Goal: Task Accomplishment & Management: Manage account settings

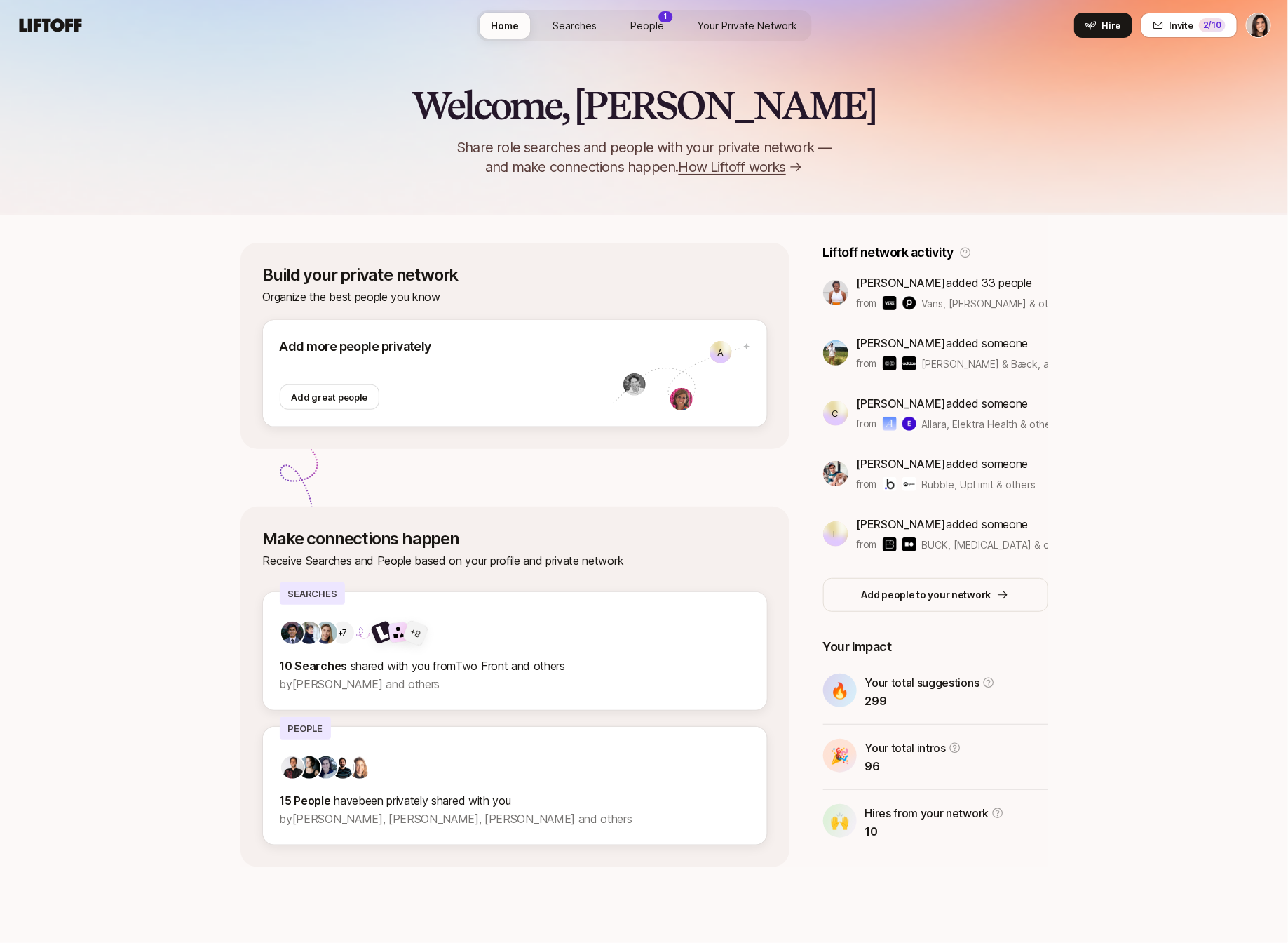
click at [566, 26] on span "Searches" at bounding box center [575, 26] width 44 height 15
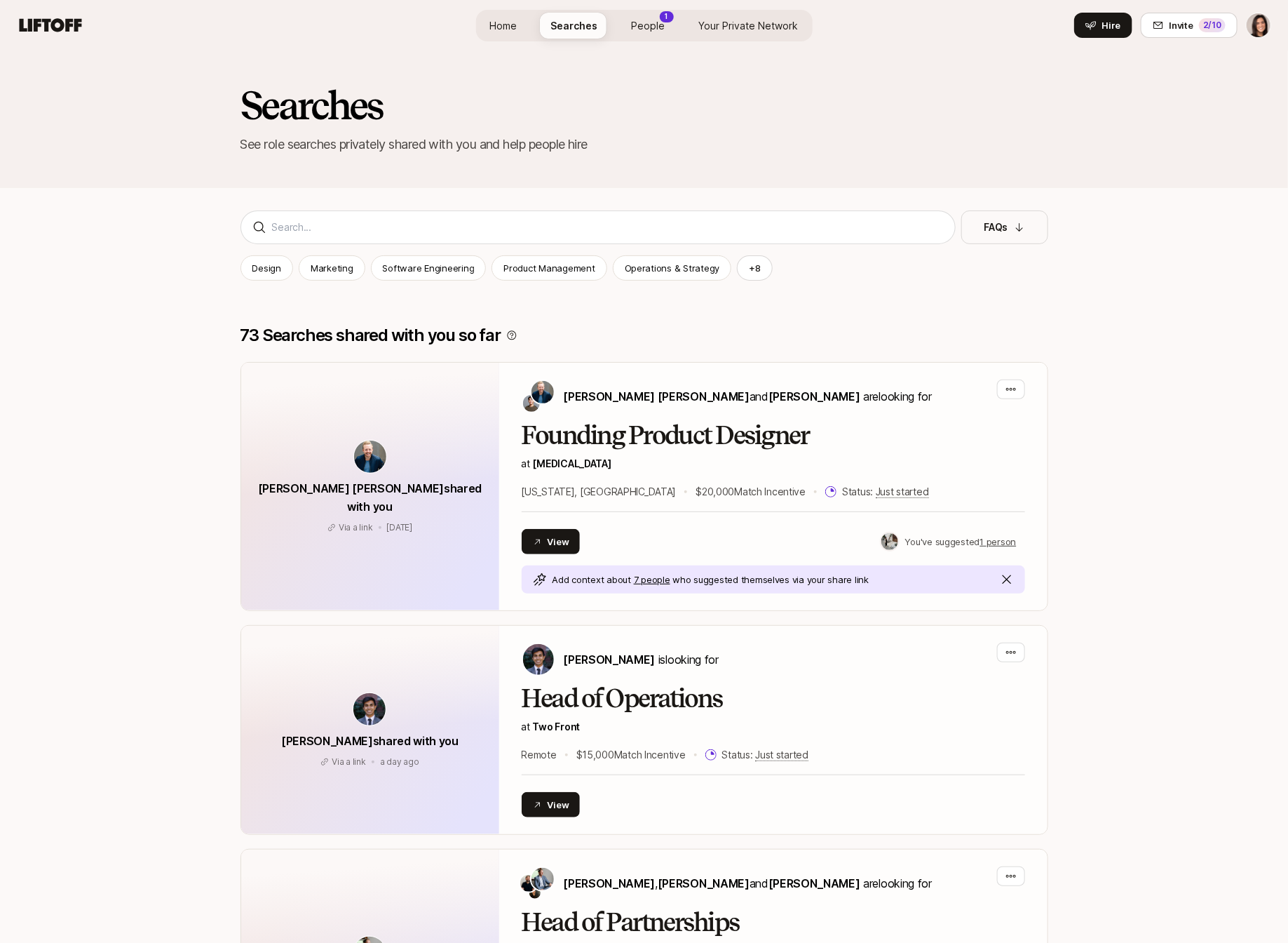
click at [645, 26] on span "People" at bounding box center [649, 26] width 34 height 15
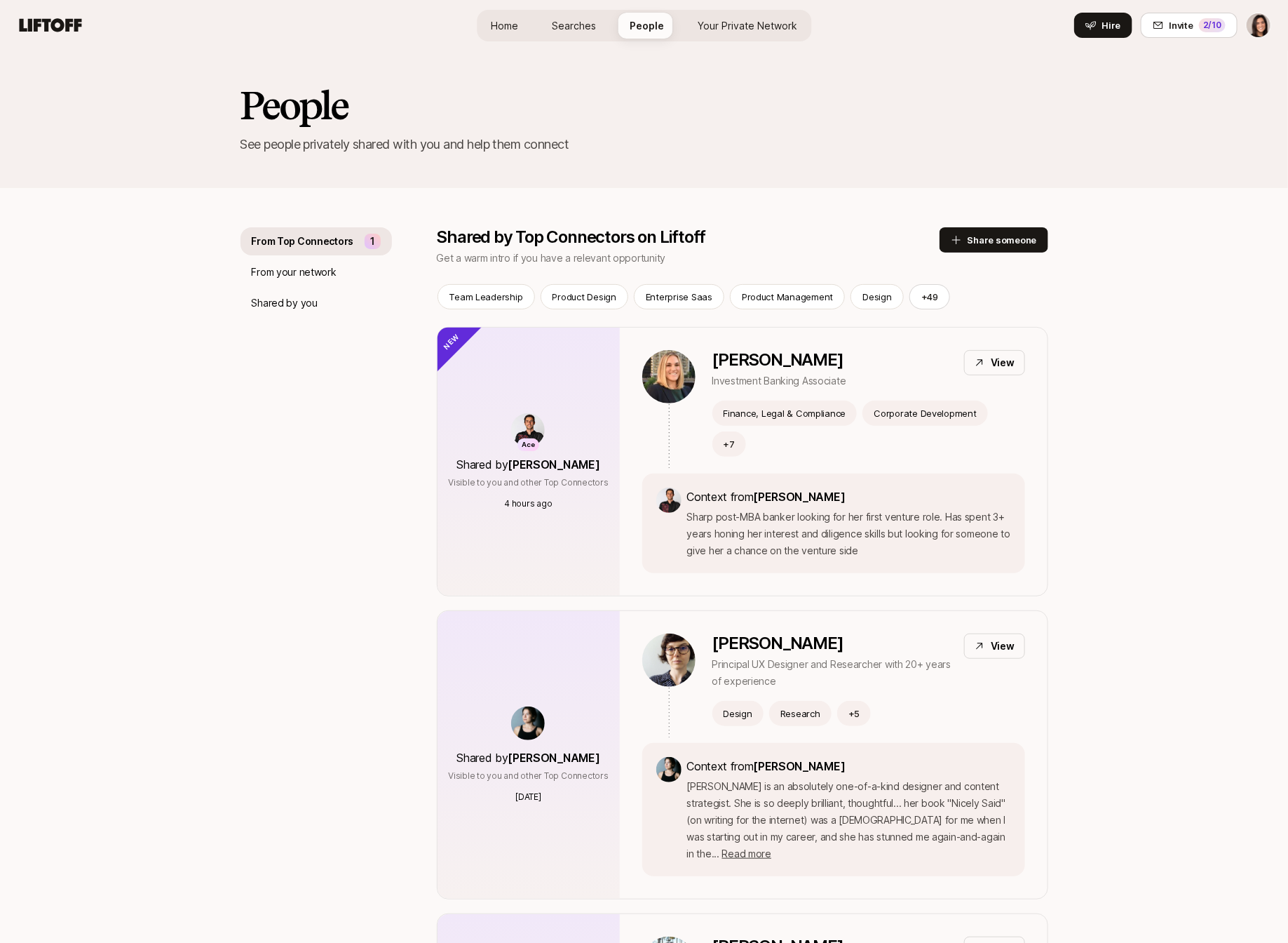
click at [585, 29] on span "Searches" at bounding box center [574, 26] width 44 height 15
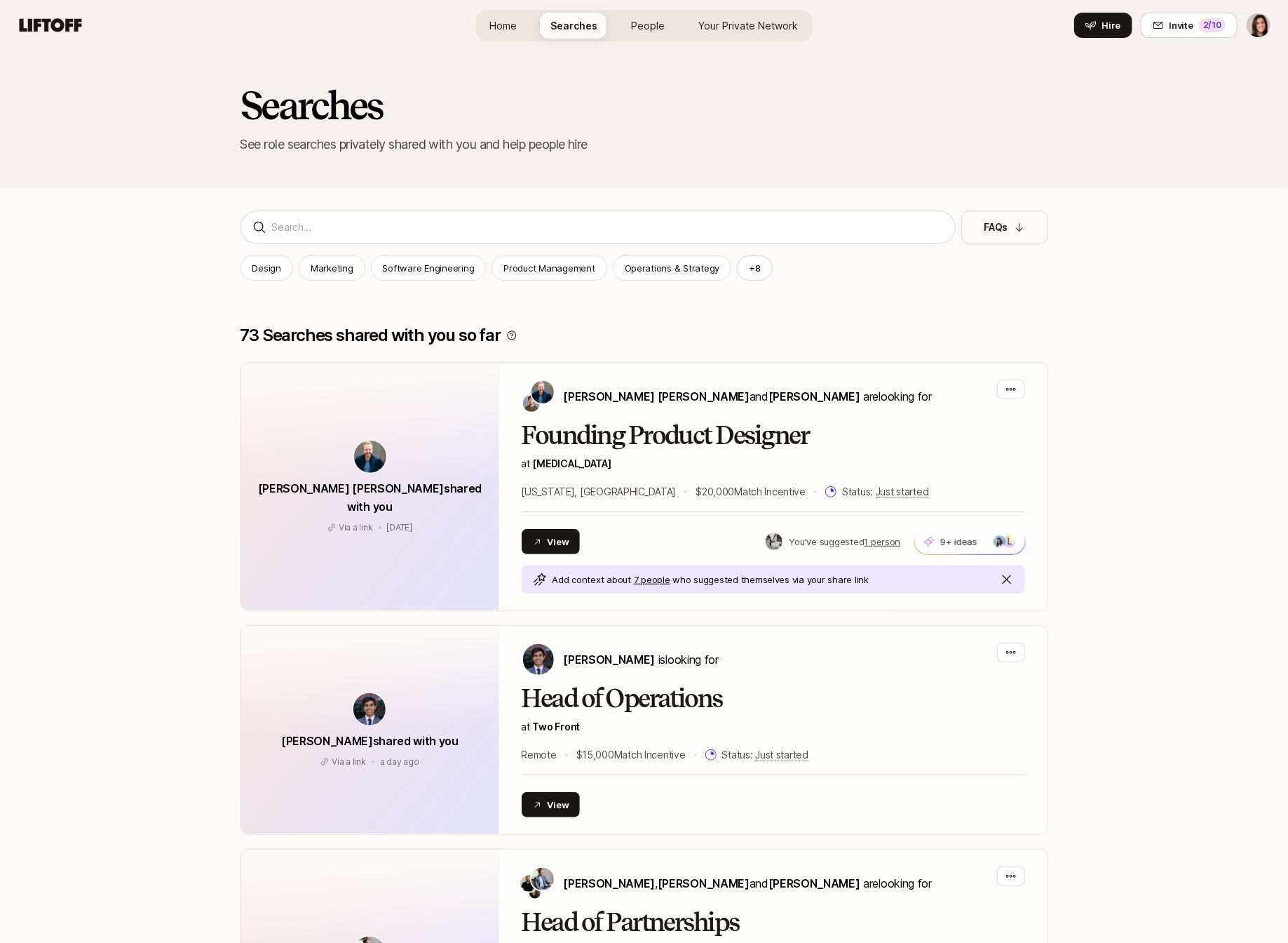
click at [742, 27] on span "Your Private Network" at bounding box center [748, 26] width 100 height 15
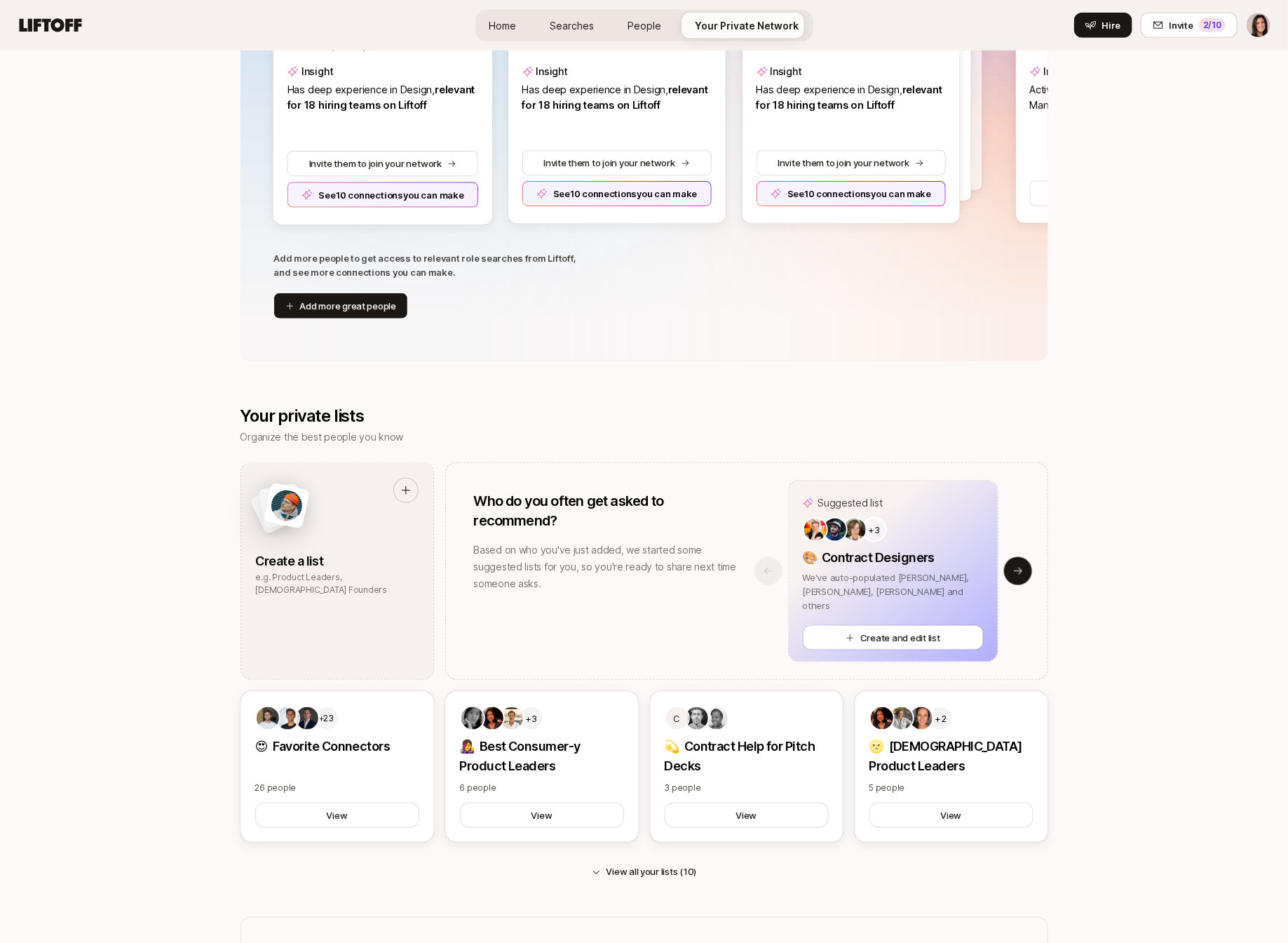
scroll to position [635, 0]
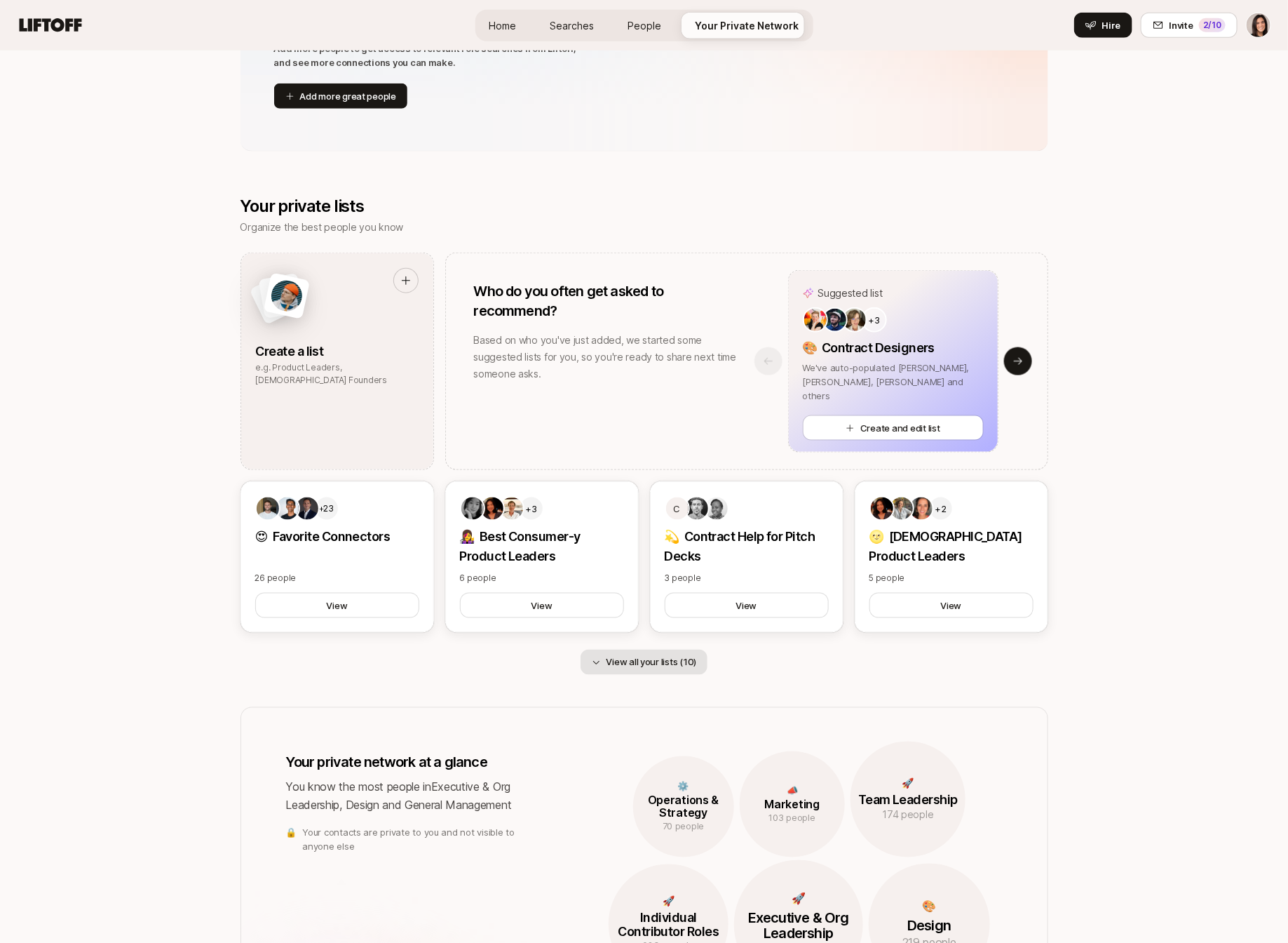
click at [664, 651] on button "View all your lists (10)" at bounding box center [645, 662] width 128 height 26
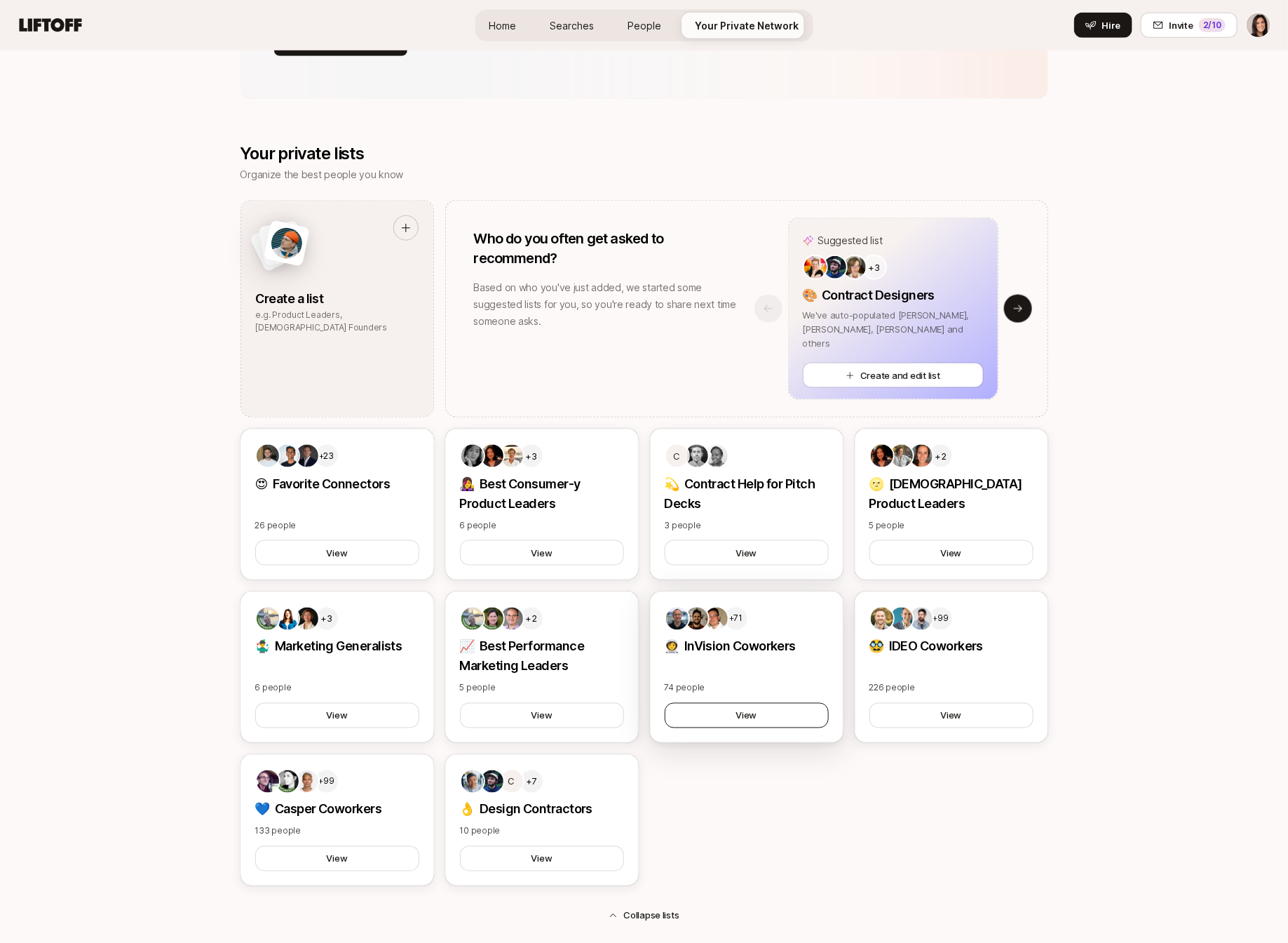
scroll to position [733, 0]
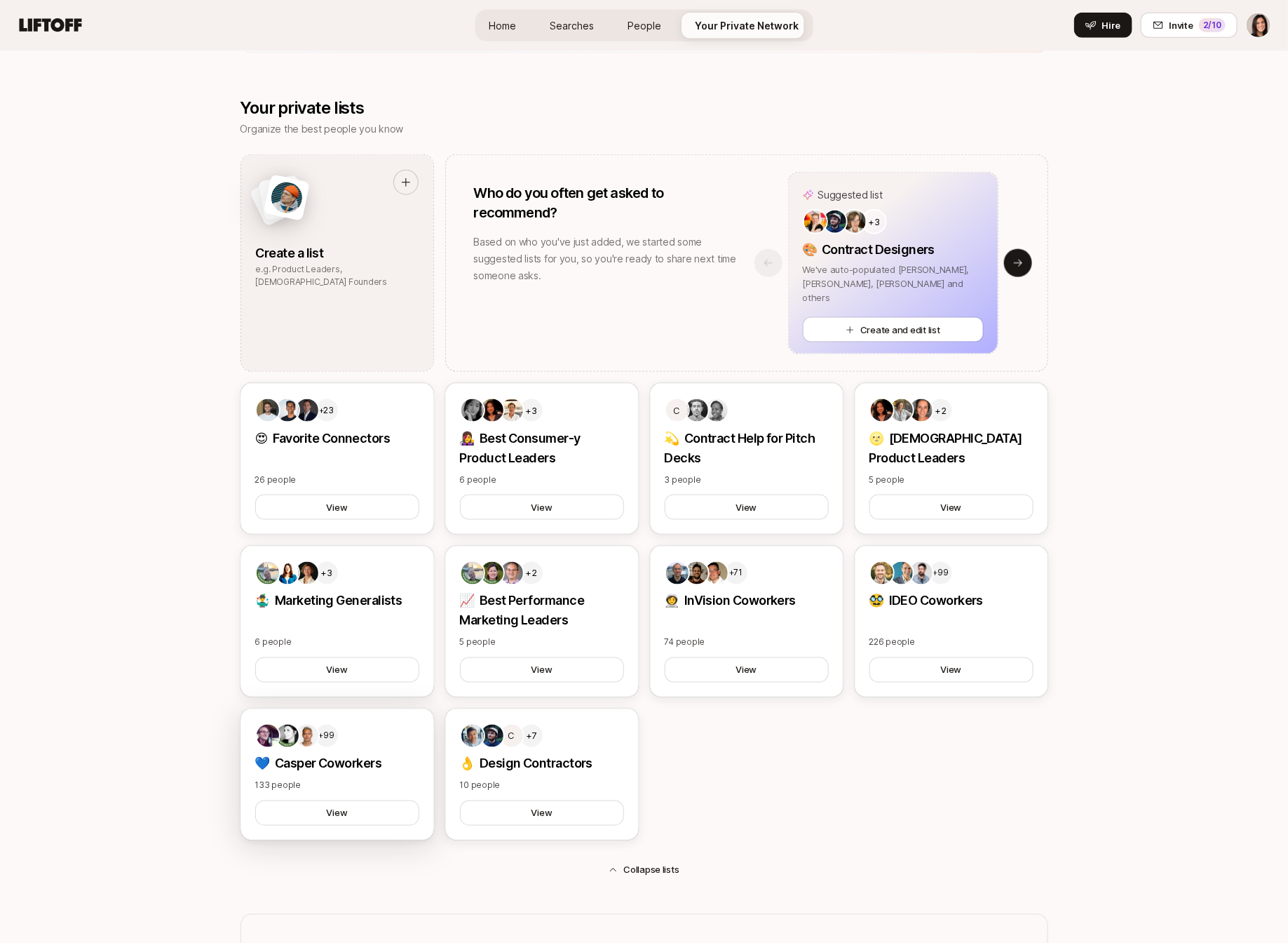
click at [394, 760] on p "💙 Casper Coworkers" at bounding box center [337, 763] width 164 height 19
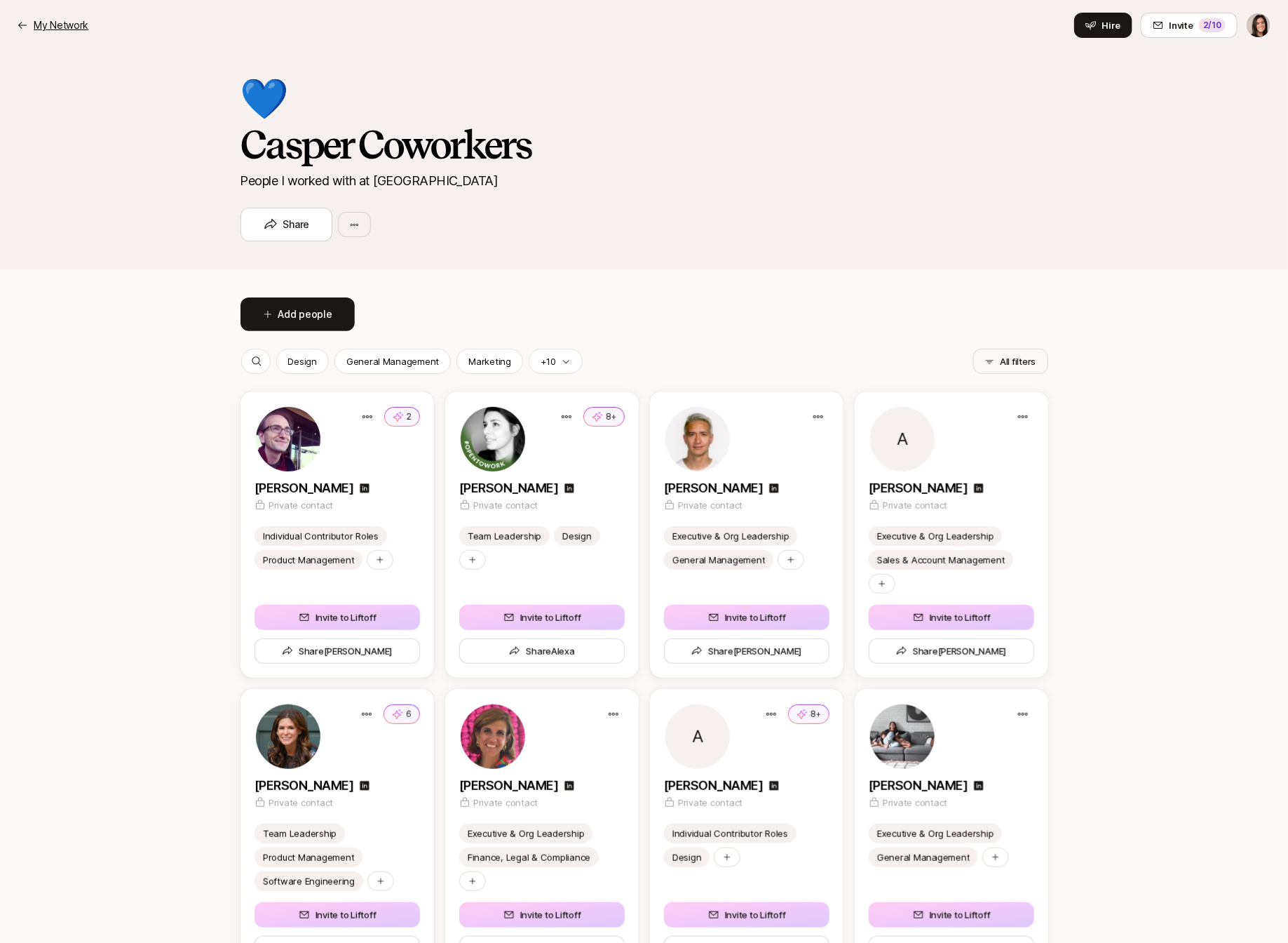
click at [50, 16] on p "My Network" at bounding box center [61, 25] width 55 height 16
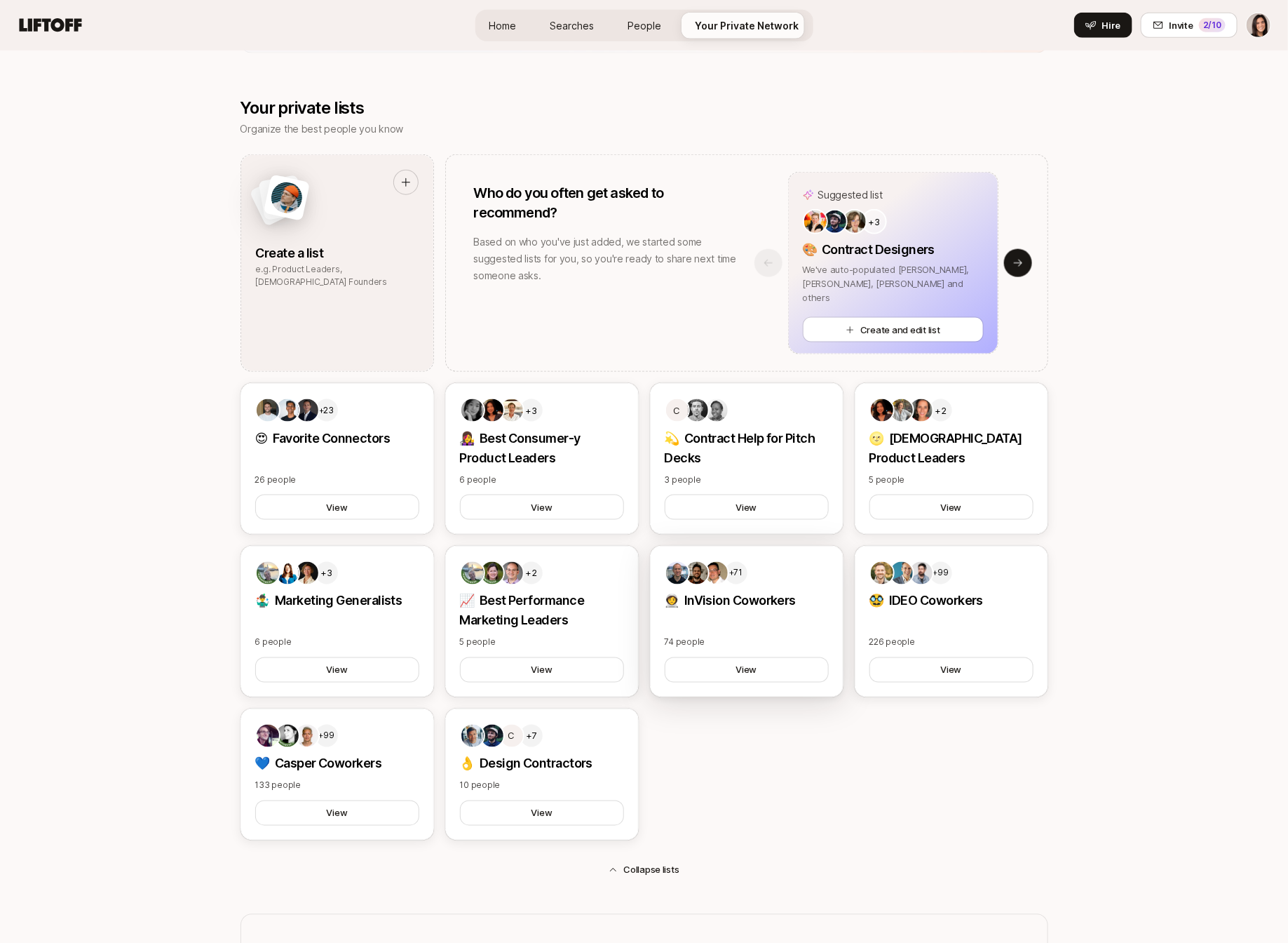
click at [744, 617] on div "+71 👩‍🚀 InVision Coworkers 74 people View" at bounding box center [747, 621] width 194 height 152
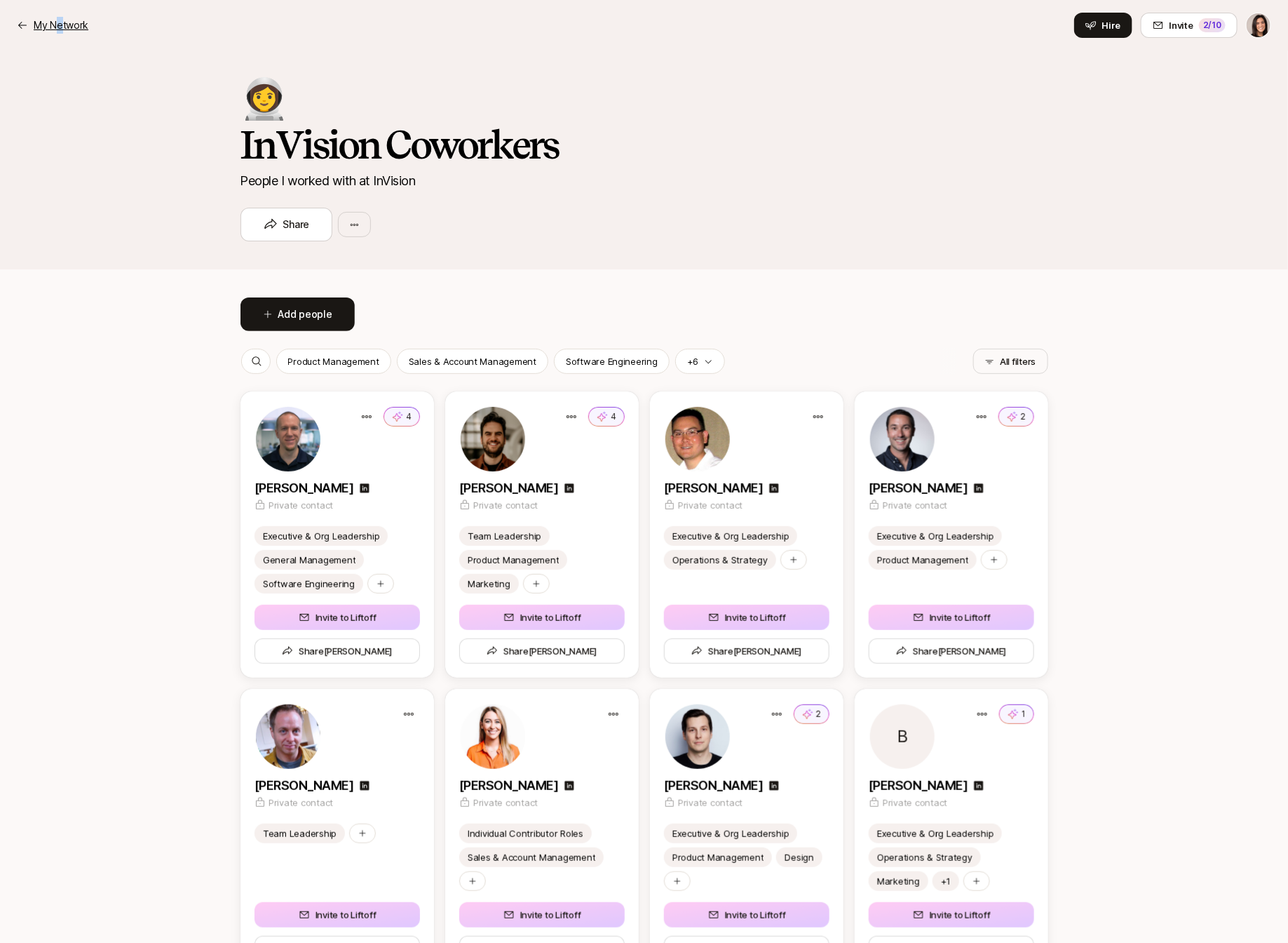
click at [58, 23] on p "My Network" at bounding box center [61, 25] width 55 height 16
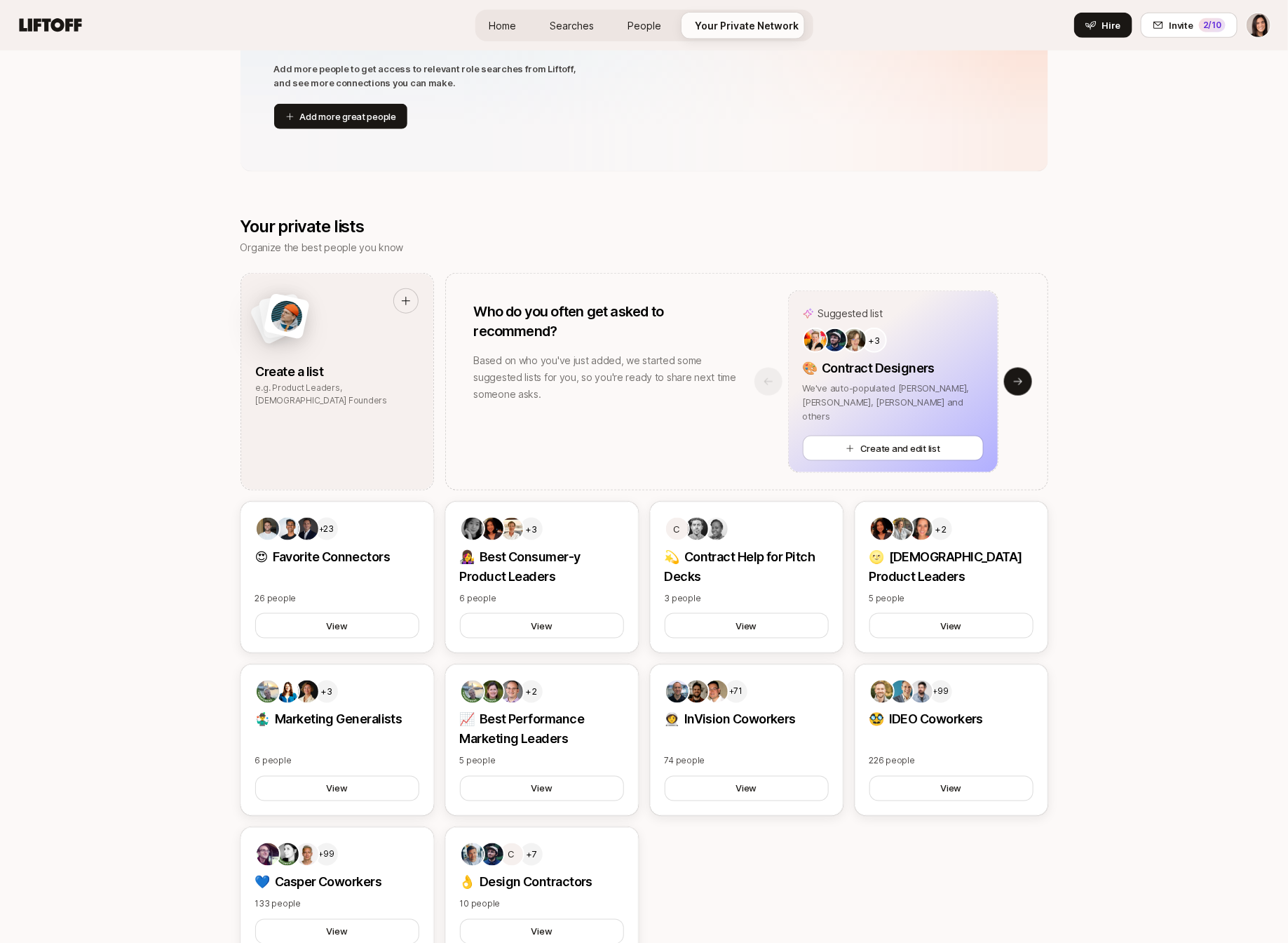
scroll to position [699, 0]
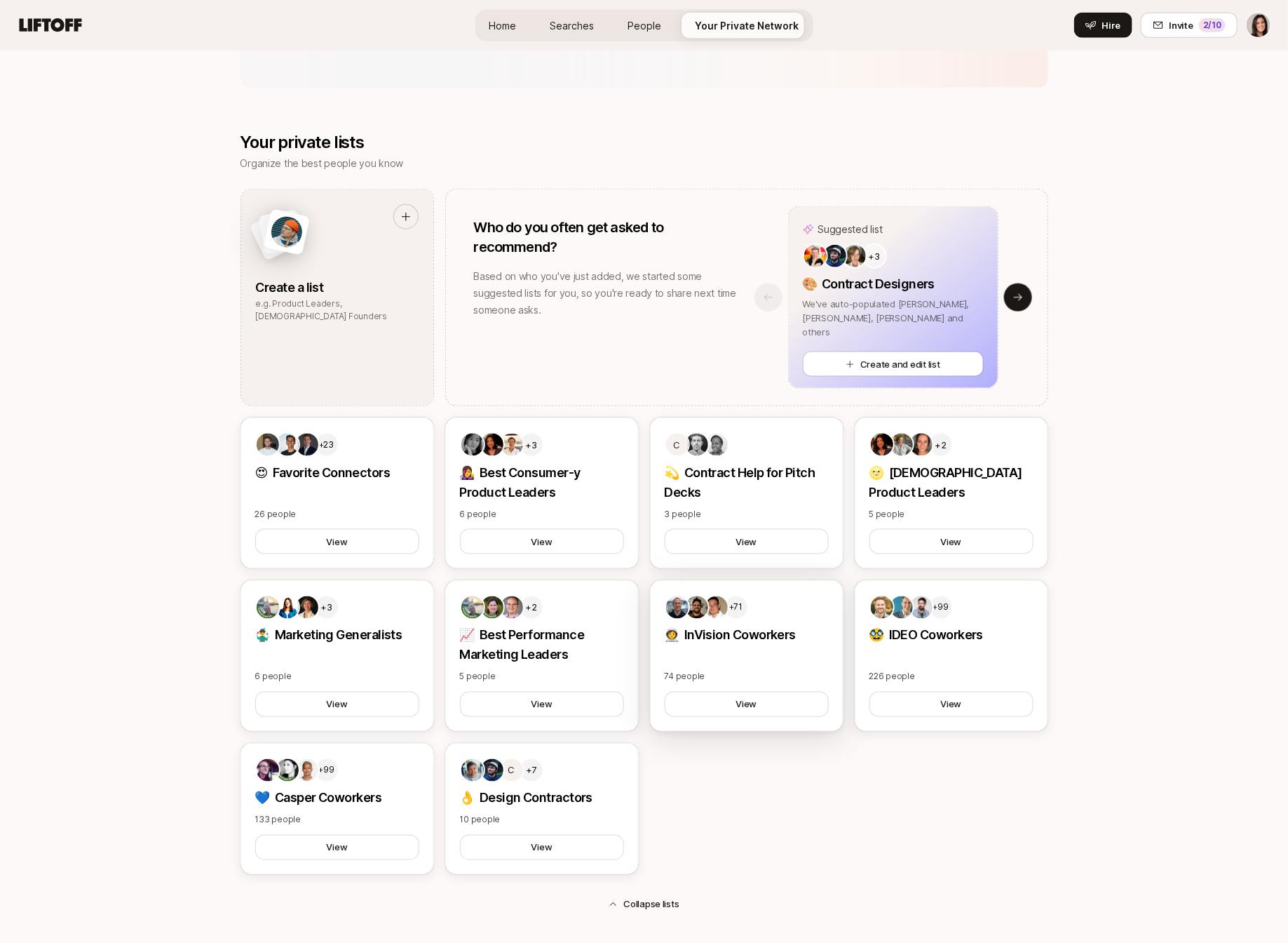
click at [756, 671] on p "74 people" at bounding box center [747, 677] width 164 height 13
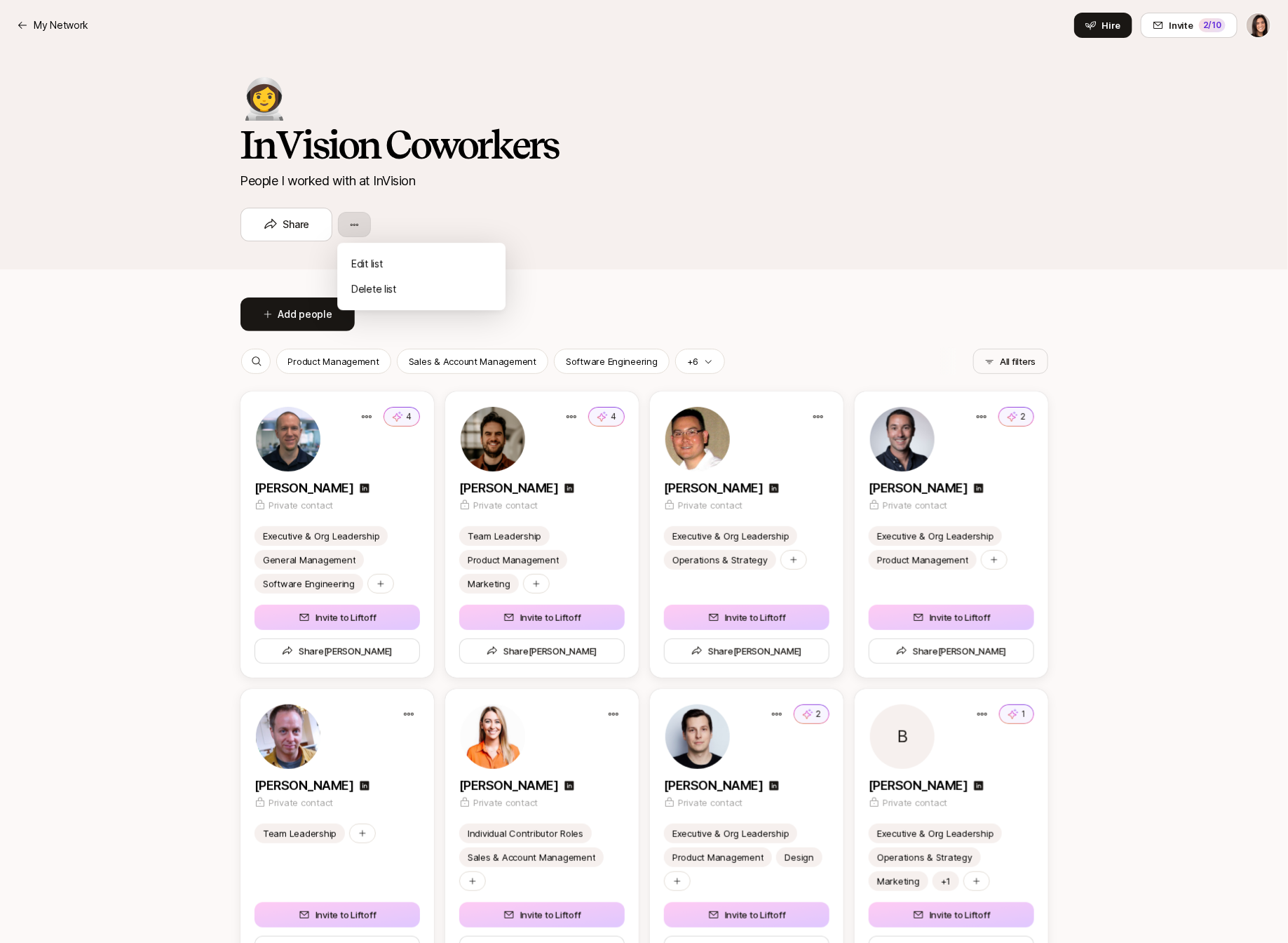
click at [364, 222] on html "My Network My Network Hire Invite 2 /10 👩‍🚀 InVision Coworkers People I worked …" at bounding box center [644, 472] width 1288 height 943
click at [372, 270] on div "Edit list" at bounding box center [421, 264] width 168 height 26
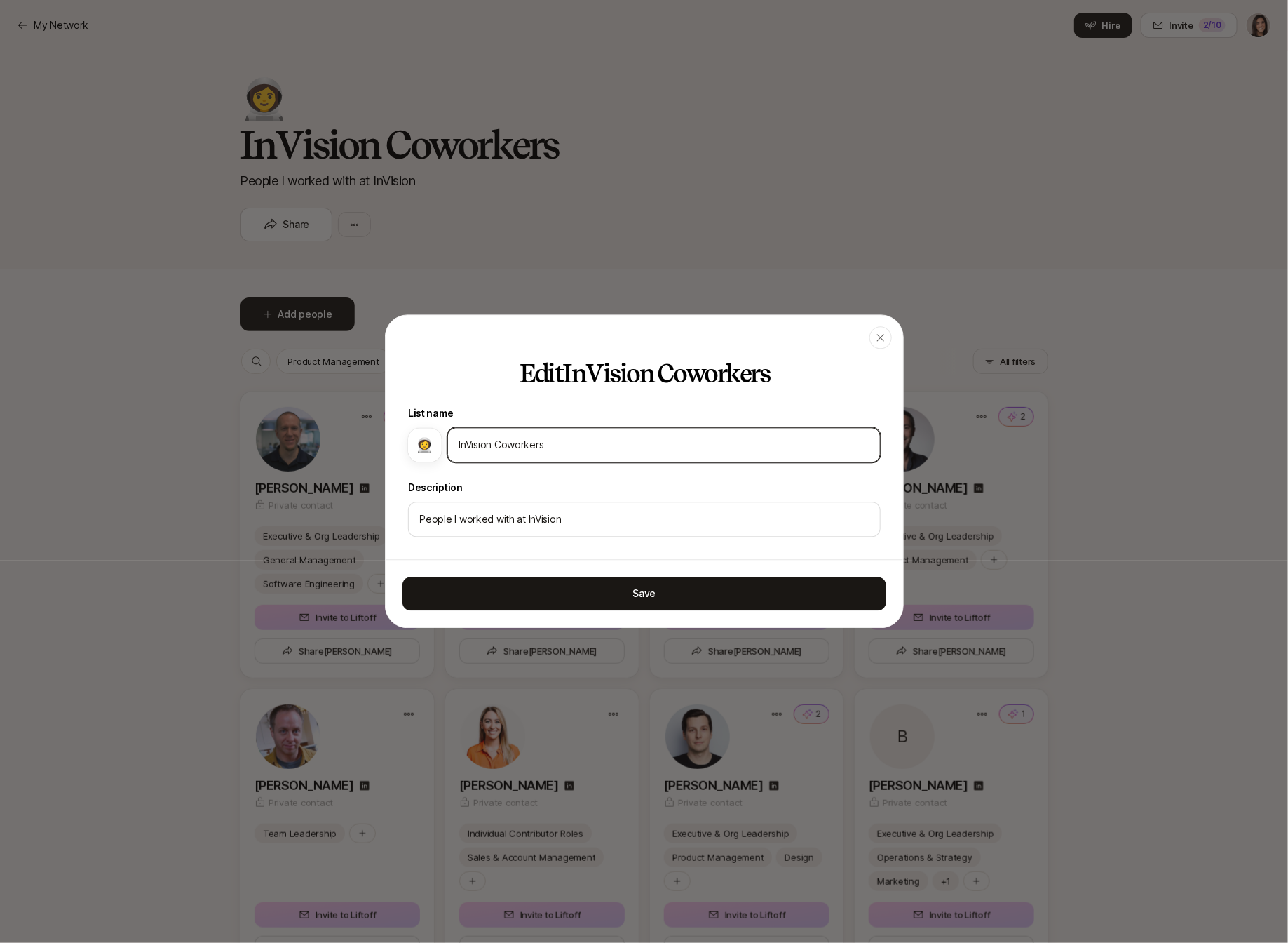
drag, startPoint x: 451, startPoint y: 444, endPoint x: 403, endPoint y: 444, distance: 48.0
click at [403, 444] on div "Edit InVision Coworkers List name 👩‍🚀 InVision Coworkers Description People I w…" at bounding box center [644, 461] width 518 height 199
drag, startPoint x: 531, startPoint y: 445, endPoint x: 619, endPoint y: 445, distance: 88.0
click at [615, 445] on input "Best of InVision Coworkers" at bounding box center [664, 445] width 409 height 16
type input "Best of InVision"
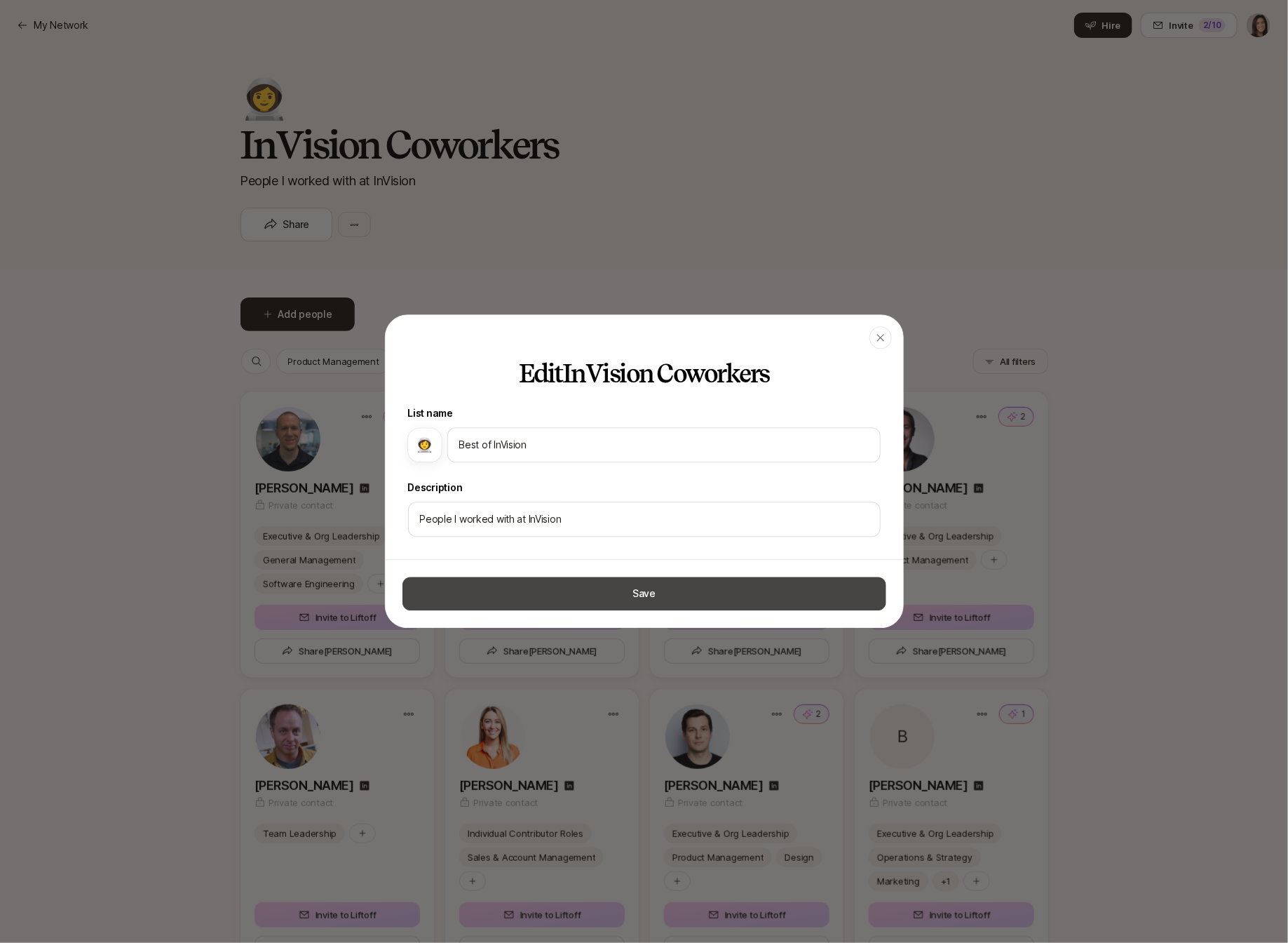
click at [571, 602] on button "Save" at bounding box center [645, 594] width 484 height 34
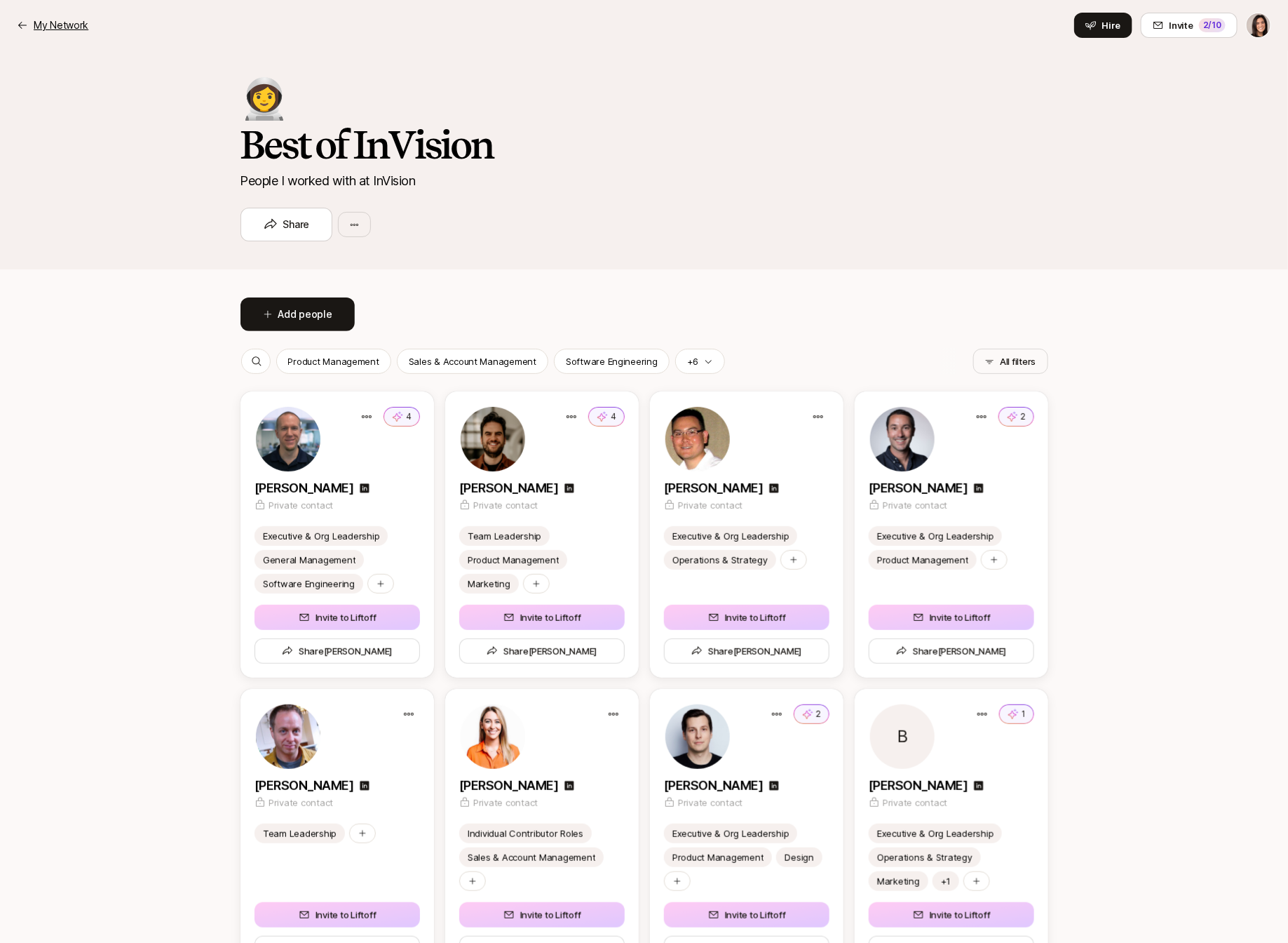
click at [71, 26] on p "My Network" at bounding box center [61, 25] width 55 height 16
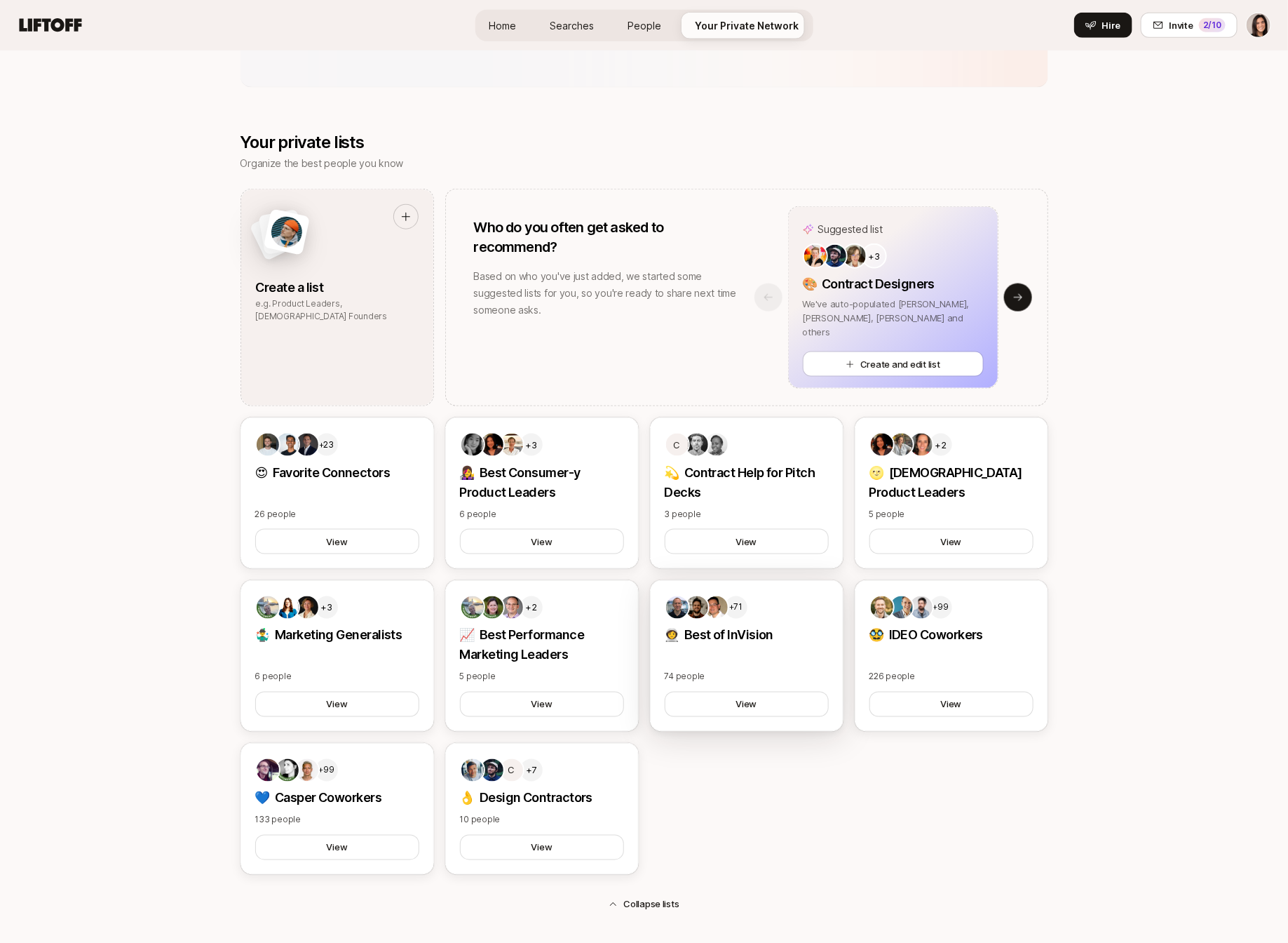
click at [765, 656] on div "+71 👩‍🚀 Best of InVision 74 people View" at bounding box center [747, 656] width 194 height 152
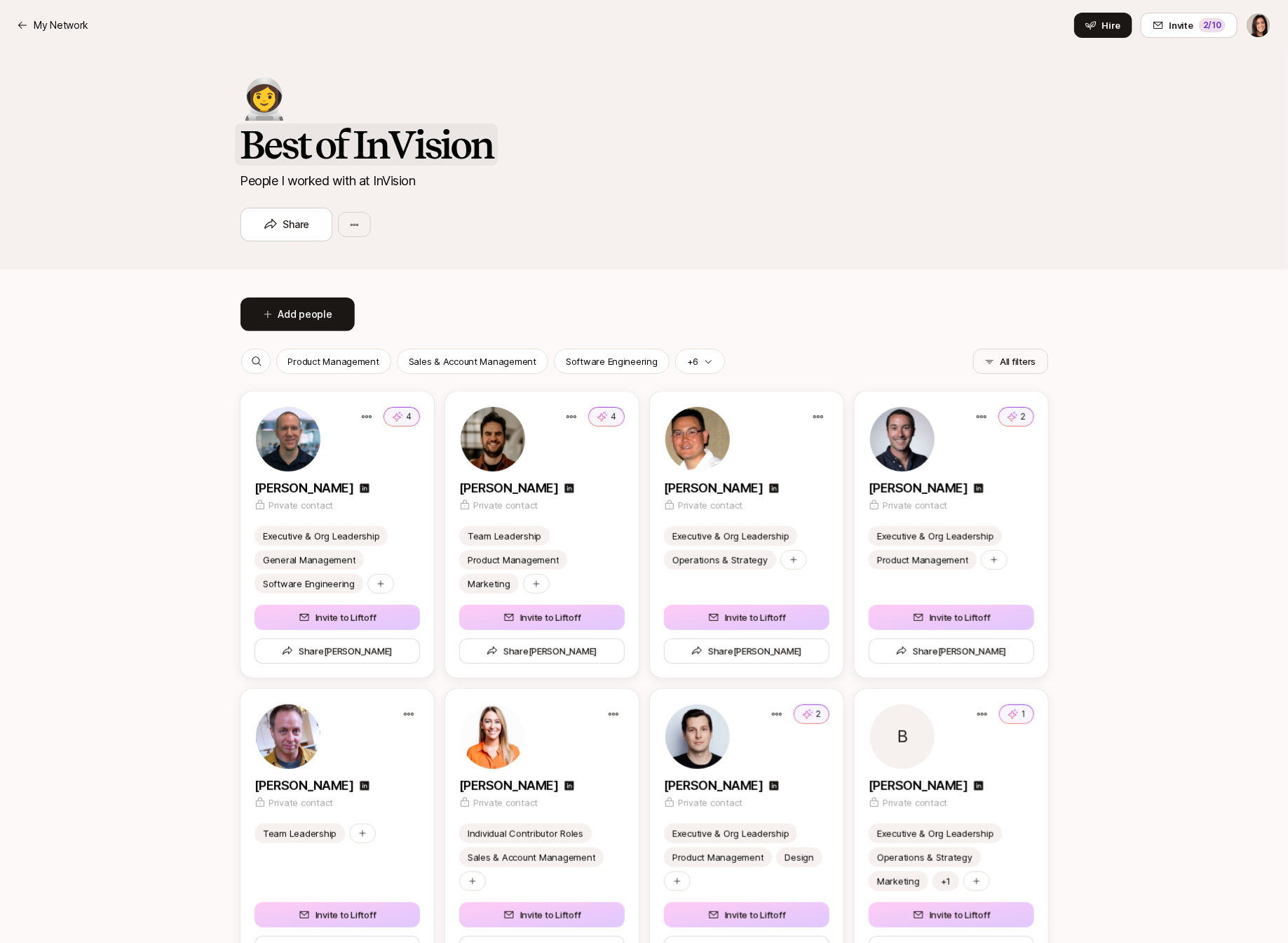
click at [324, 154] on h2 "Best of InVision" at bounding box center [366, 144] width 263 height 42
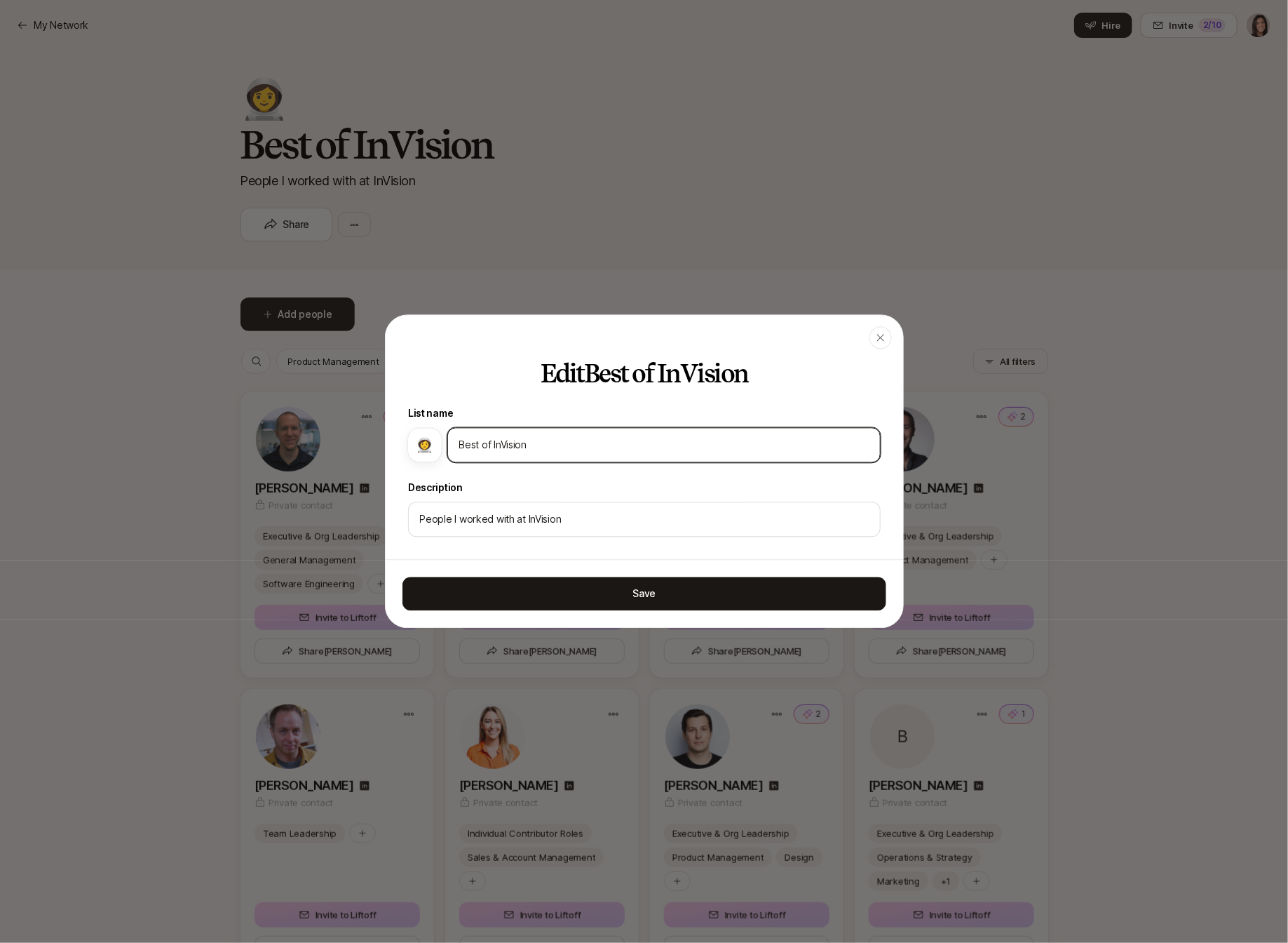
click at [544, 441] on input "Best of InVision" at bounding box center [664, 445] width 409 height 16
type input "Best of InVision"
click at [880, 344] on div "button" at bounding box center [881, 338] width 23 height 23
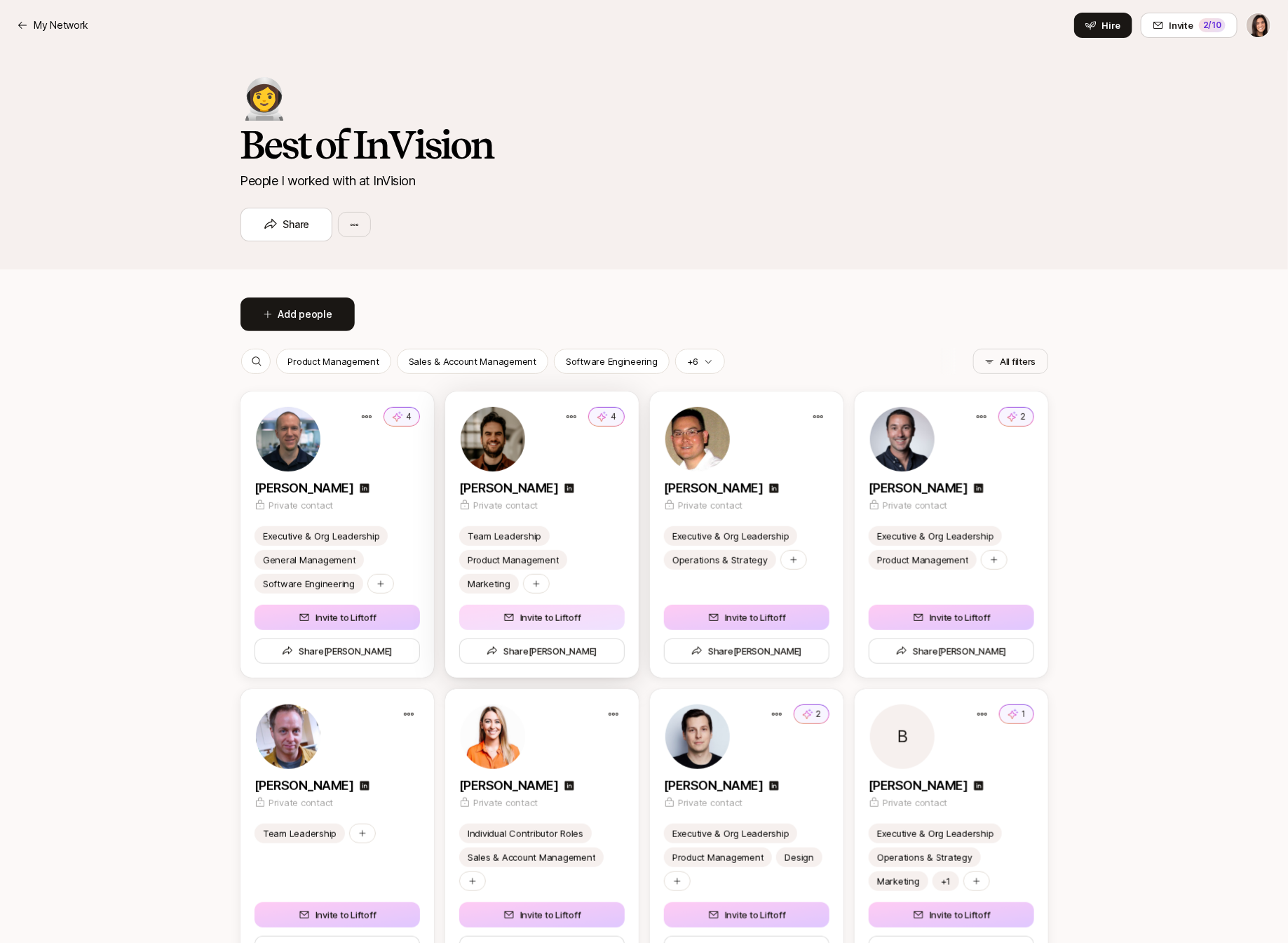
click at [620, 617] on button "Invite to Liftoff" at bounding box center [542, 618] width 165 height 26
click at [594, 625] on button "Invite to Liftoff" at bounding box center [542, 618] width 165 height 26
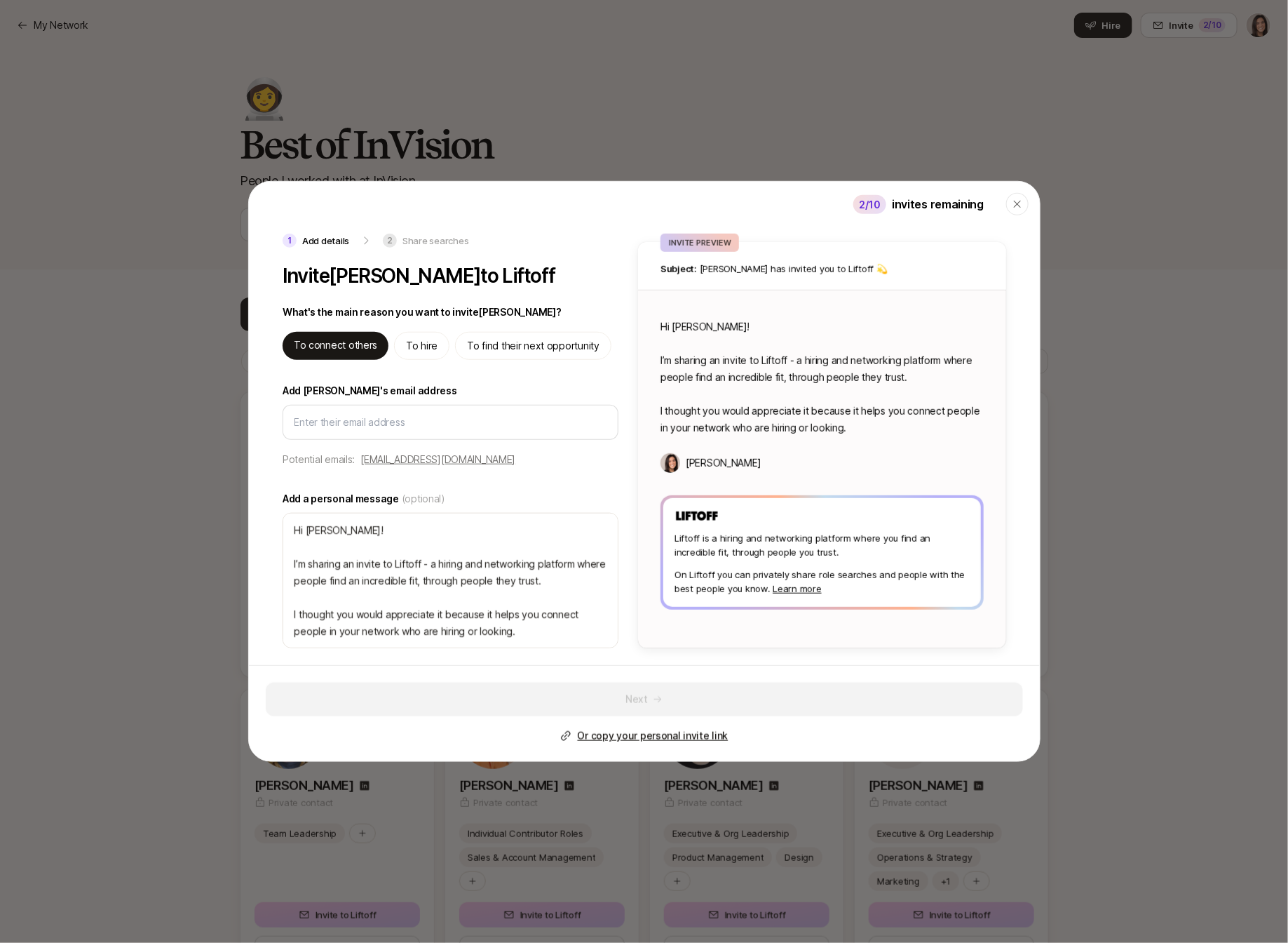
click at [1034, 200] on header "2 /10 invites remaining Close" at bounding box center [645, 207] width 791 height 52
click at [1019, 207] on icon "button" at bounding box center [1018, 204] width 11 height 11
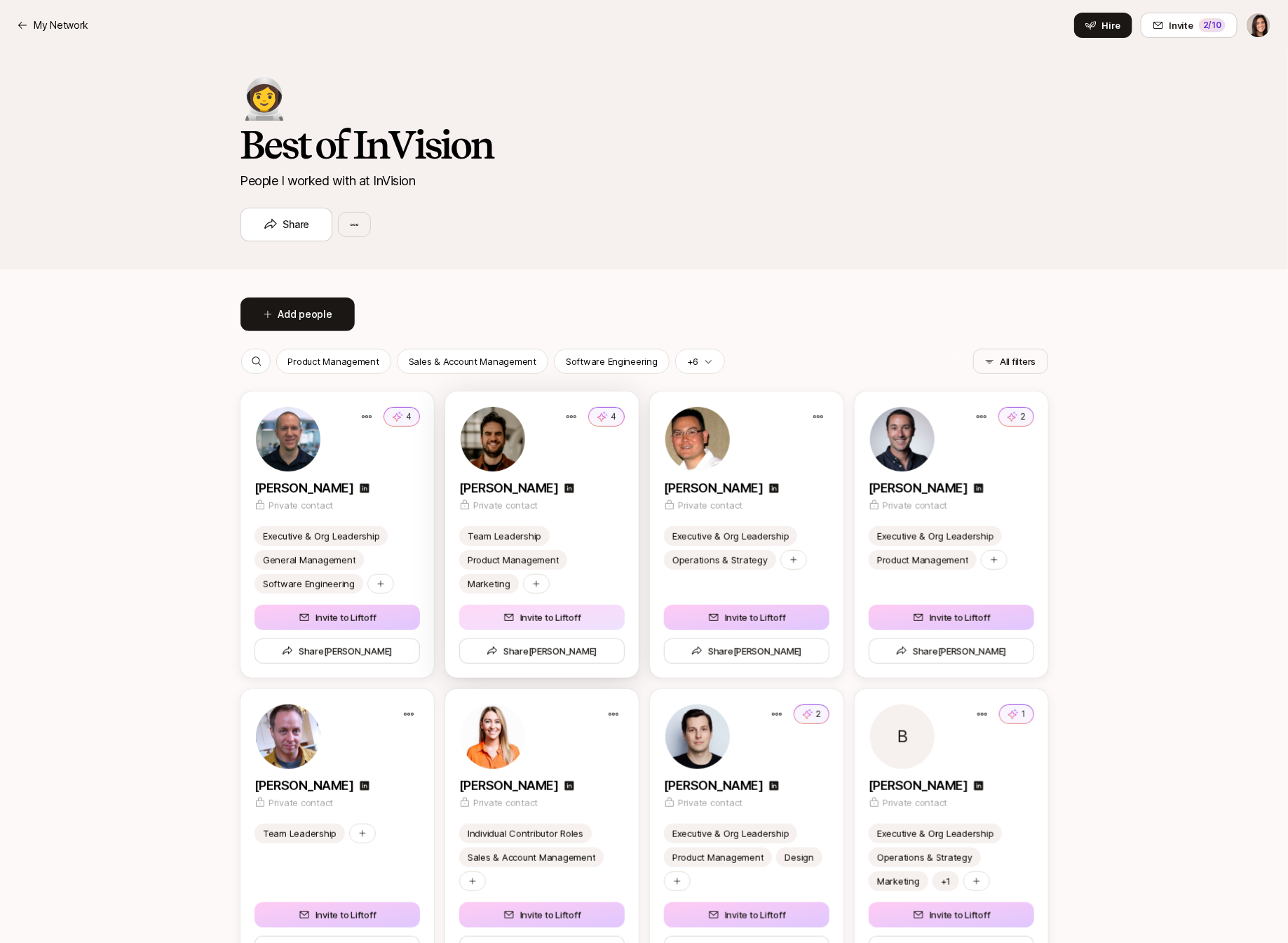
click at [546, 609] on button "Invite to Liftoff" at bounding box center [542, 618] width 165 height 26
type textarea "x"
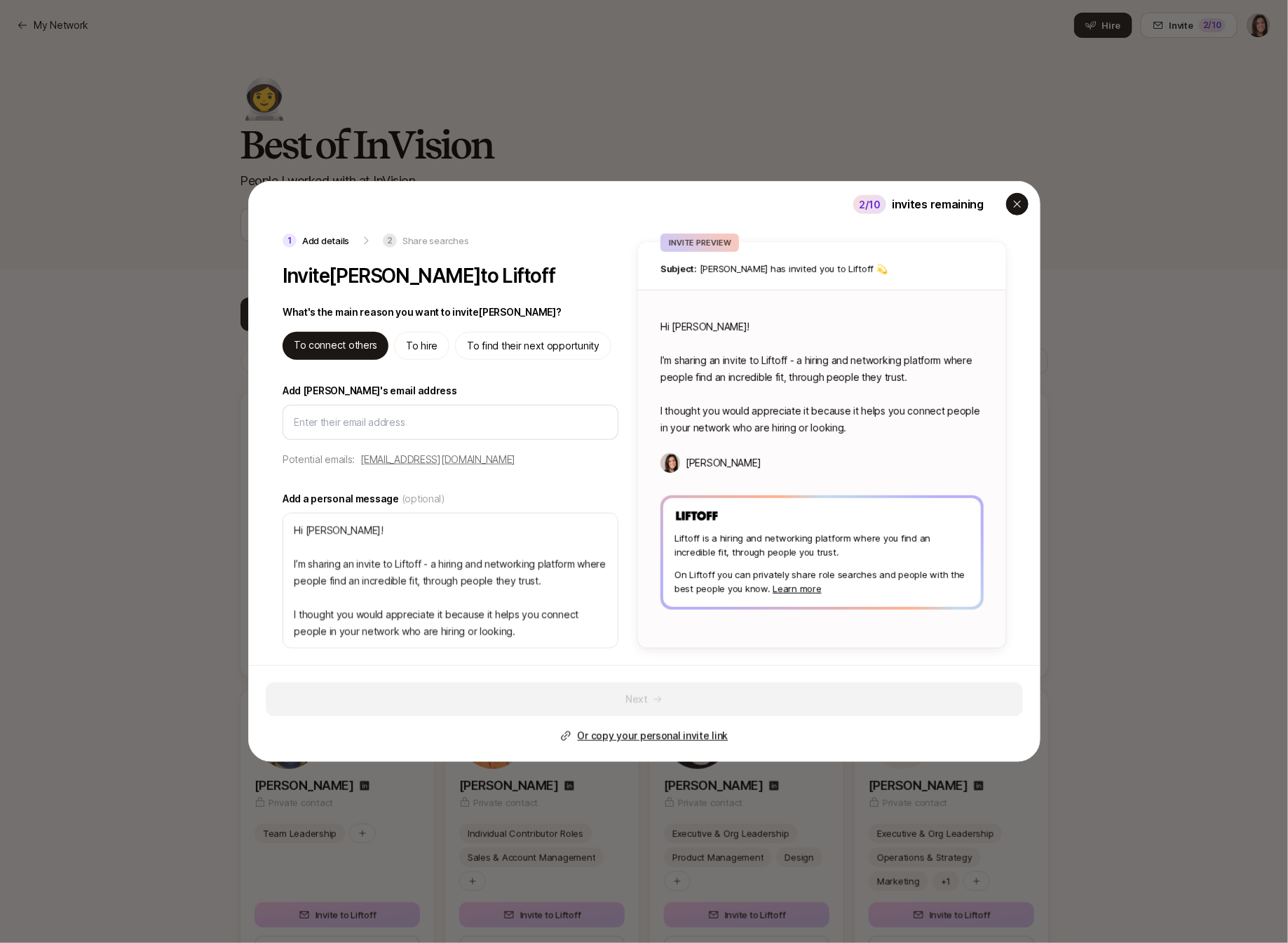
click at [1018, 204] on icon "button" at bounding box center [1017, 205] width 7 height 7
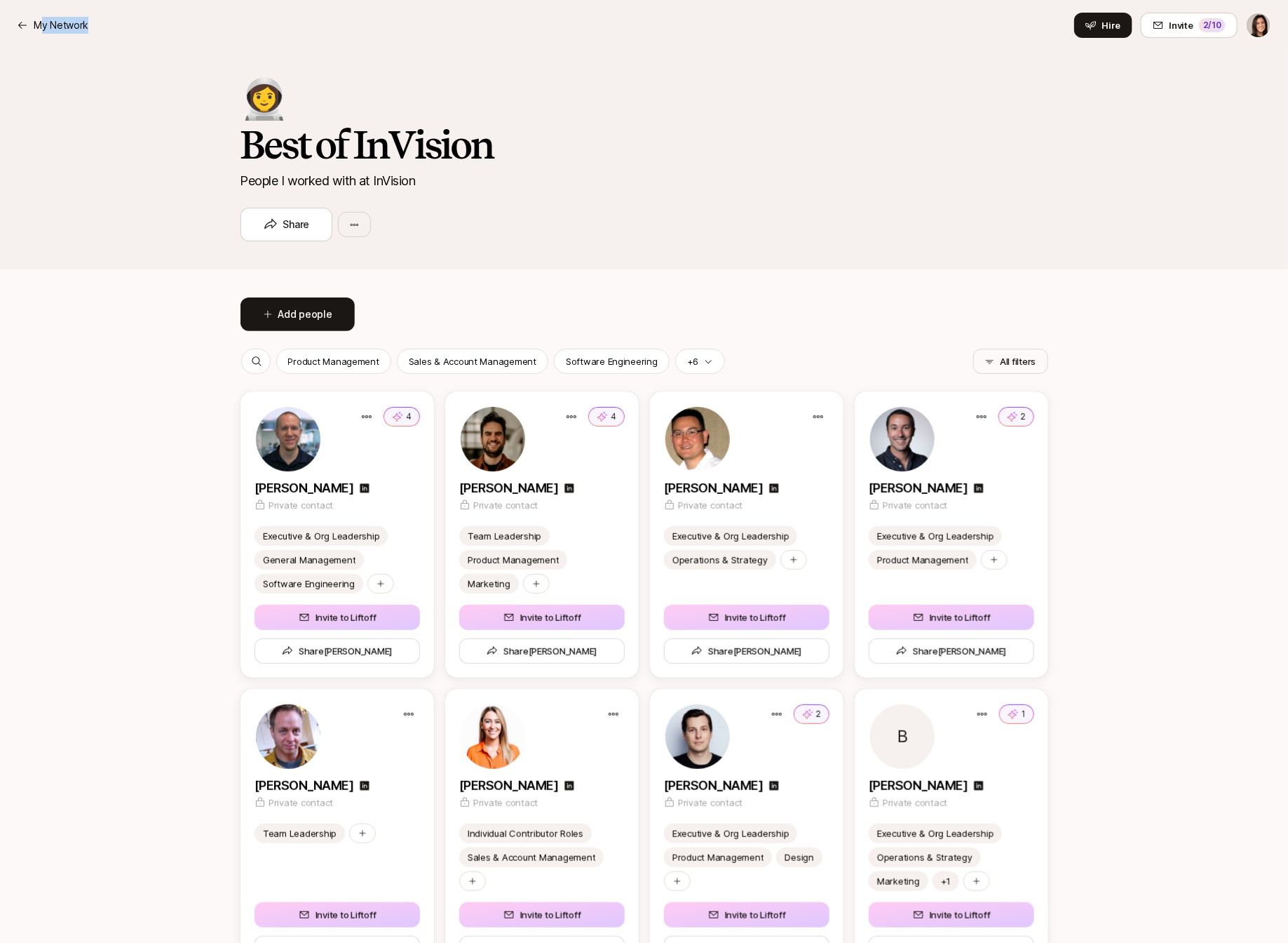
drag, startPoint x: 43, startPoint y: 28, endPoint x: 42, endPoint y: 185, distance: 157.0
click at [34, 5] on nav "My Network Hire Invite 2 /10" at bounding box center [644, 25] width 1288 height 50
click at [41, 16] on p "My Network" at bounding box center [61, 25] width 55 height 16
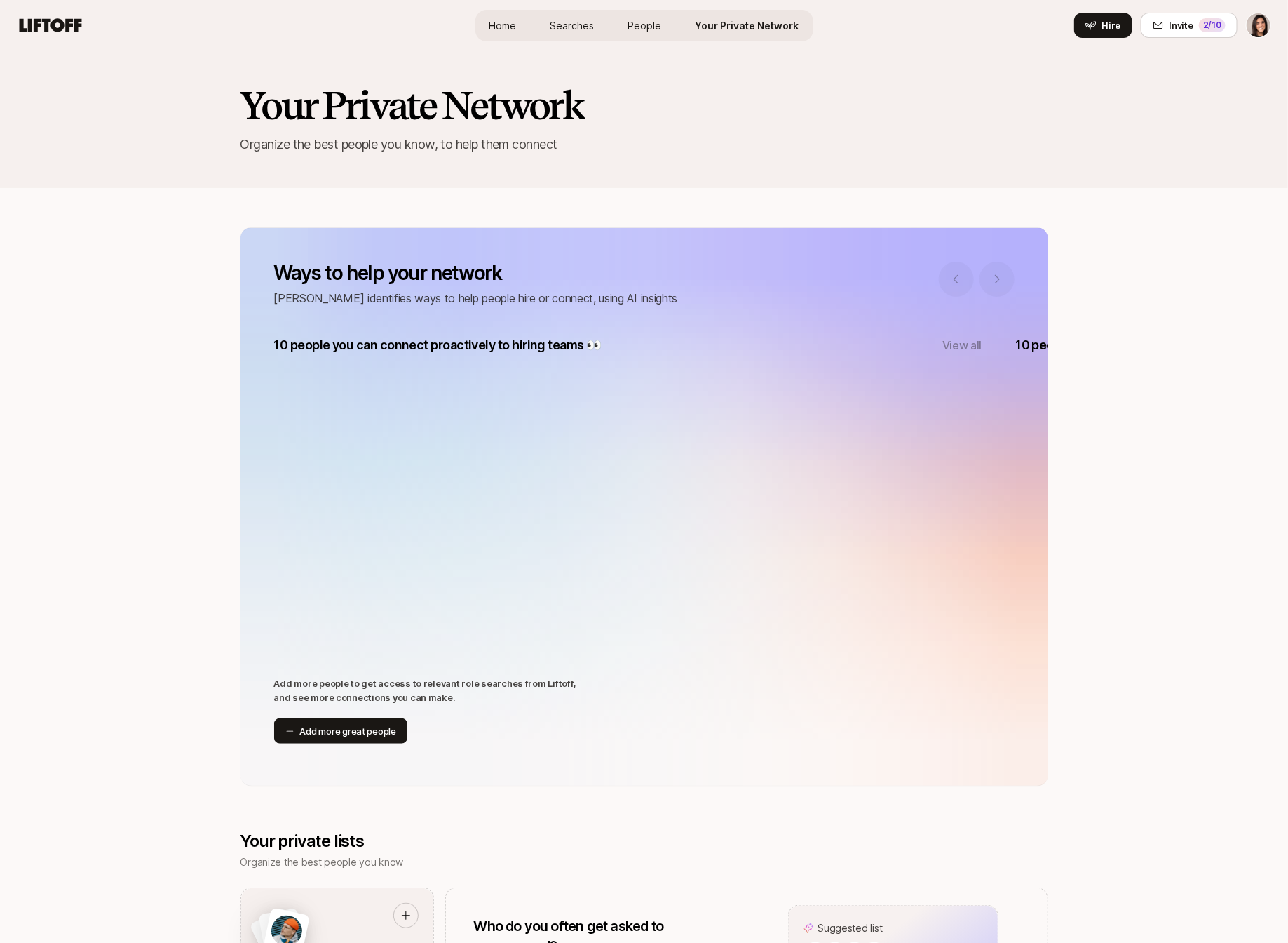
scroll to position [699, 0]
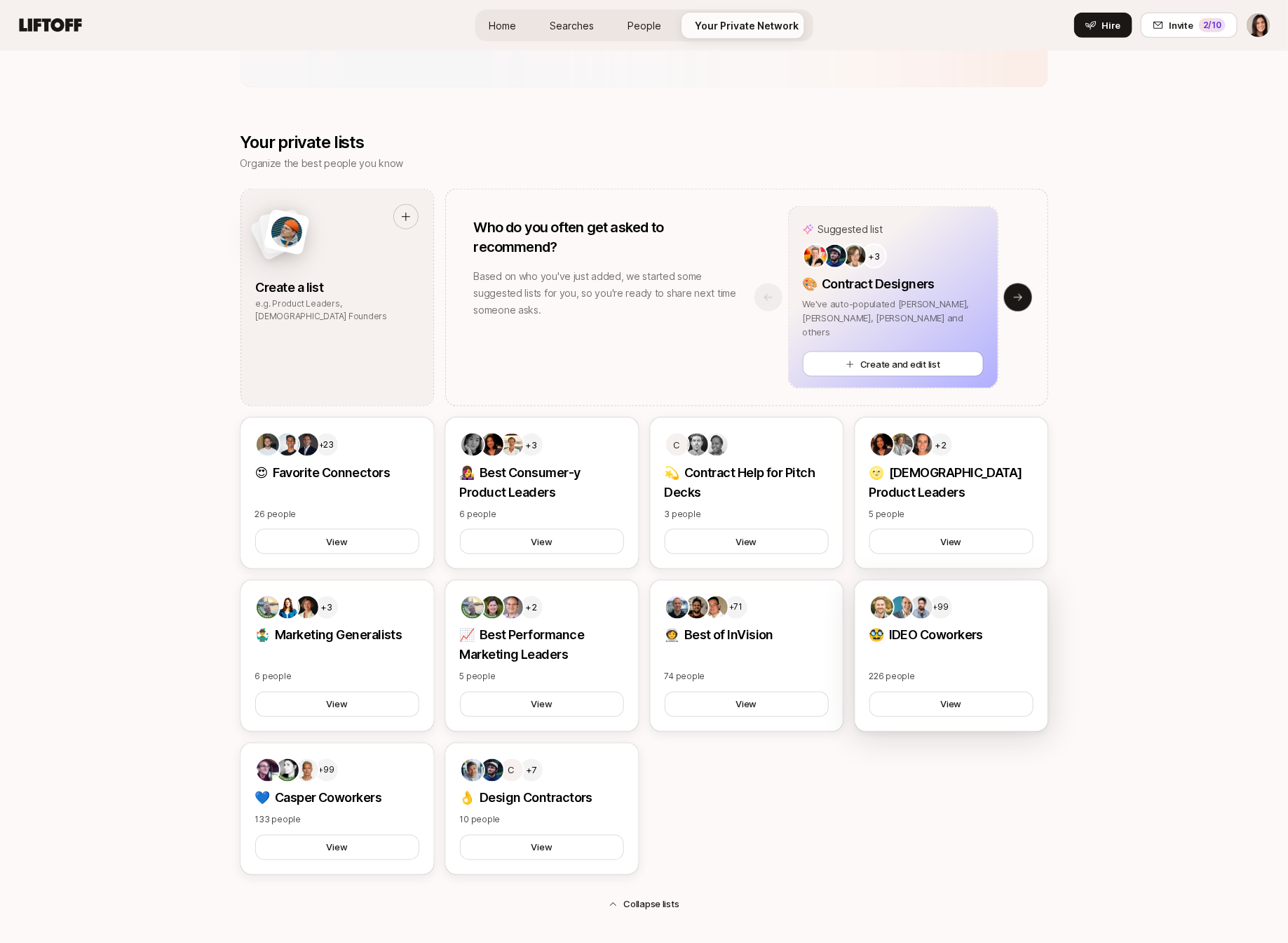
click at [941, 651] on div "+99 🥸 IDEO Coworkers 226 people View" at bounding box center [952, 656] width 194 height 152
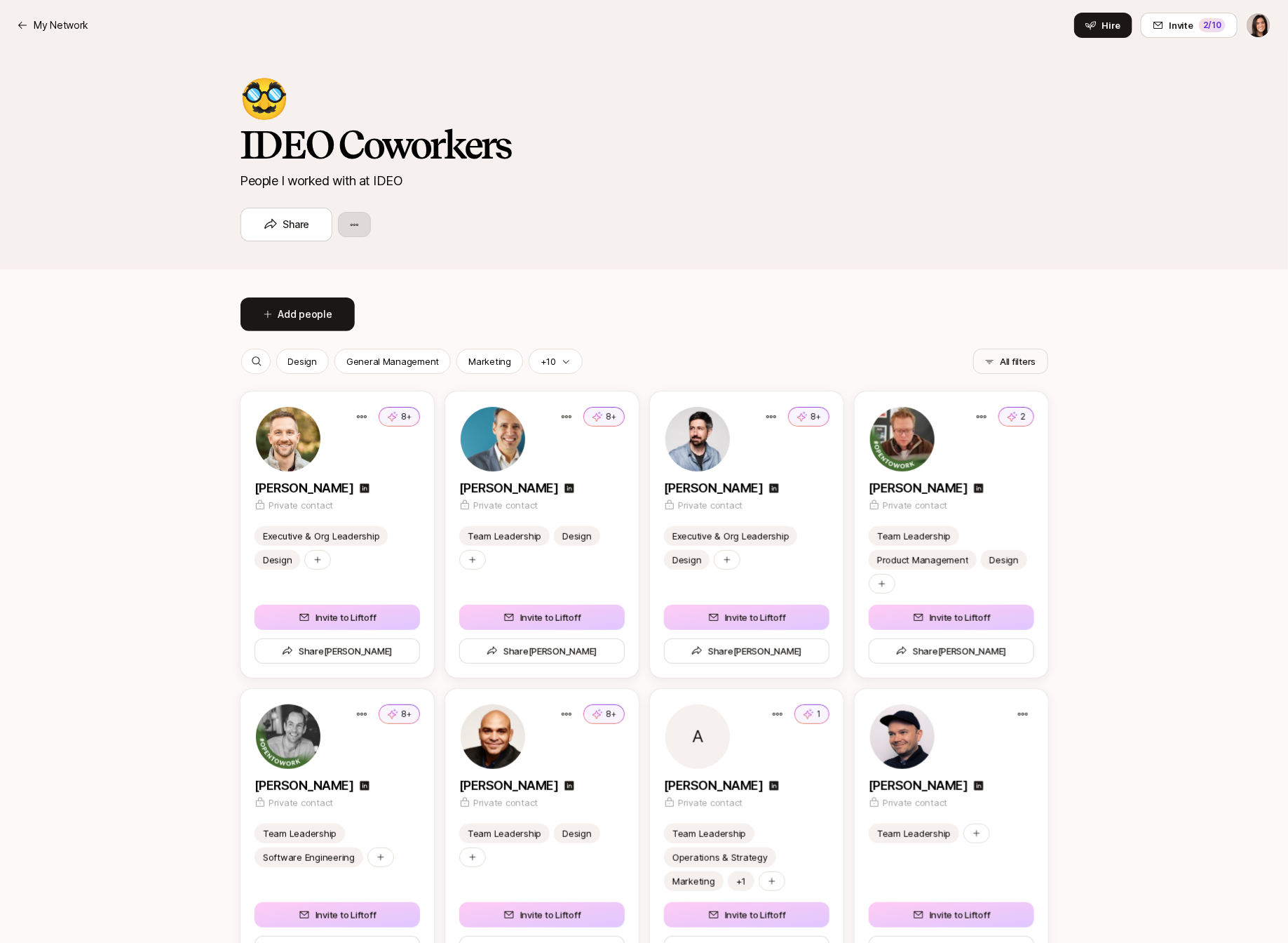
click at [351, 222] on html "My Network My Network Hire Invite 2 /10 🥸 IDEO Coworkers People I worked with a…" at bounding box center [644, 472] width 1288 height 943
click at [364, 260] on div "Edit list" at bounding box center [421, 264] width 168 height 26
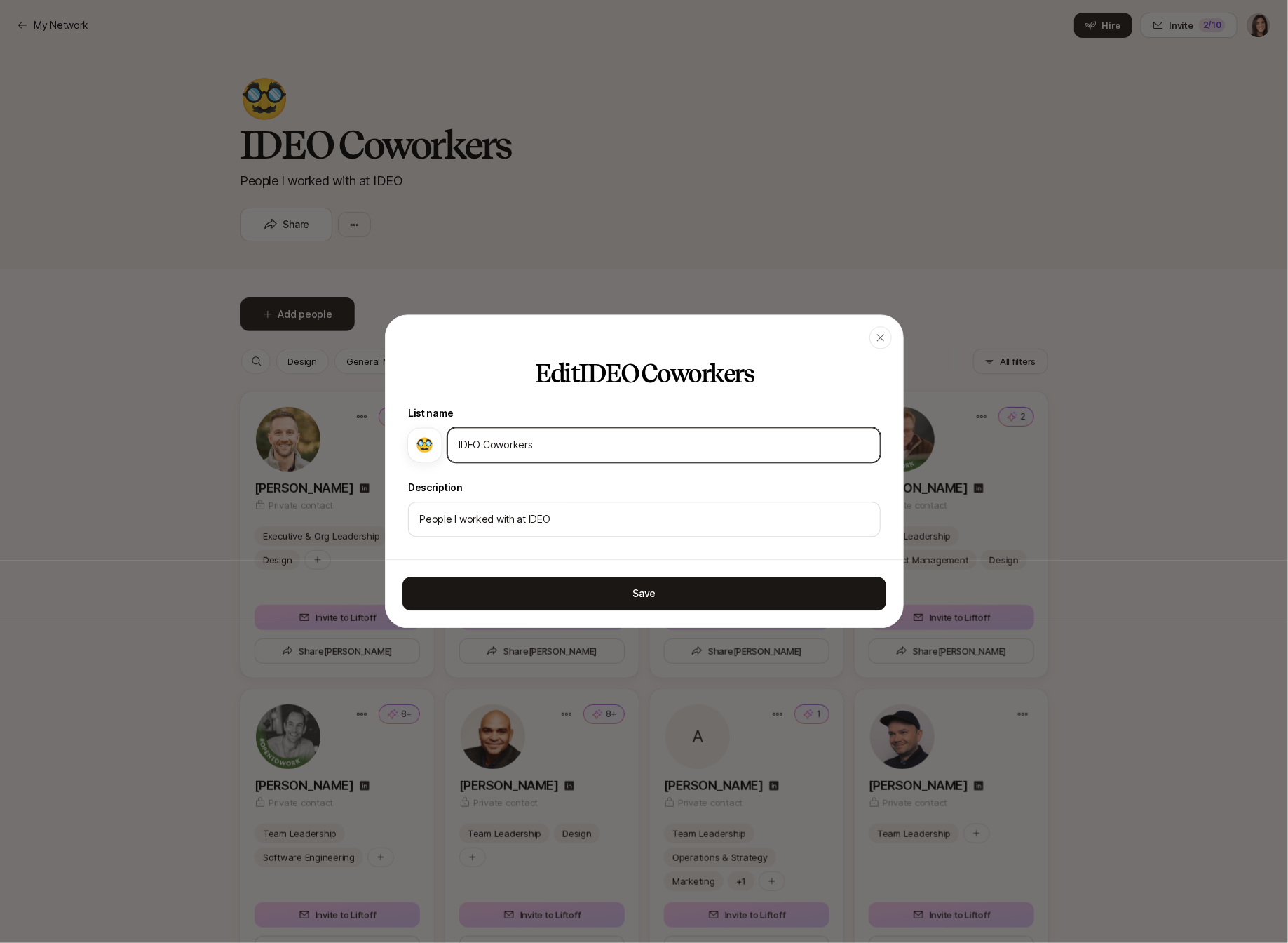
click at [508, 445] on input "IDEO Coworkers" at bounding box center [664, 445] width 409 height 16
type input "Best of IDEO"
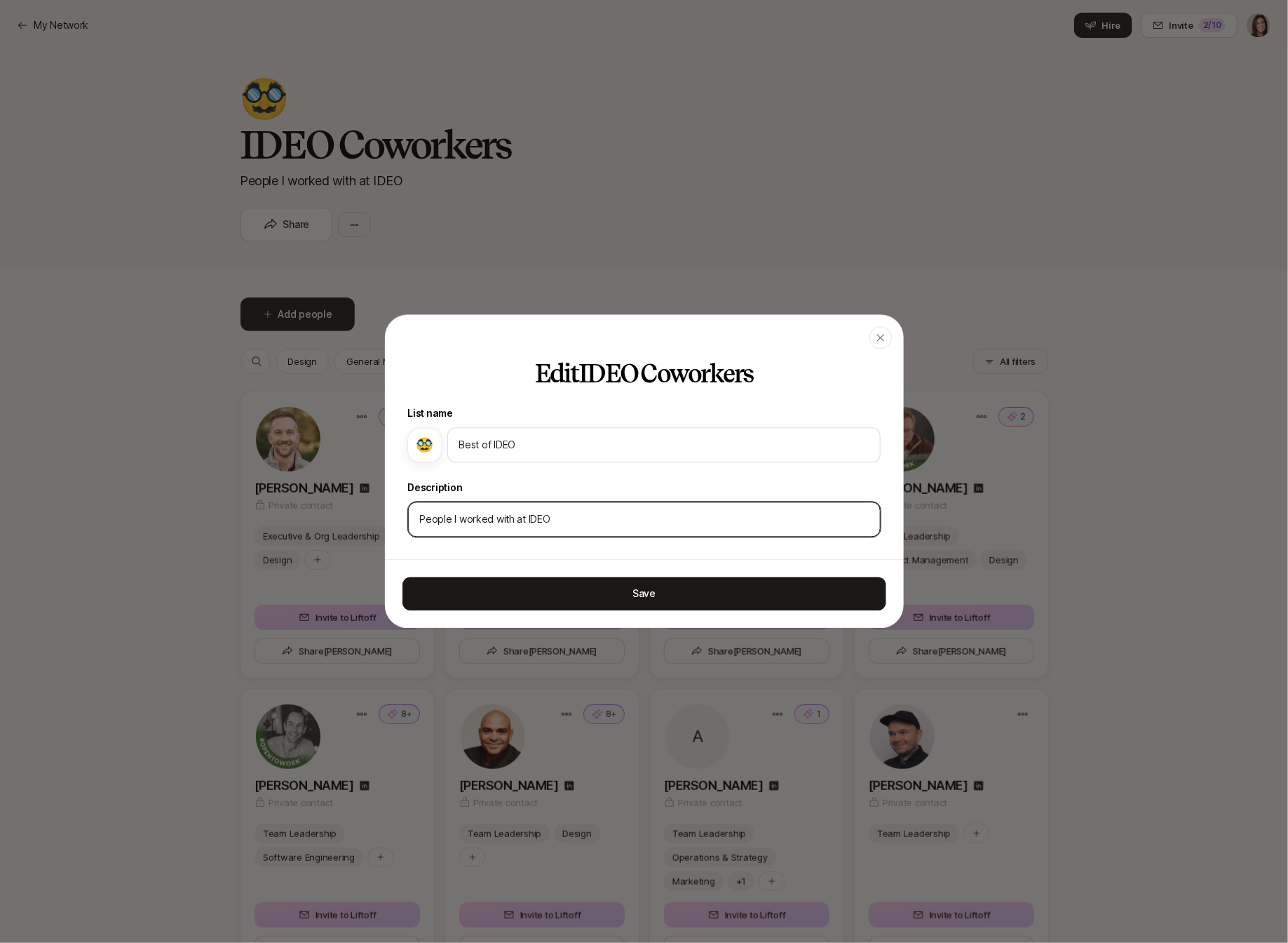
drag, startPoint x: 426, startPoint y: 524, endPoint x: 397, endPoint y: 521, distance: 29.2
click at [402, 524] on div "Edit IDEO Coworkers List name 🥸 Best of IDEO Description People I worked with a…" at bounding box center [644, 461] width 518 height 199
click at [415, 522] on div "Best people I worked with at IDEO" at bounding box center [644, 520] width 472 height 35
drag, startPoint x: 421, startPoint y: 511, endPoint x: 410, endPoint y: 511, distance: 11.0
click at [411, 511] on div "Best people I worked with at IDEO" at bounding box center [644, 520] width 472 height 35
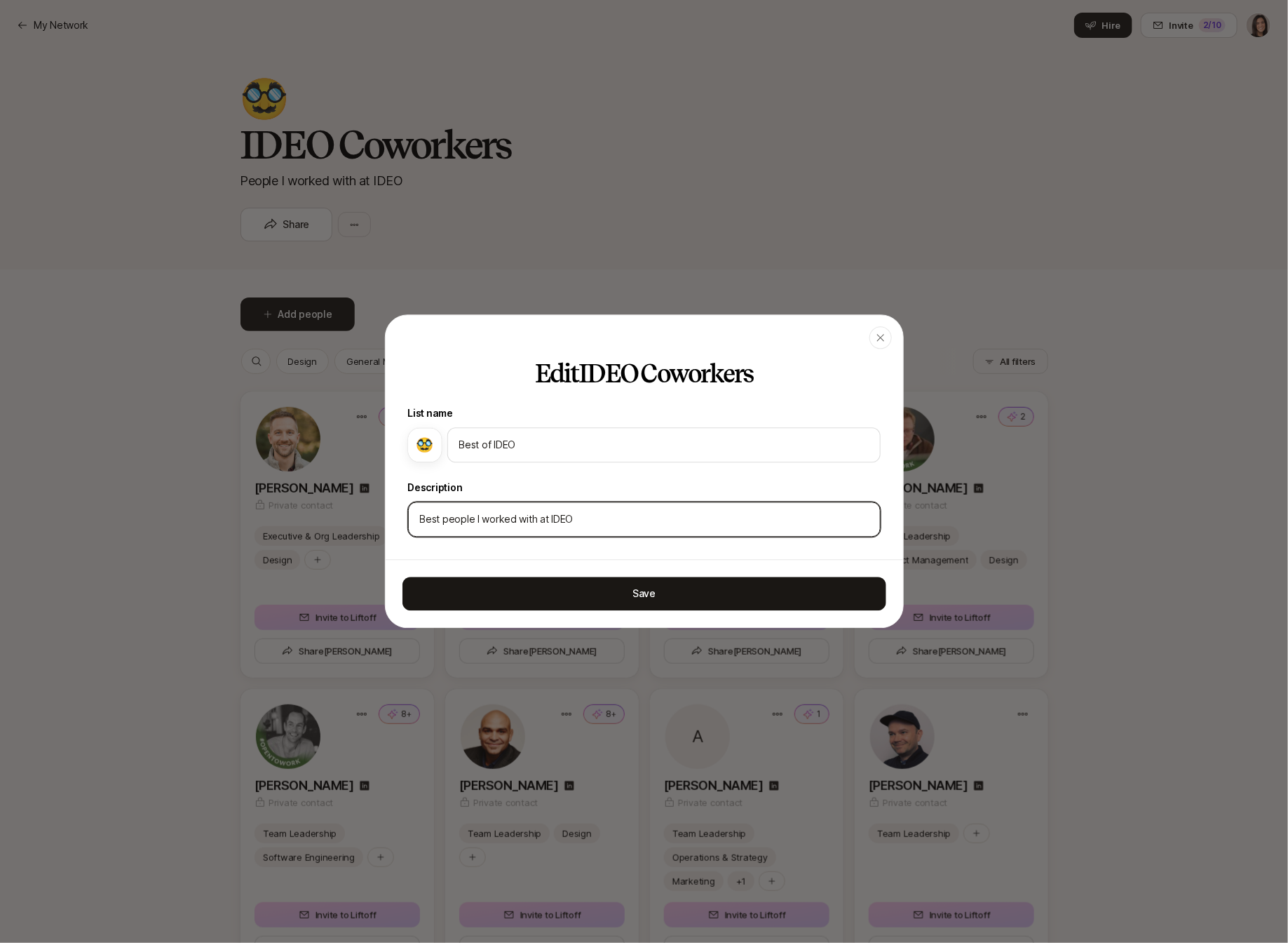
drag, startPoint x: 422, startPoint y: 521, endPoint x: 406, endPoint y: 521, distance: 16.0
click at [408, 521] on div "Best people I worked with at IDEO" at bounding box center [644, 520] width 472 height 35
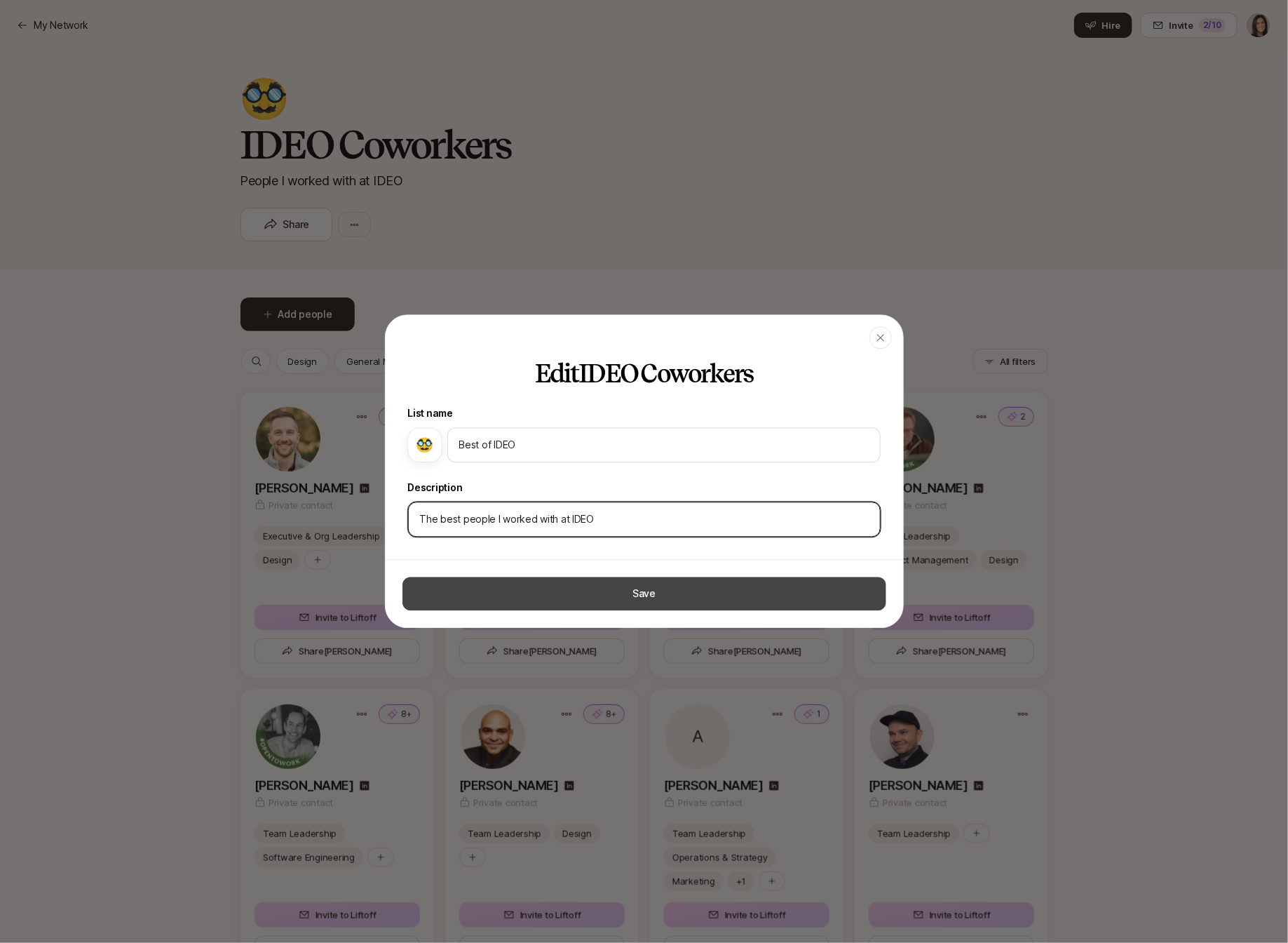
type input "The best people I worked with at IDEO"
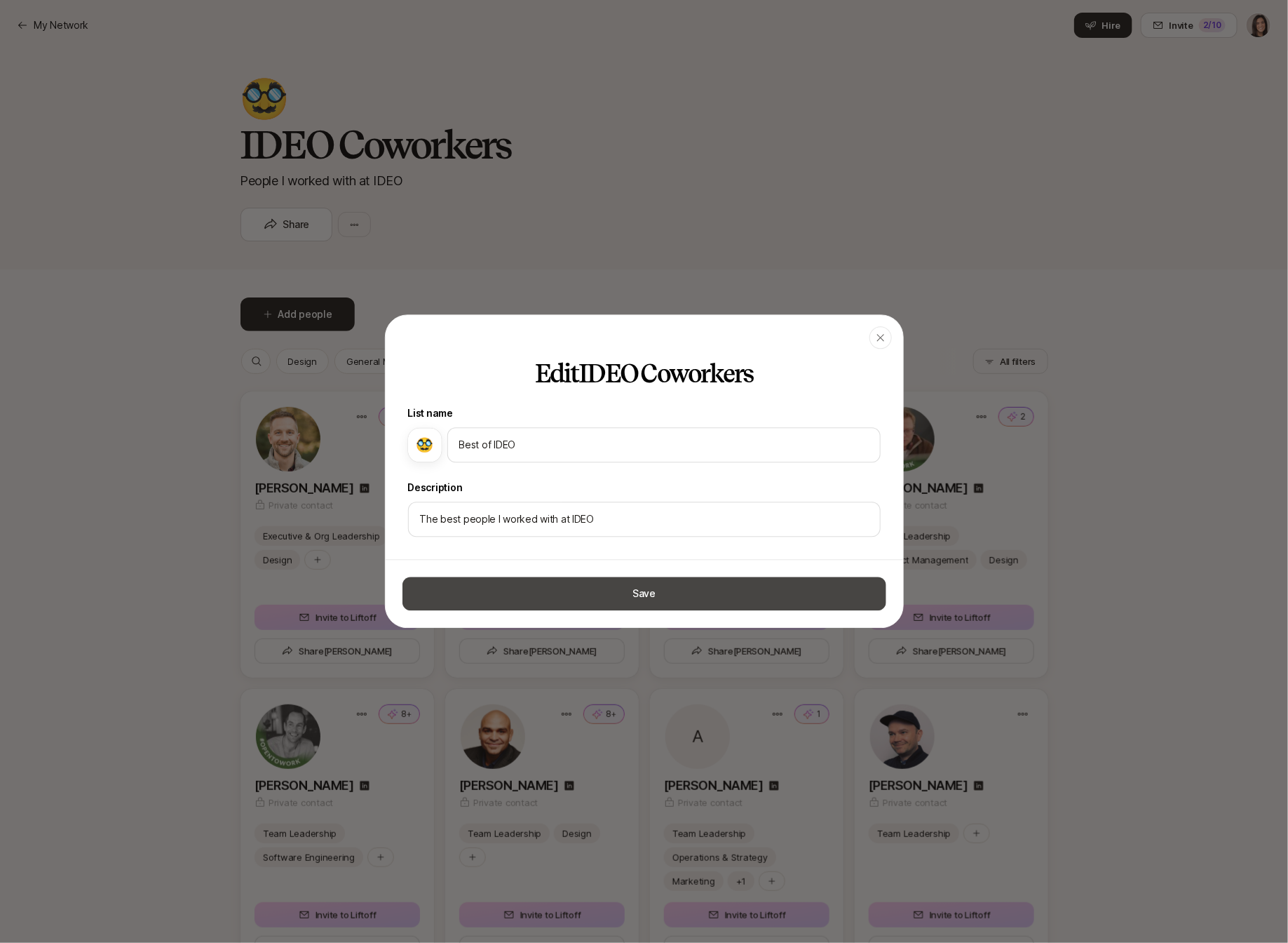
click at [476, 582] on button "Save" at bounding box center [645, 594] width 484 height 34
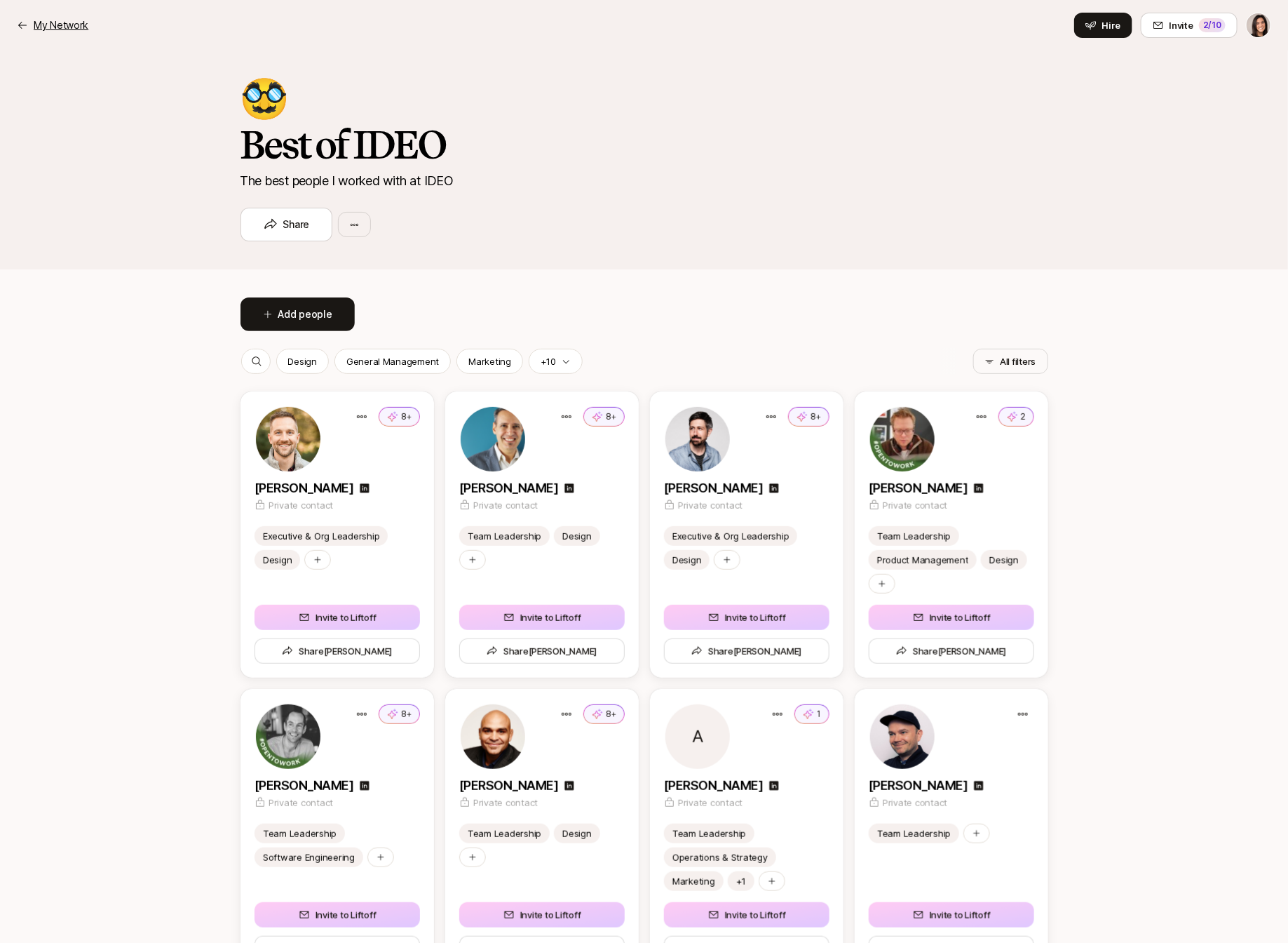
click at [59, 26] on p "My Network" at bounding box center [61, 25] width 55 height 16
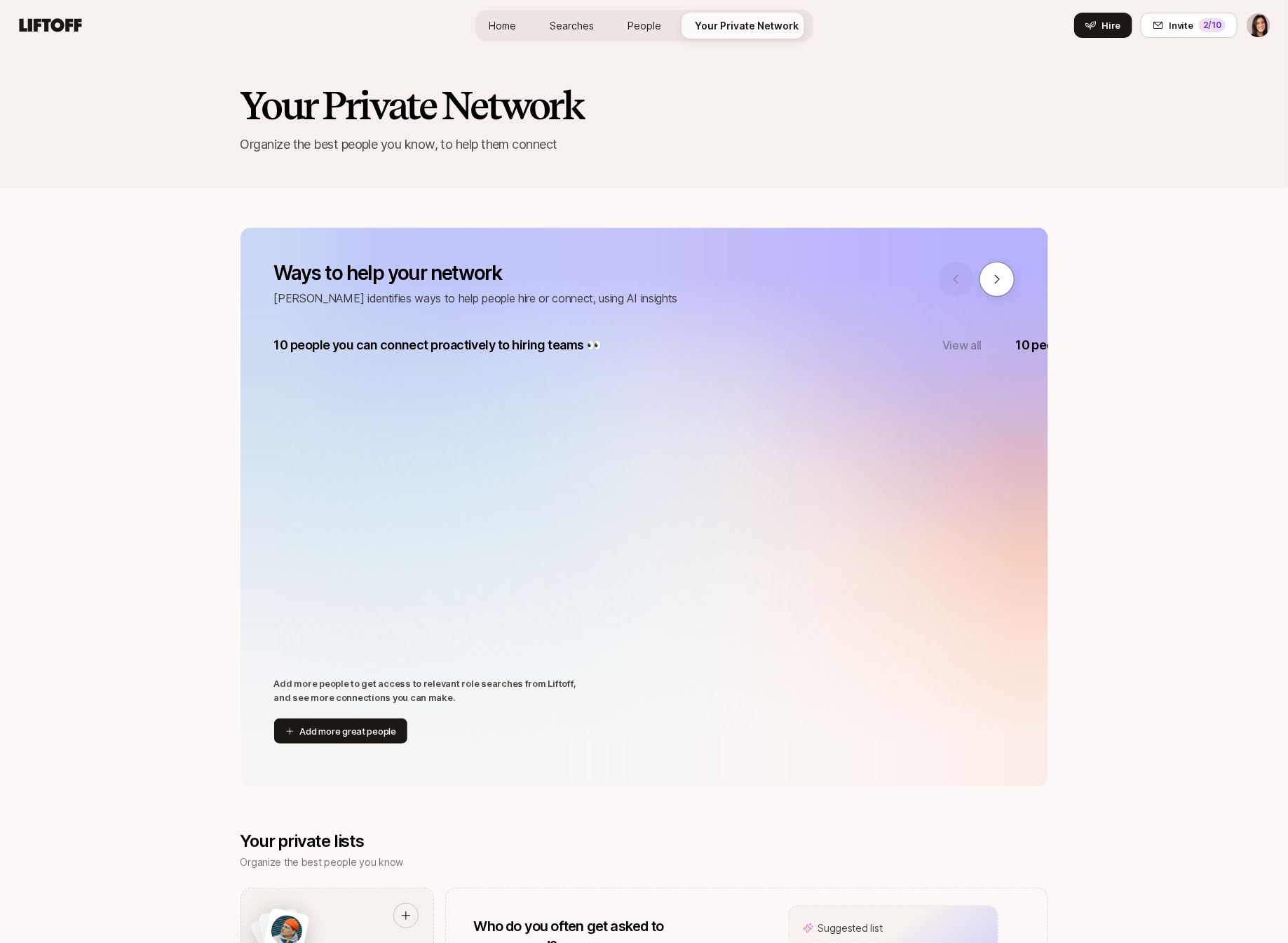
scroll to position [699, 0]
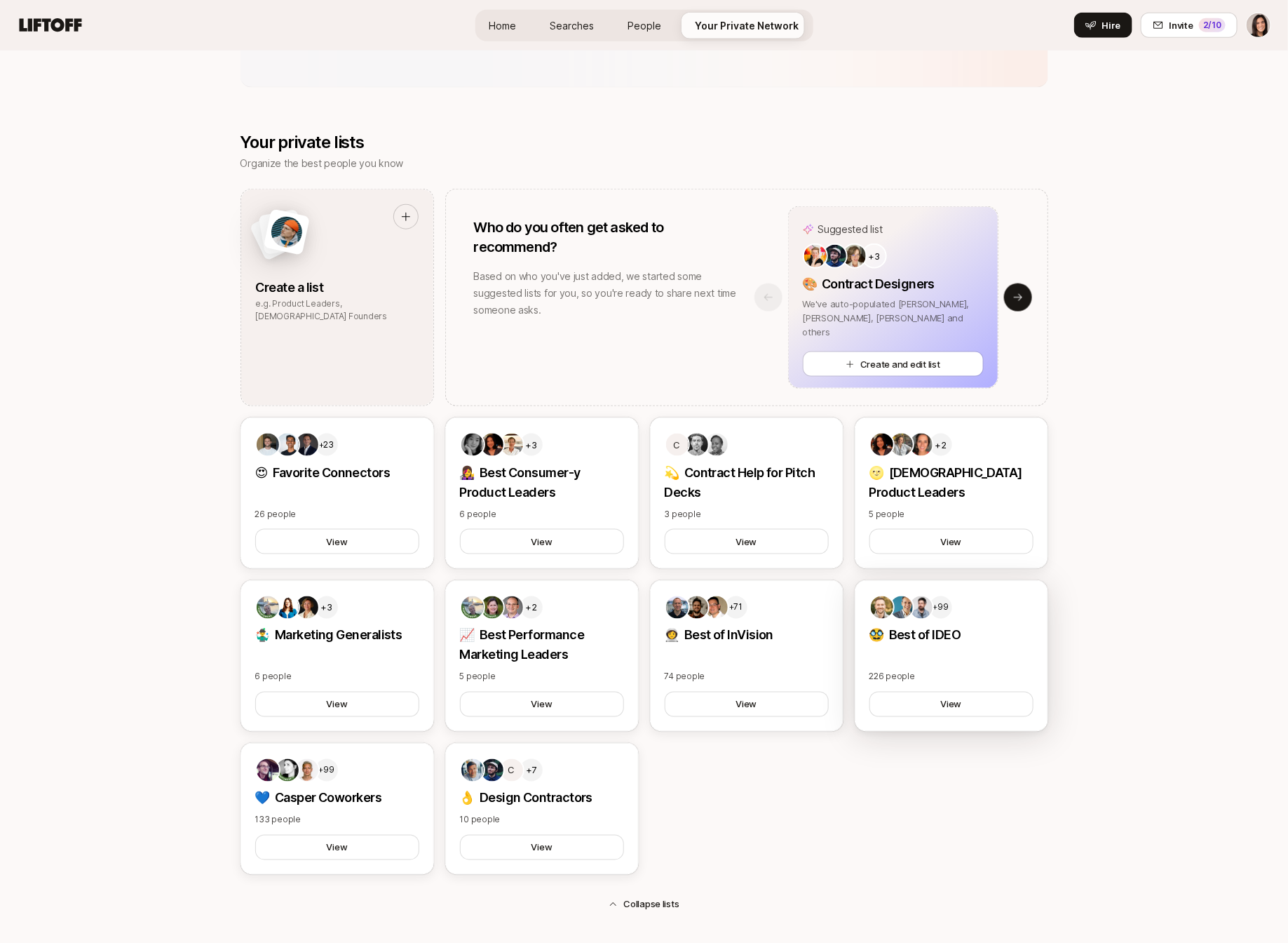
click at [889, 663] on div "+99 🥸 Best of IDEO 226 people View" at bounding box center [952, 656] width 194 height 152
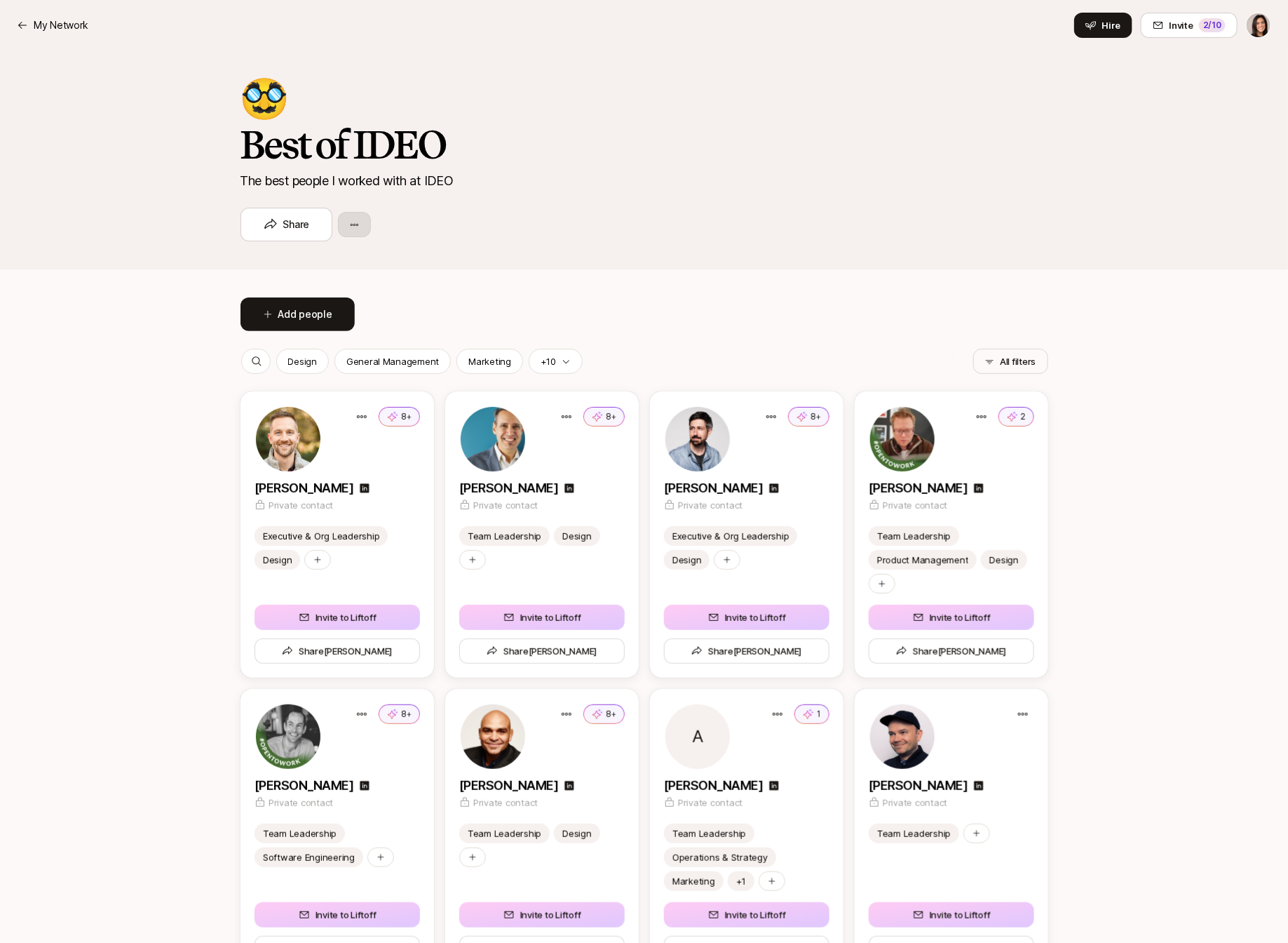
click at [370, 222] on div "Share" at bounding box center [644, 224] width 808 height 34
click at [360, 222] on html "My Network My Network Hire Invite 2 /10 🥸 Best of IDEO The best people I worked…" at bounding box center [644, 472] width 1288 height 943
click at [386, 260] on div "Edit list" at bounding box center [421, 264] width 168 height 26
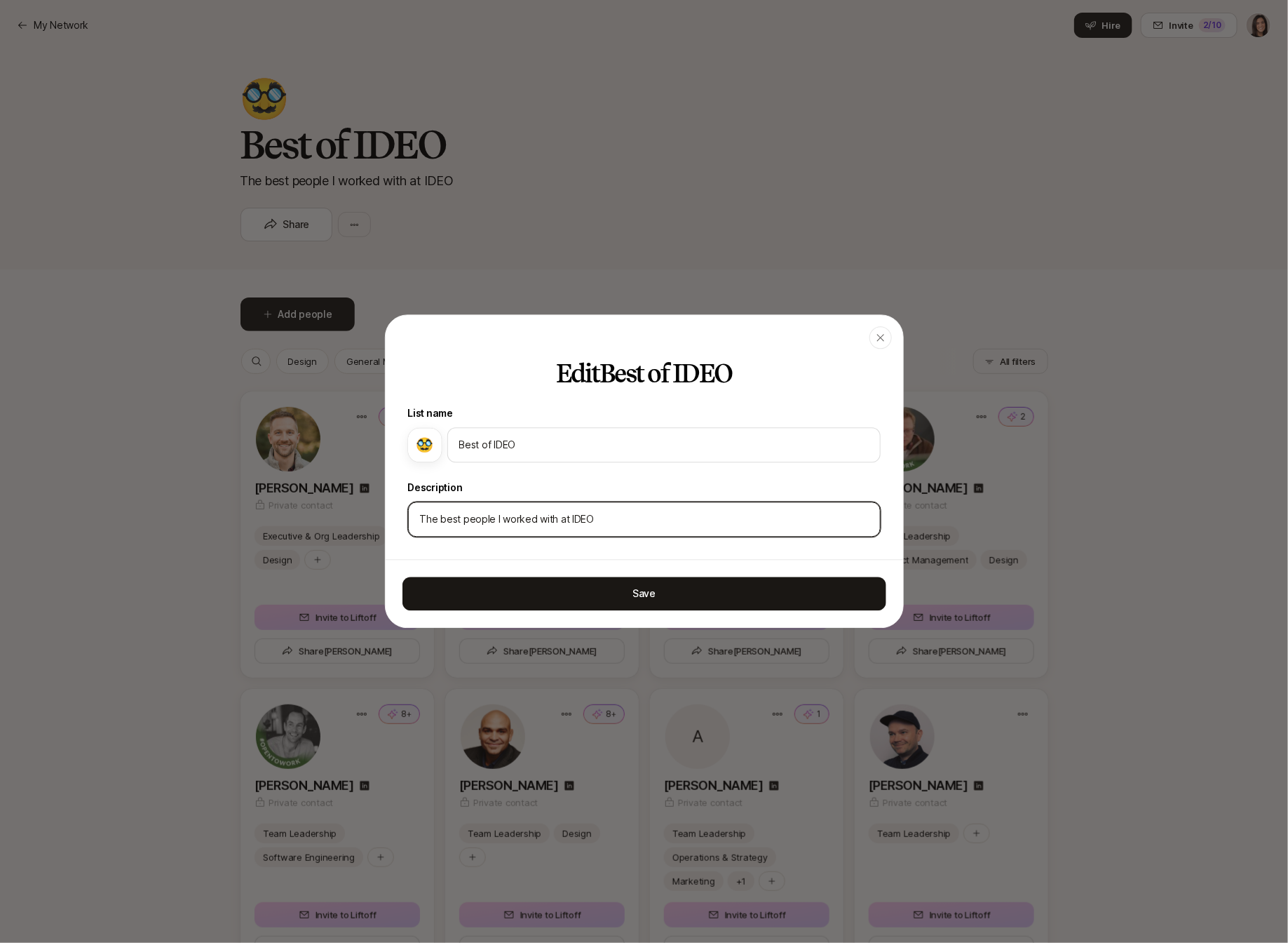
drag, startPoint x: 615, startPoint y: 517, endPoint x: 348, endPoint y: 514, distance: 267.0
click at [348, 514] on body "My Network My Network Hire Invite 2 /10 🥸 Best of IDEO The best people I worked…" at bounding box center [644, 472] width 1288 height 943
type input "o"
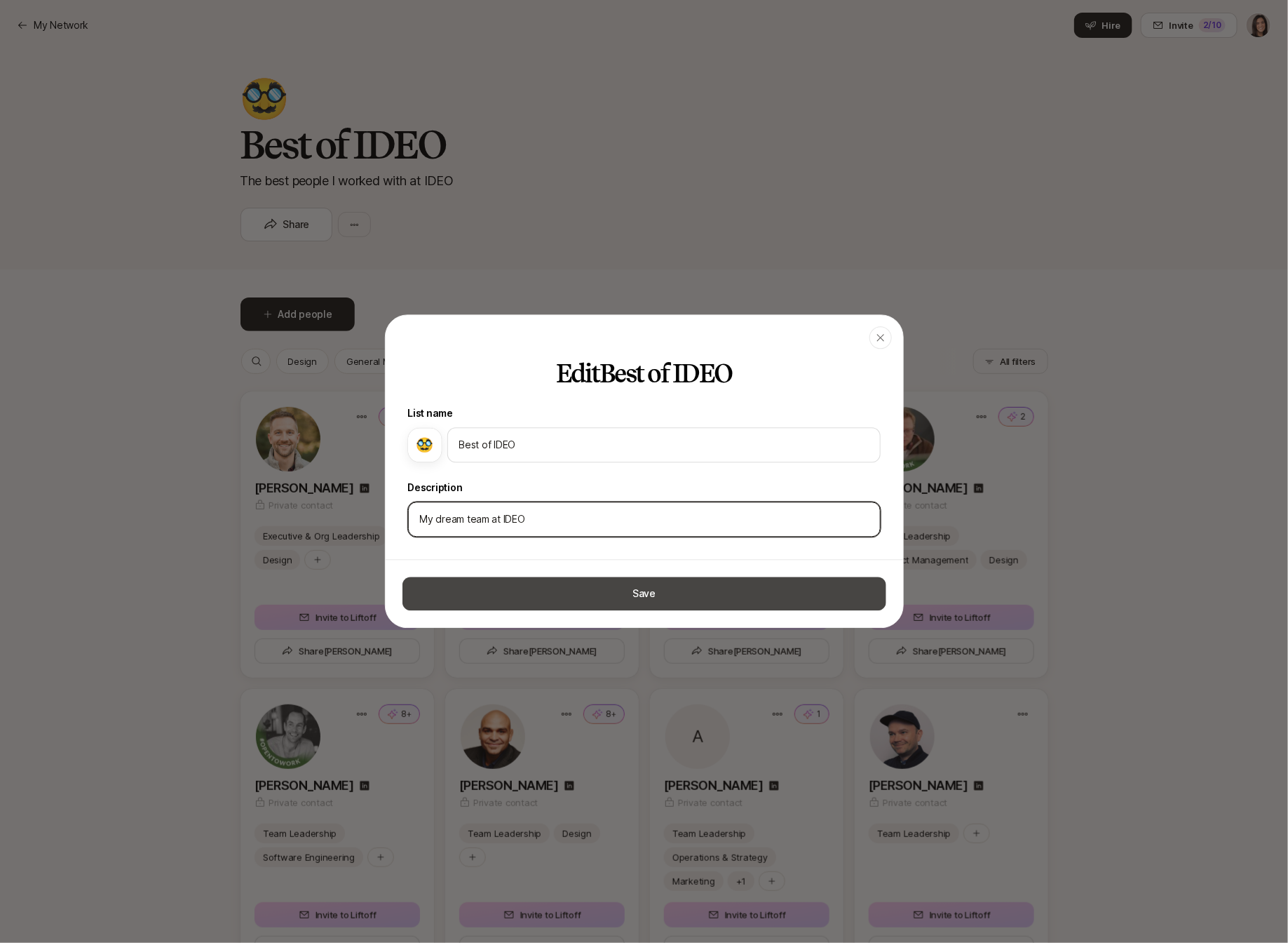
type input "My dream team at IDEO"
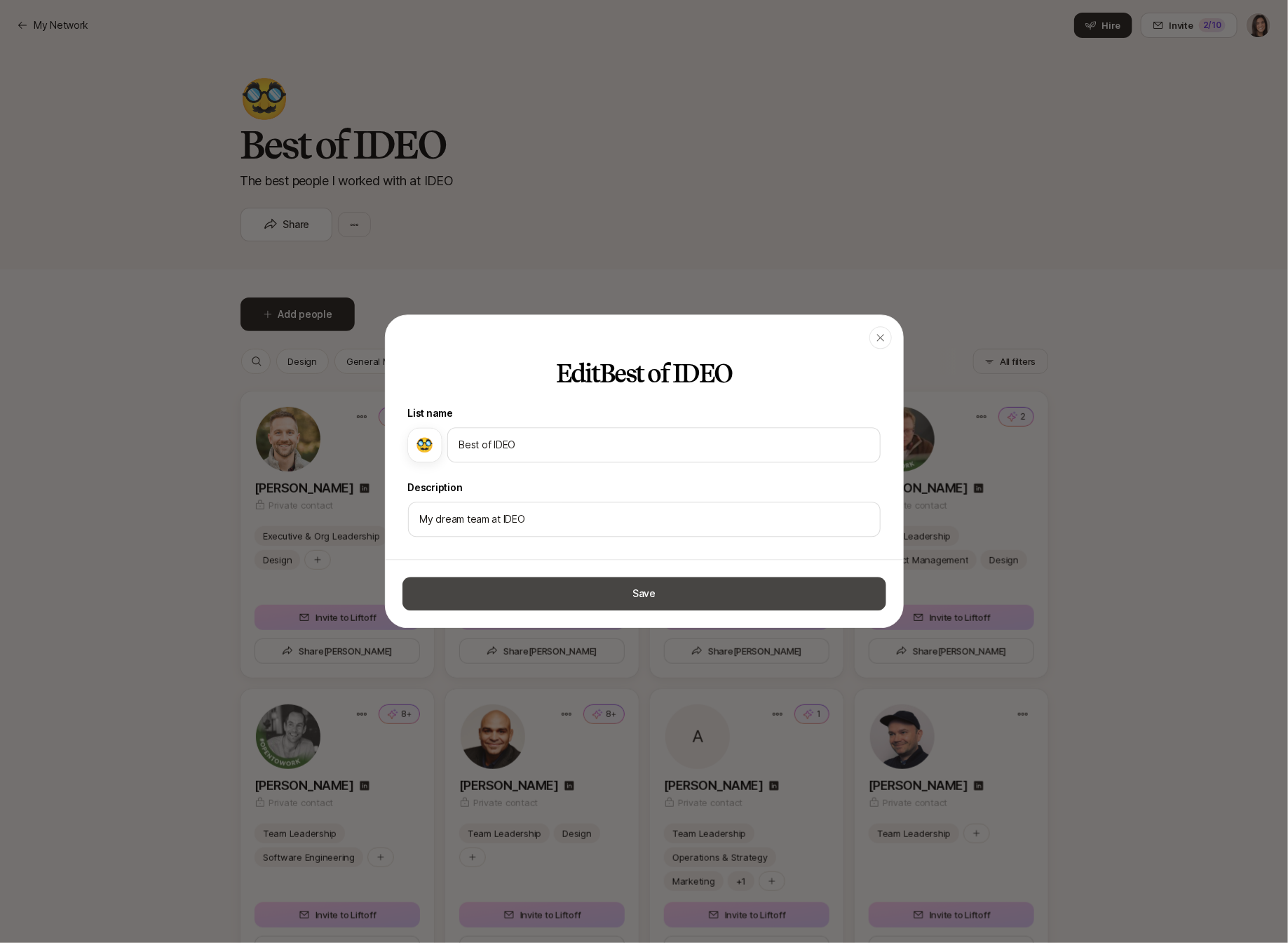
click at [557, 581] on button "Save" at bounding box center [645, 594] width 484 height 34
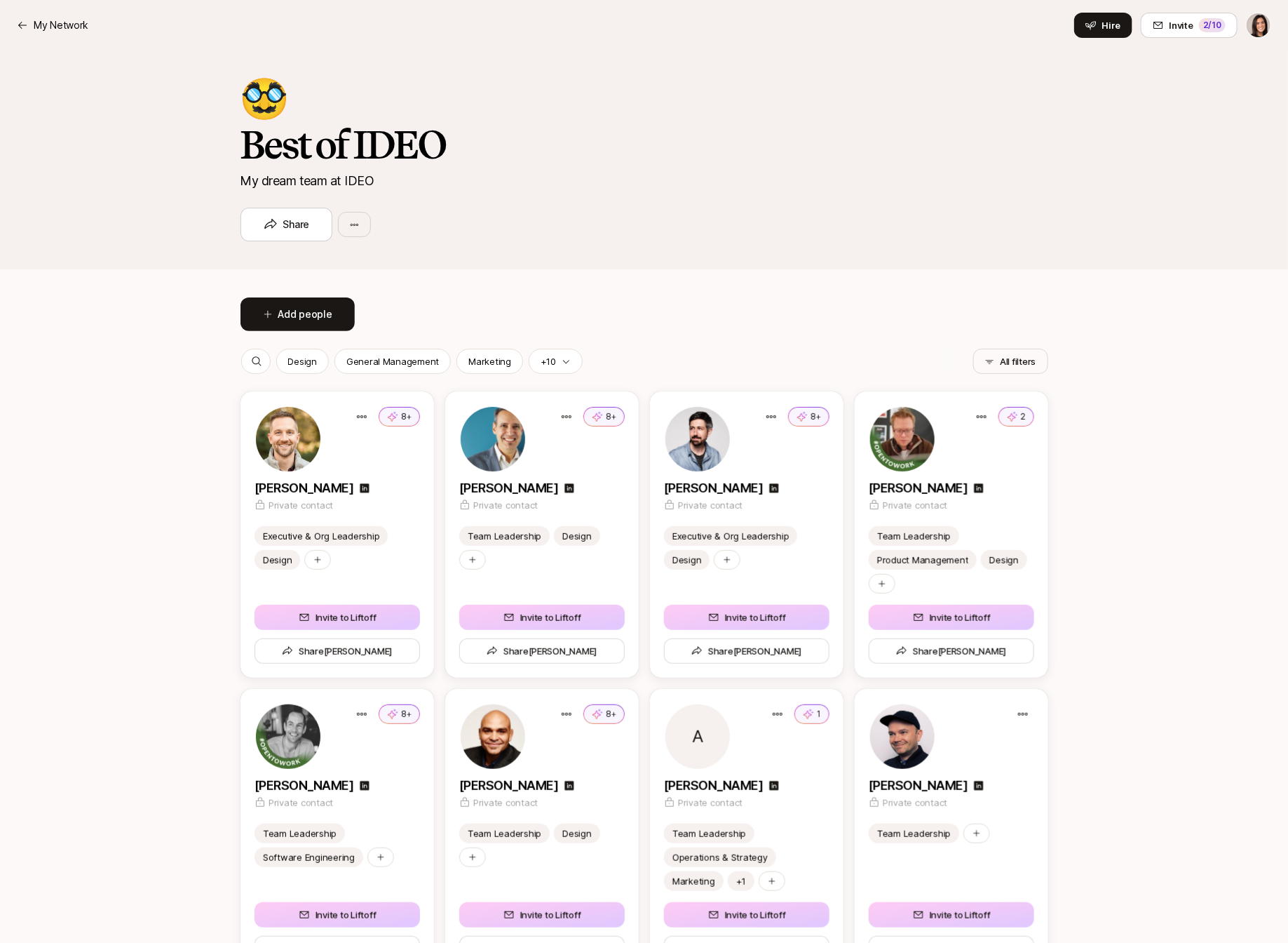
click at [51, 7] on nav "My Network Hire Invite 2 /10" at bounding box center [644, 25] width 1288 height 50
click at [51, 17] on p "My Network" at bounding box center [61, 25] width 55 height 16
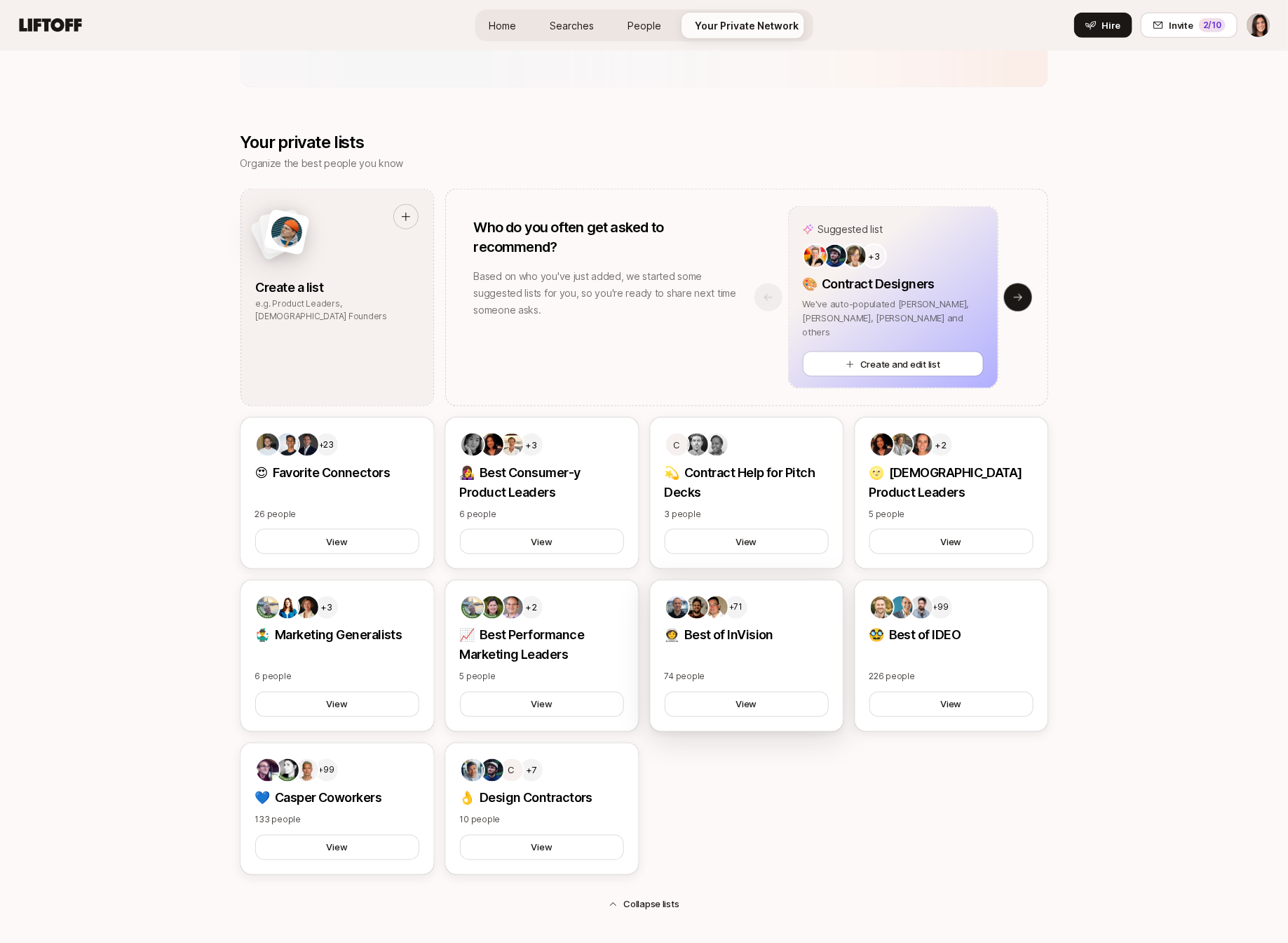
click at [694, 645] on div "+71 👩‍🚀 Best of InVision 74 people View" at bounding box center [747, 656] width 194 height 152
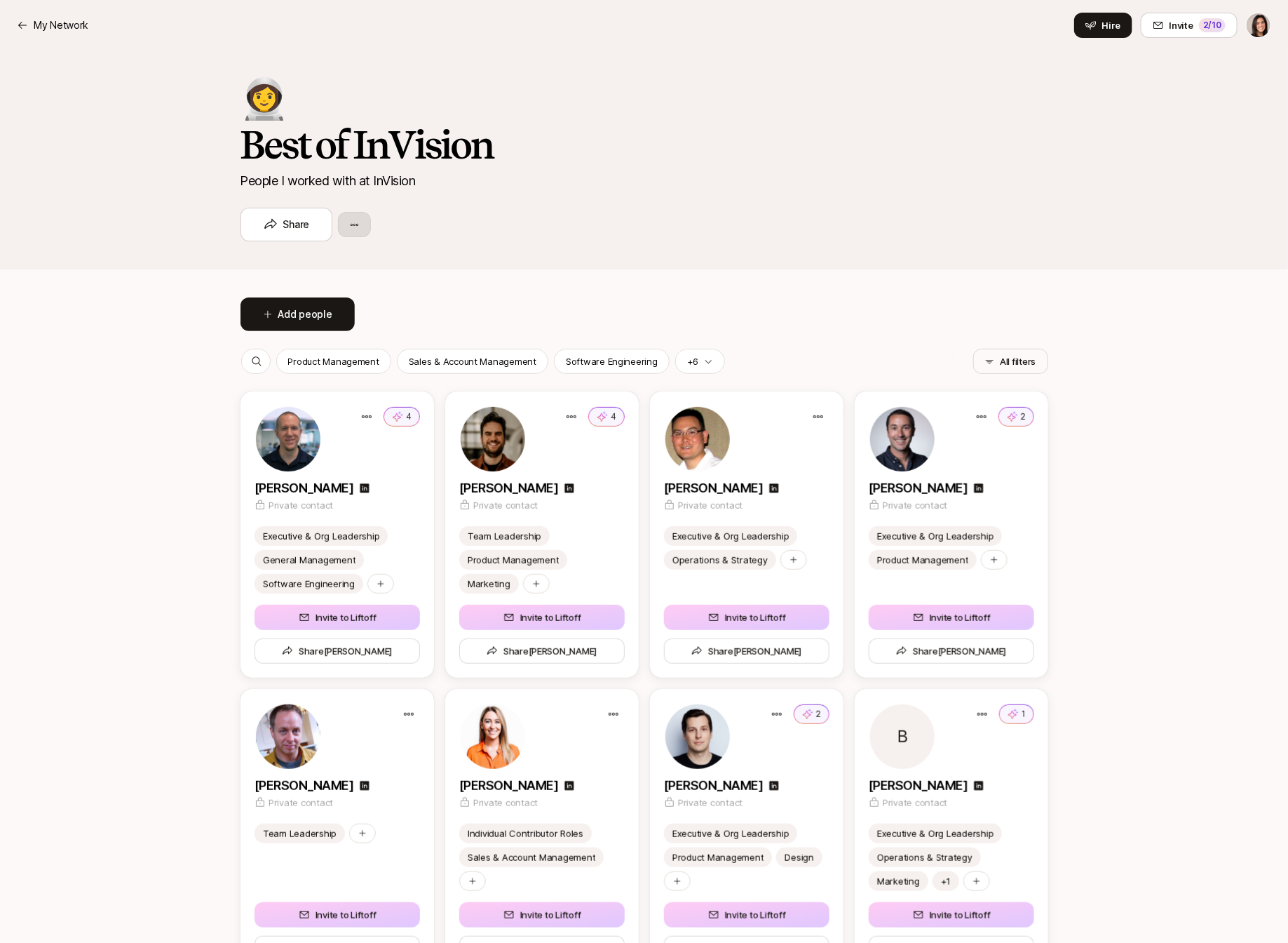
click at [343, 229] on html "My Network My Network Hire Invite 2 /10 👩‍🚀 Best of InVision People I worked wi…" at bounding box center [644, 472] width 1288 height 943
click at [361, 259] on div "Edit list" at bounding box center [421, 264] width 168 height 26
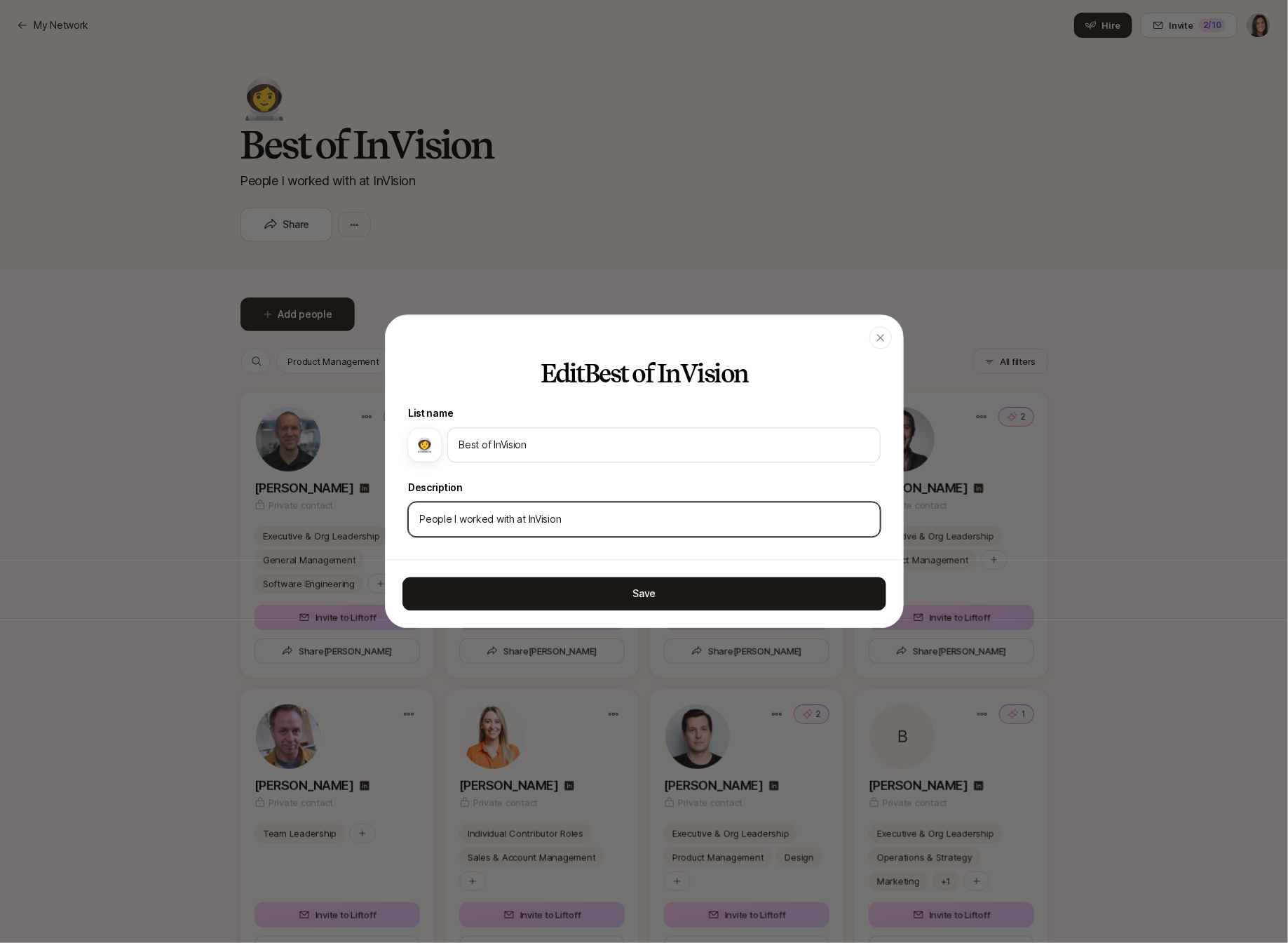
click at [491, 518] on input "People I worked with at InVision" at bounding box center [644, 520] width 449 height 16
type input "N"
drag, startPoint x: 435, startPoint y: 519, endPoint x: 391, endPoint y: 519, distance: 44.0
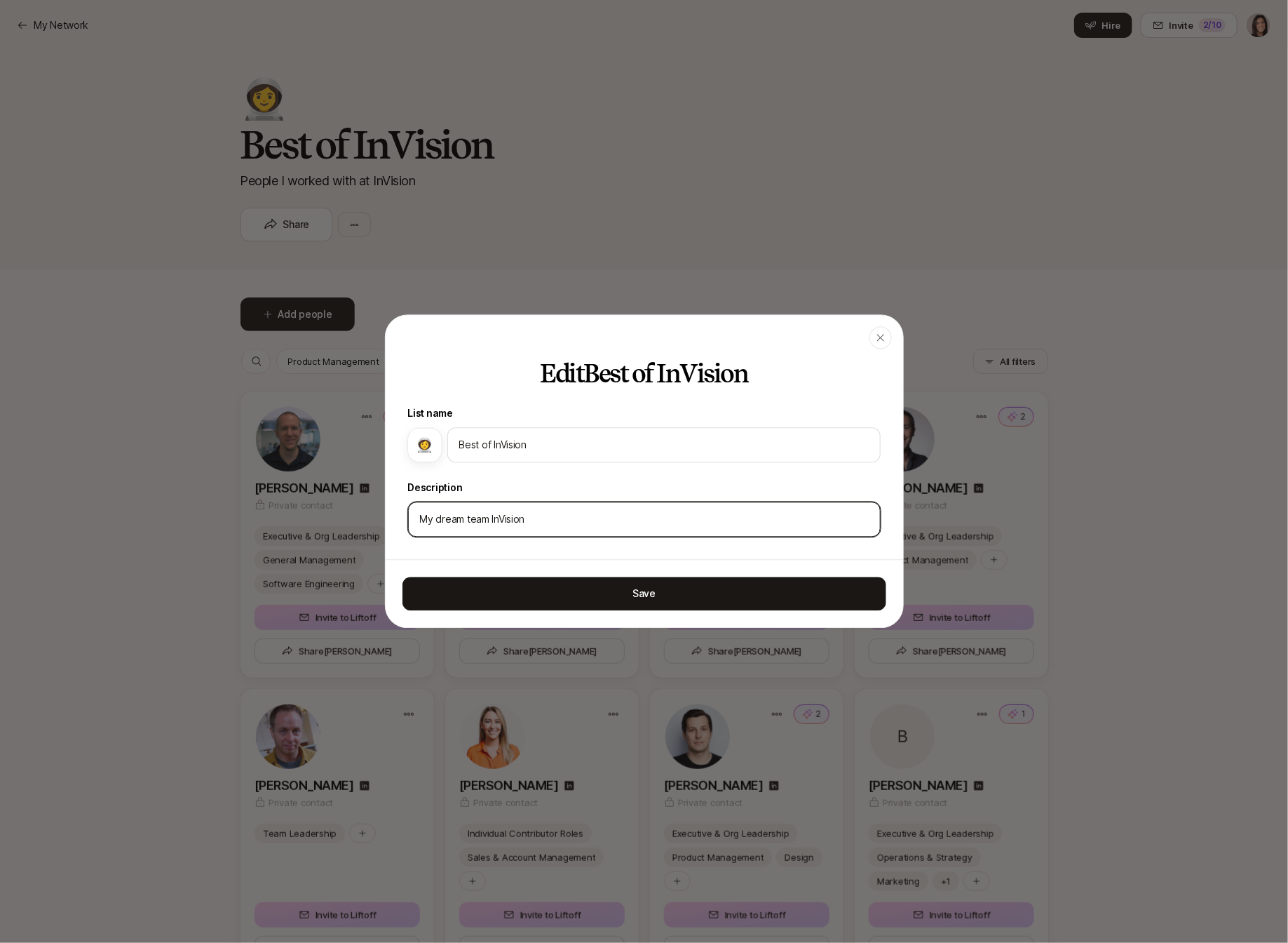
click at [391, 519] on div "Edit Best of InVision List name 👩‍🚀 Best of InVision Description My dream team …" at bounding box center [644, 461] width 518 height 199
click at [494, 524] on input "Your dream team InVision" at bounding box center [644, 520] width 449 height 16
type input "Your dream team at InVision"
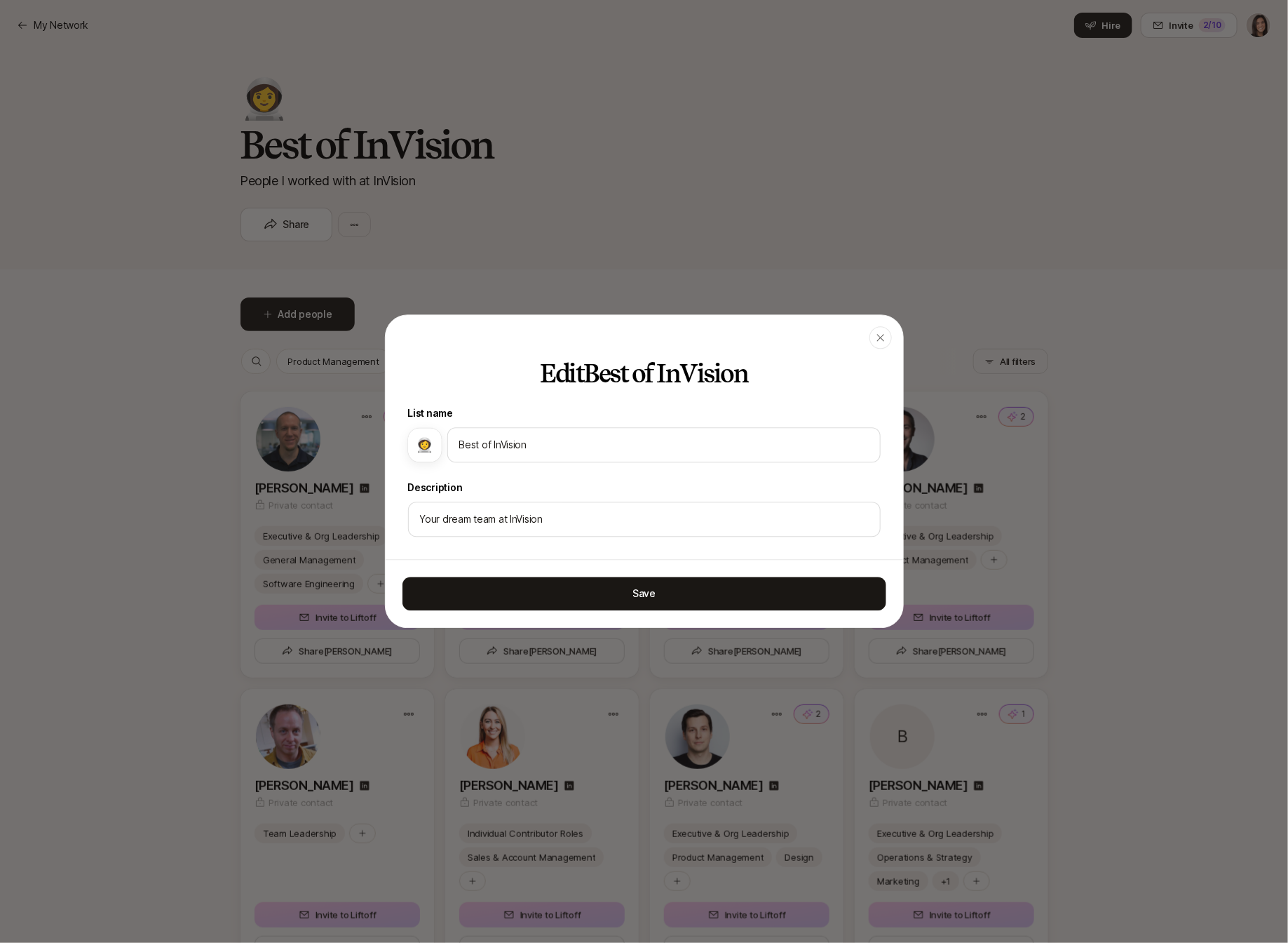
click at [500, 572] on div "Save" at bounding box center [644, 594] width 518 height 68
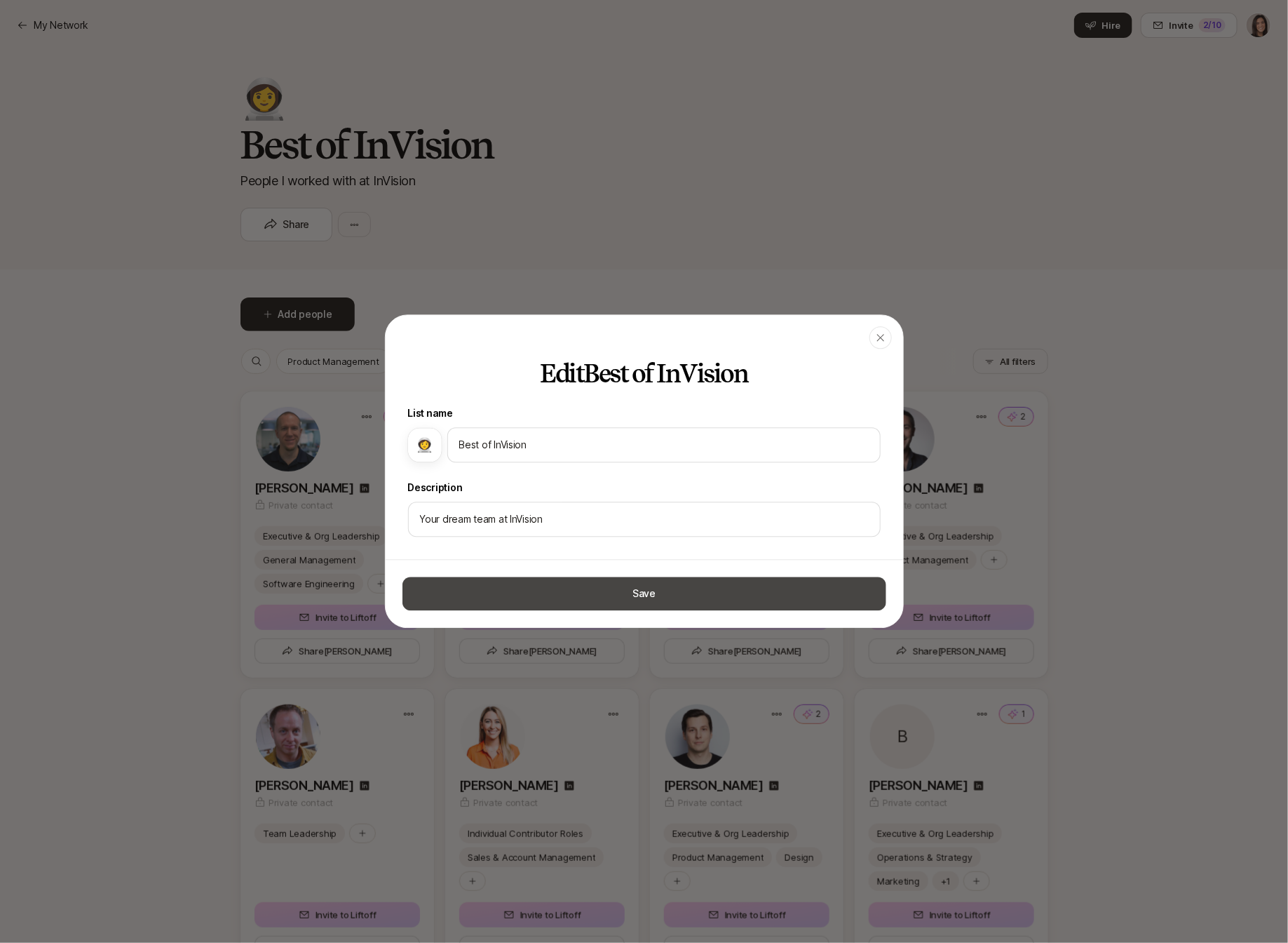
click at [497, 581] on button "Save" at bounding box center [645, 594] width 484 height 34
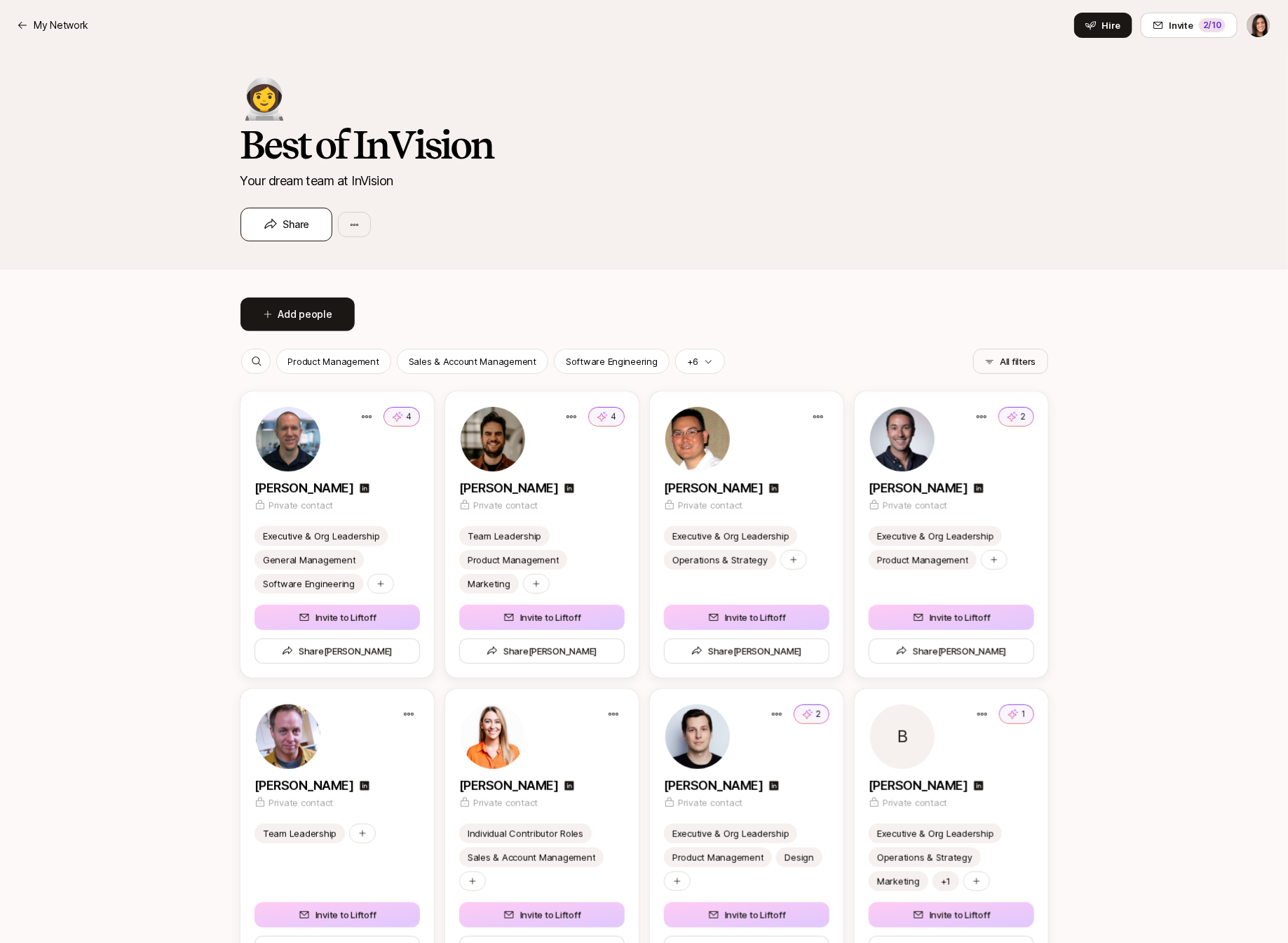
click at [318, 230] on button "Share" at bounding box center [286, 224] width 92 height 34
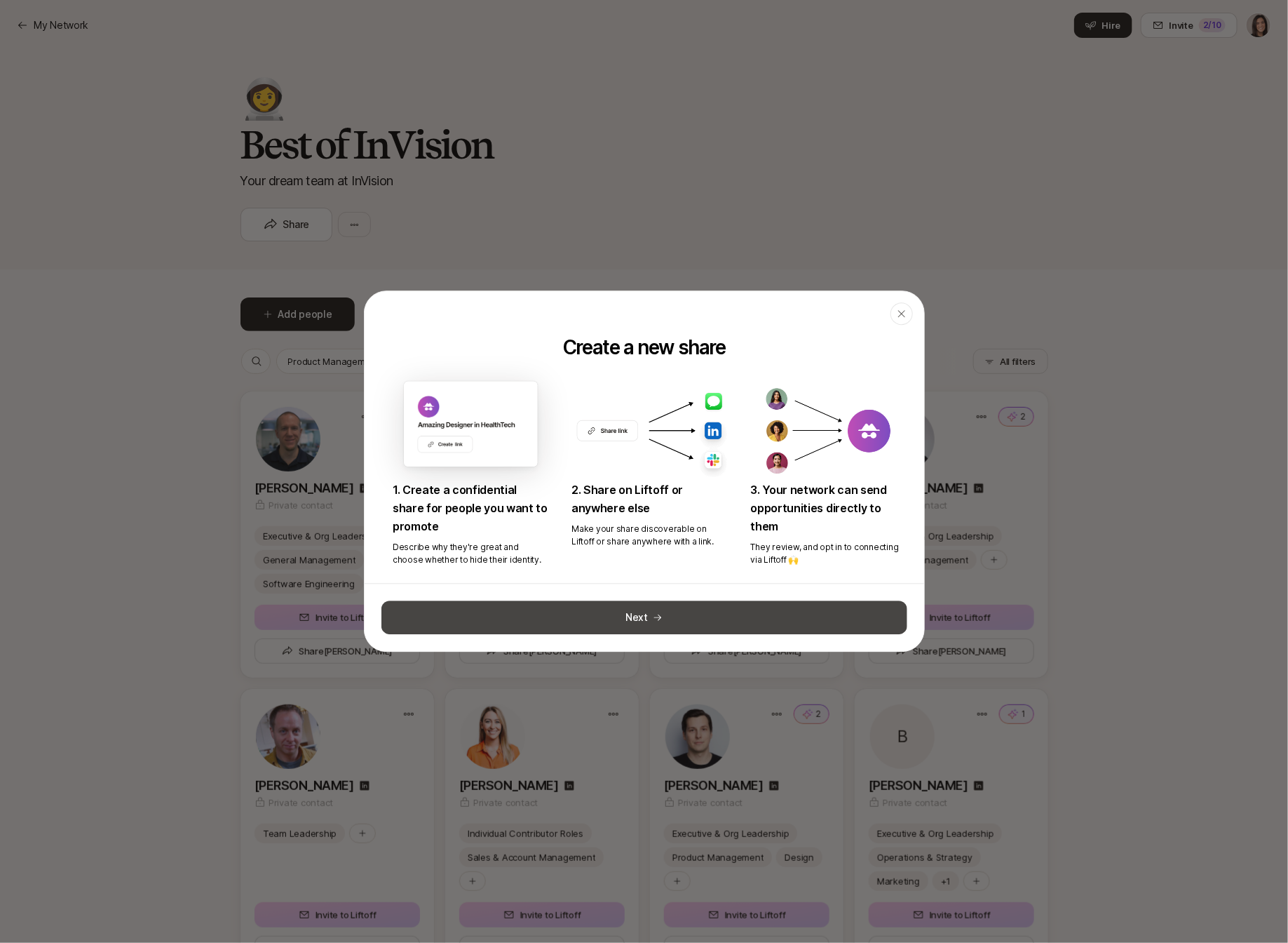
click at [554, 606] on button "Next" at bounding box center [645, 618] width 526 height 34
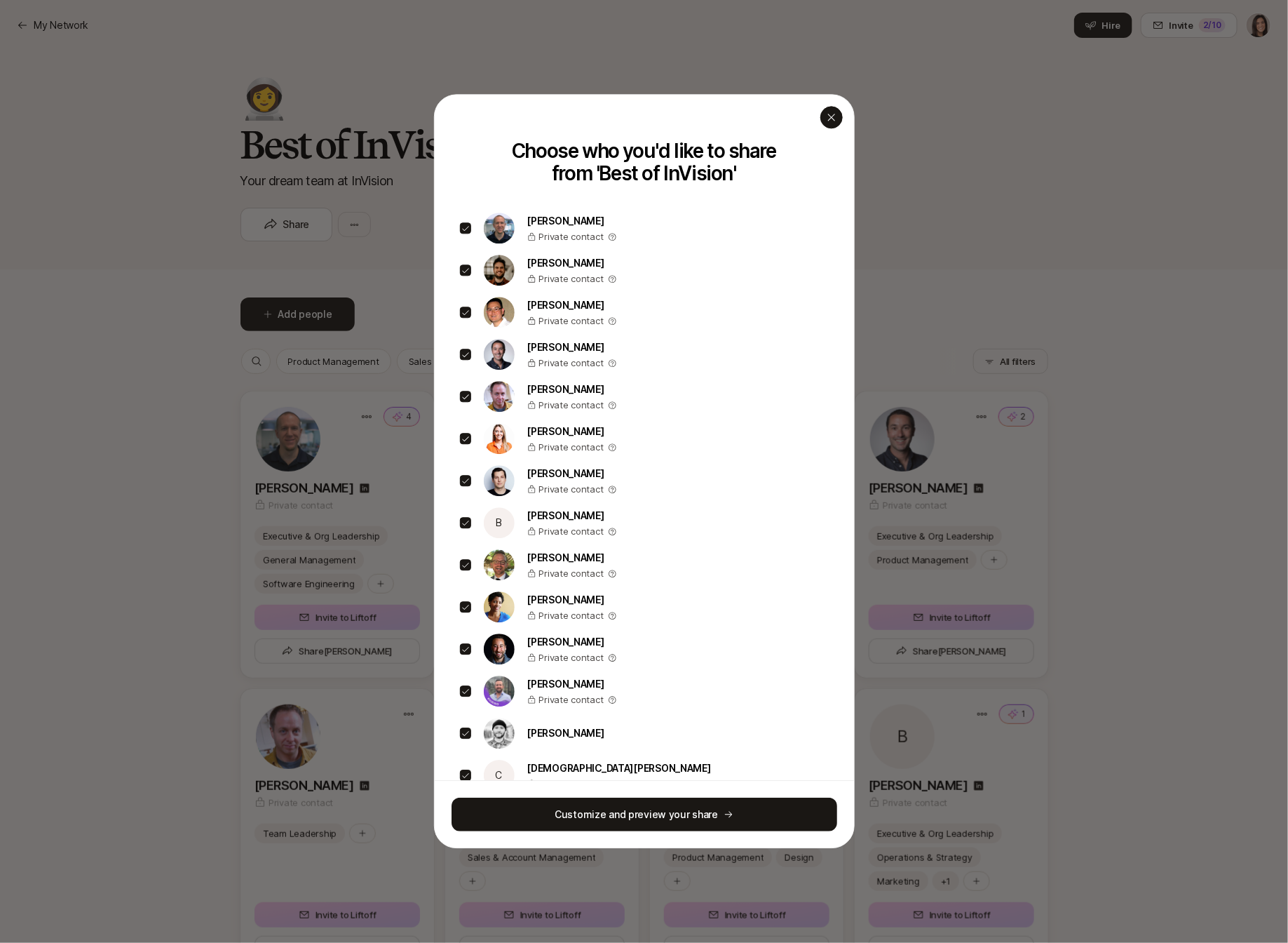
click at [832, 120] on icon "button" at bounding box center [831, 117] width 11 height 11
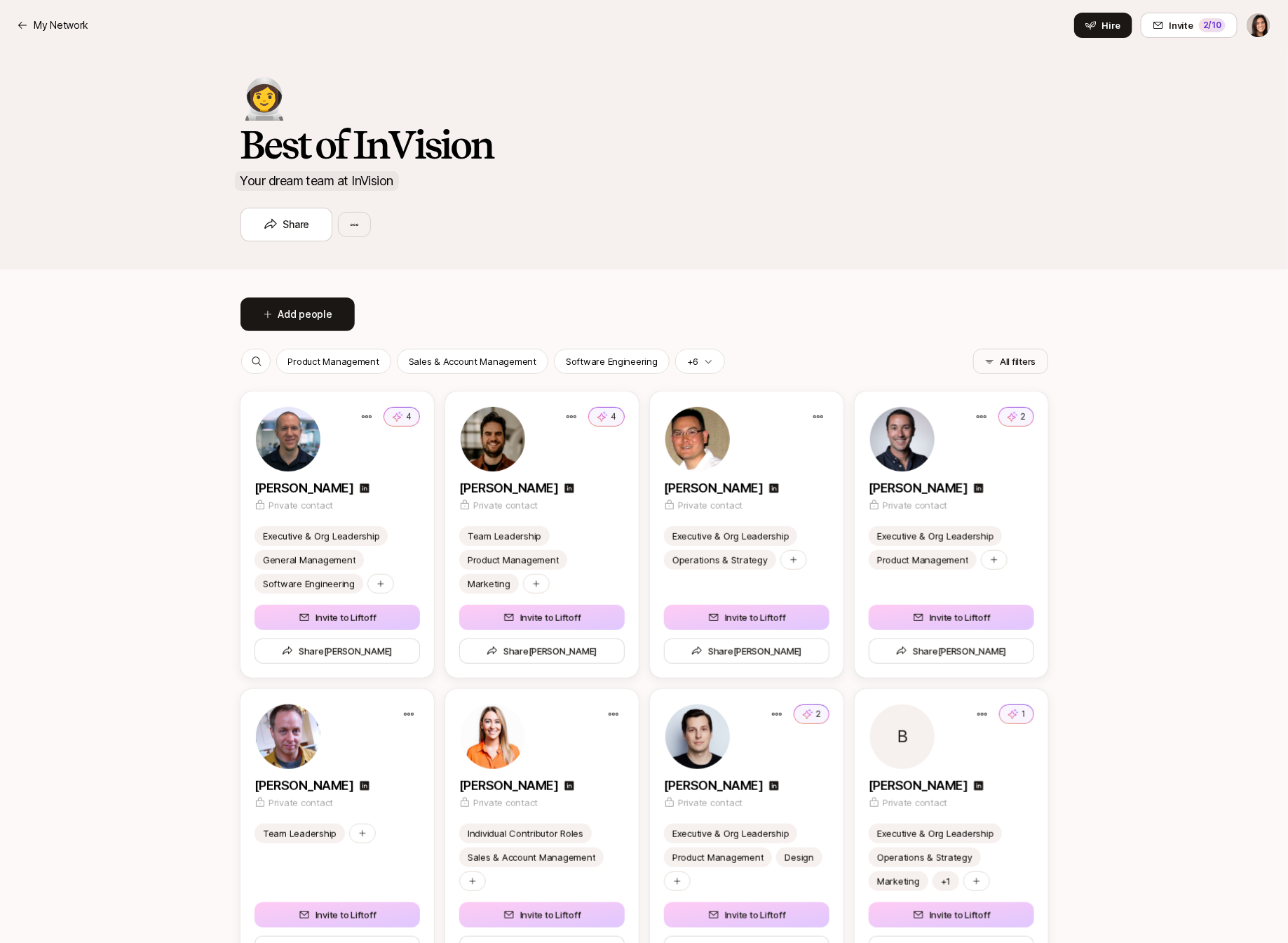
click at [277, 184] on p "Your dream team at InVision" at bounding box center [317, 180] width 164 height 19
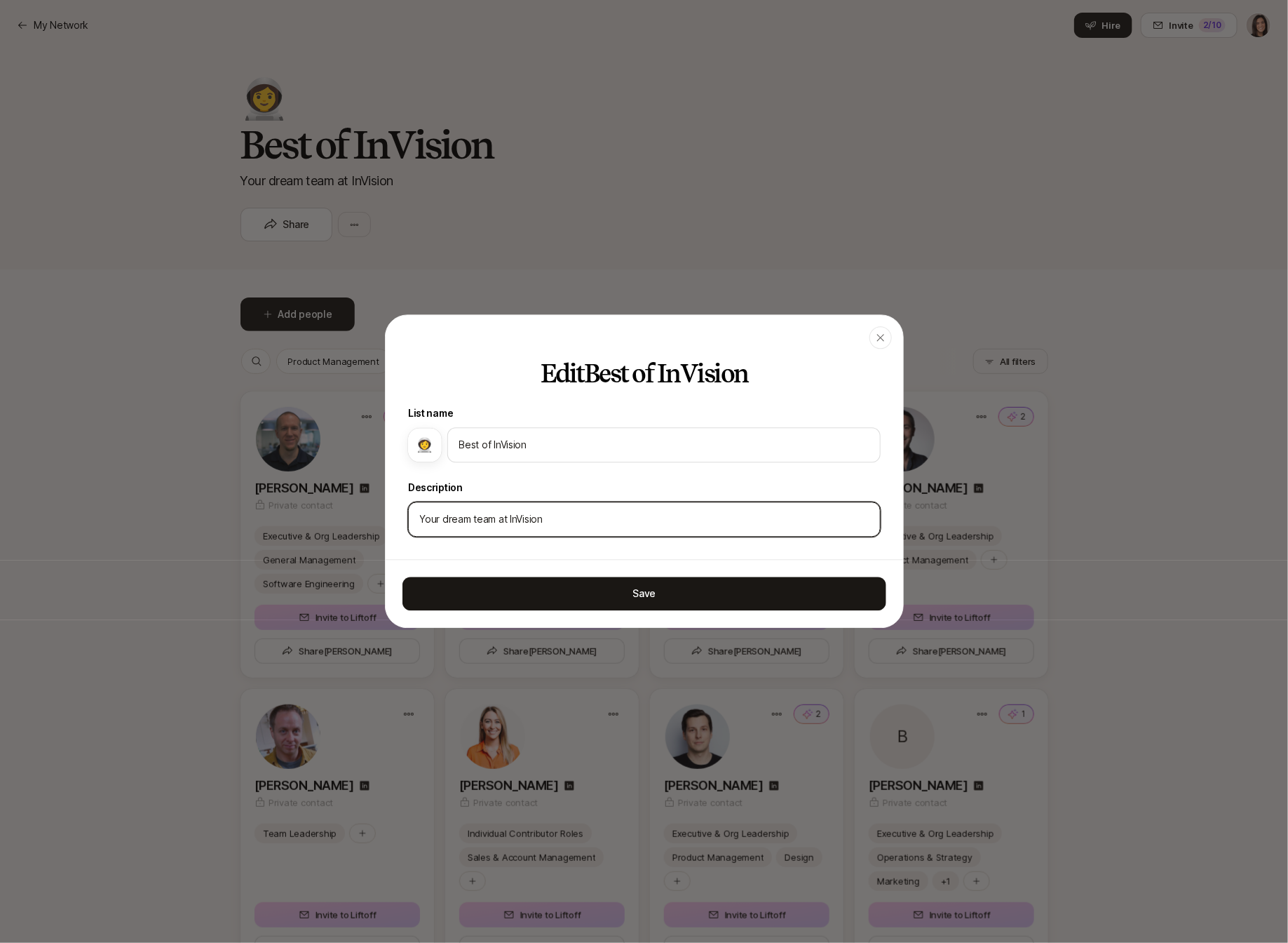
drag, startPoint x: 438, startPoint y: 517, endPoint x: 396, endPoint y: 517, distance: 42.0
click at [396, 517] on div "Edit Best of InVision List name 👩‍🚀 Best of InVision Description Your dream tea…" at bounding box center [644, 461] width 518 height 199
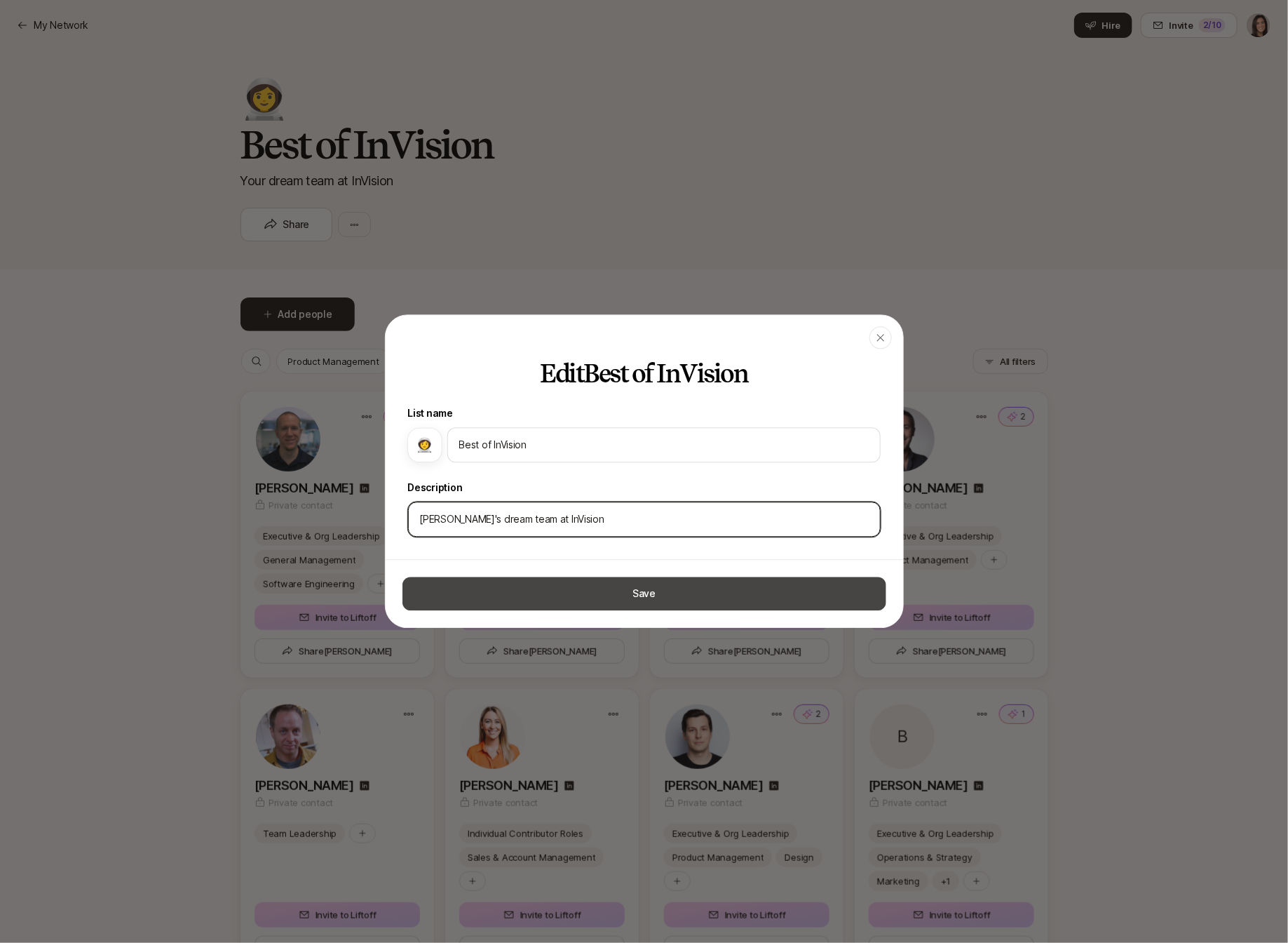
type input "[PERSON_NAME]'s dream team at InVision"
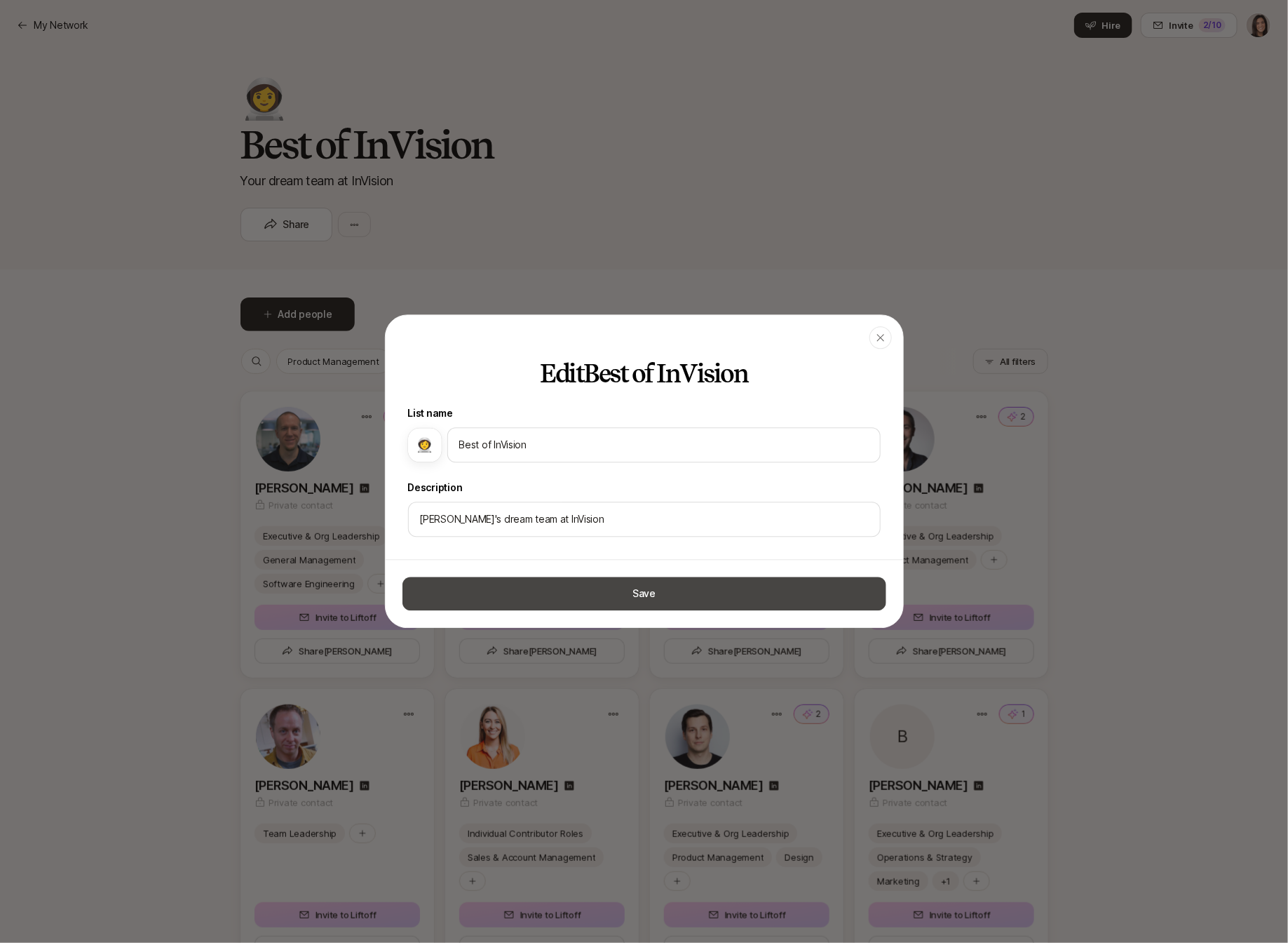
click at [591, 589] on button "Save" at bounding box center [645, 594] width 484 height 34
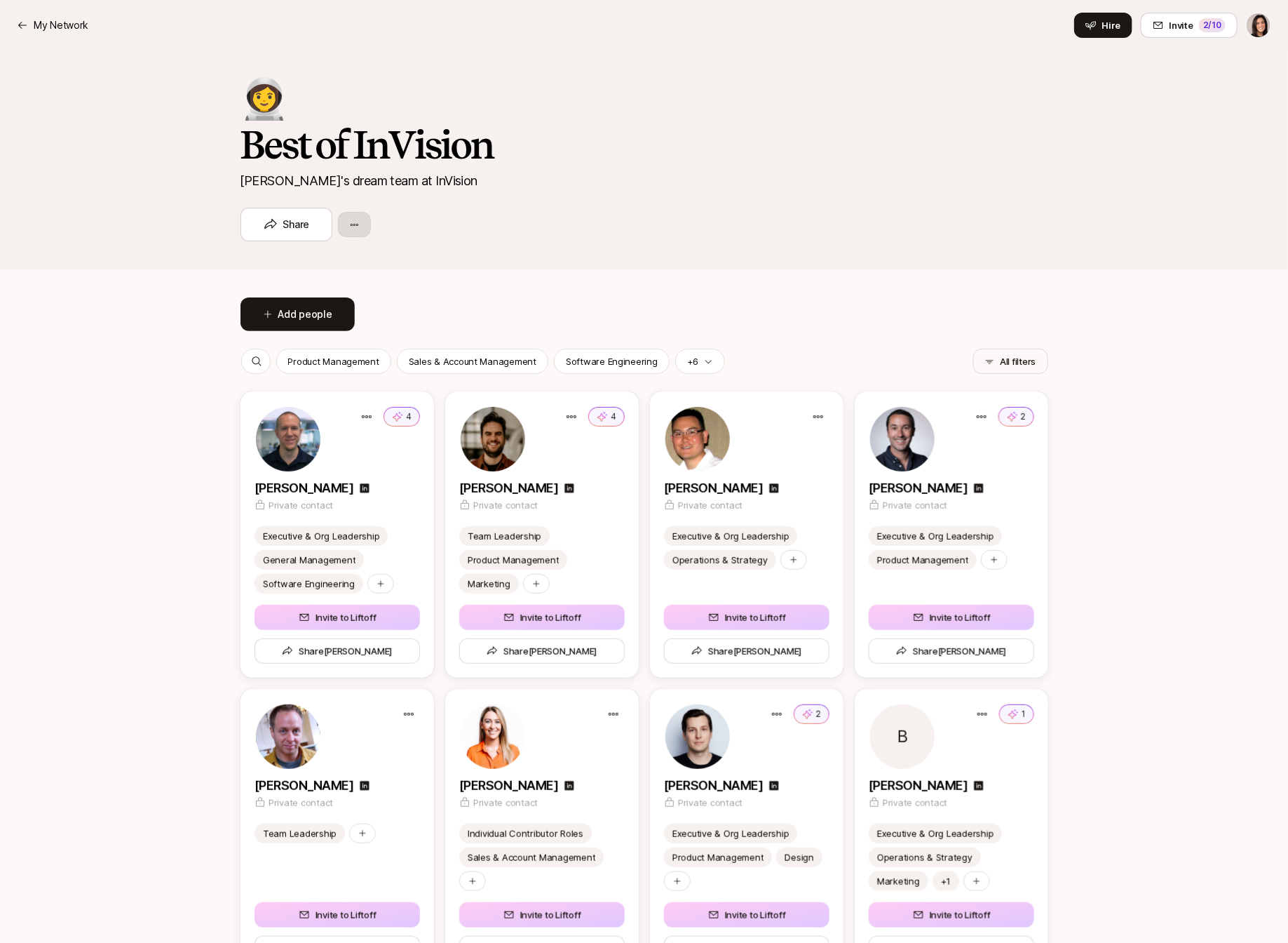
click at [358, 226] on html "My Network My Network Hire Invite 2 /10 👩‍🚀 Best of InVision [PERSON_NAME]'s dr…" at bounding box center [644, 472] width 1288 height 943
click at [388, 263] on div "Edit list" at bounding box center [421, 264] width 168 height 26
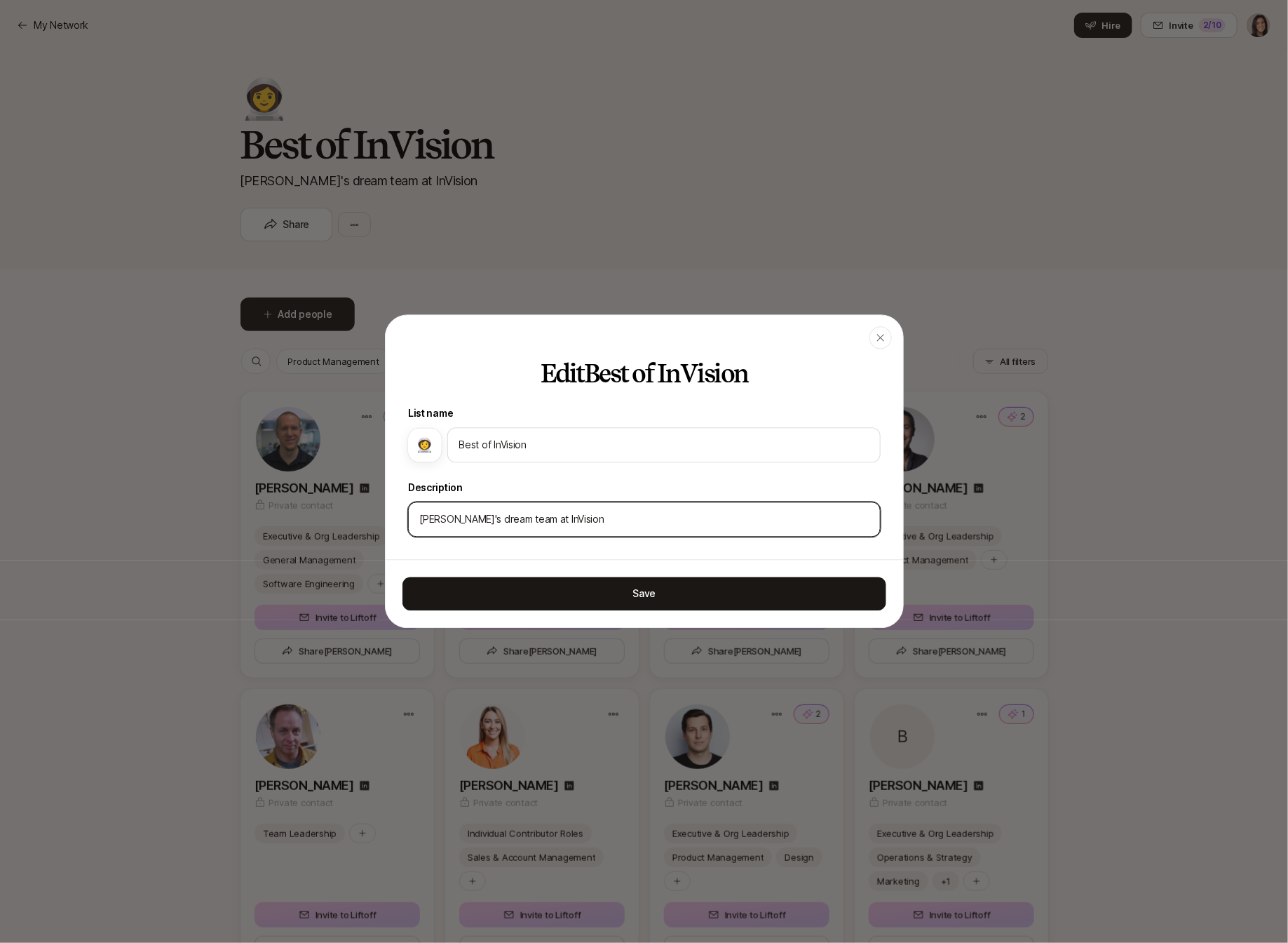
drag, startPoint x: 458, startPoint y: 523, endPoint x: 377, endPoint y: 529, distance: 81.2
click at [377, 529] on body "My Network My Network Hire Invite 2 /10 👩‍🚀 Best of InVision [PERSON_NAME]'s dr…" at bounding box center [644, 472] width 1288 height 943
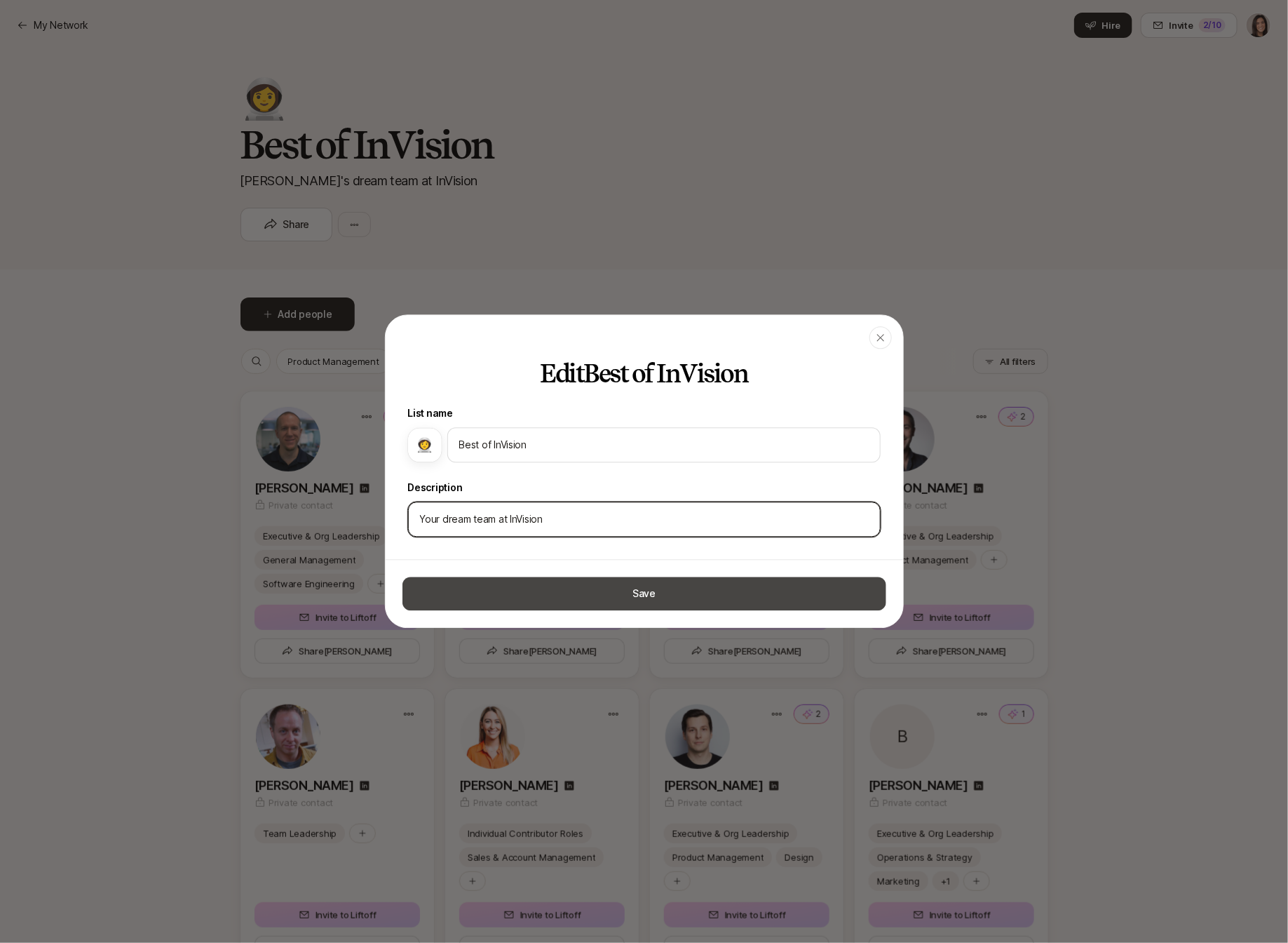
type input "Your dream team at InVision"
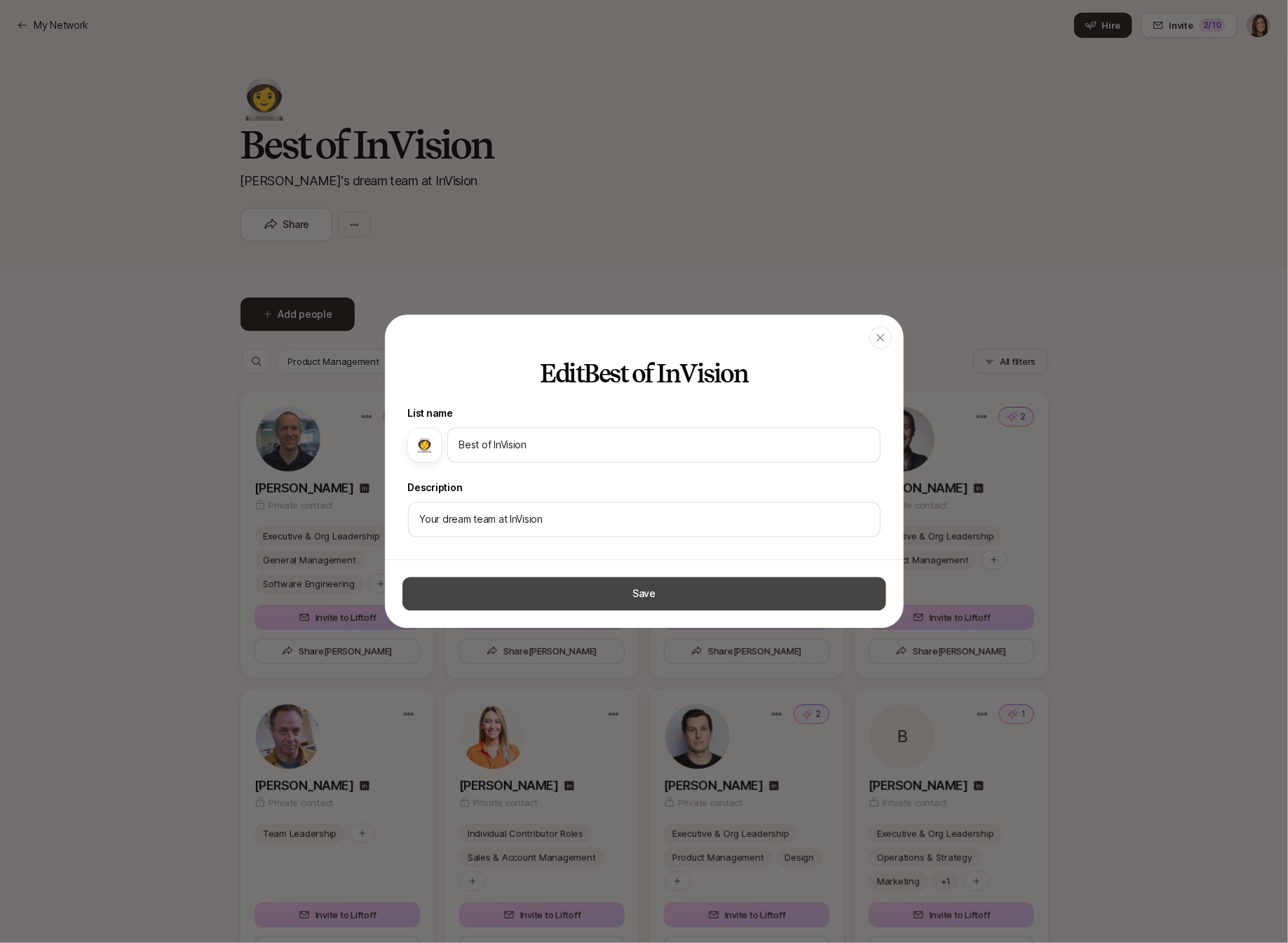
click at [586, 595] on button "Save" at bounding box center [645, 594] width 484 height 34
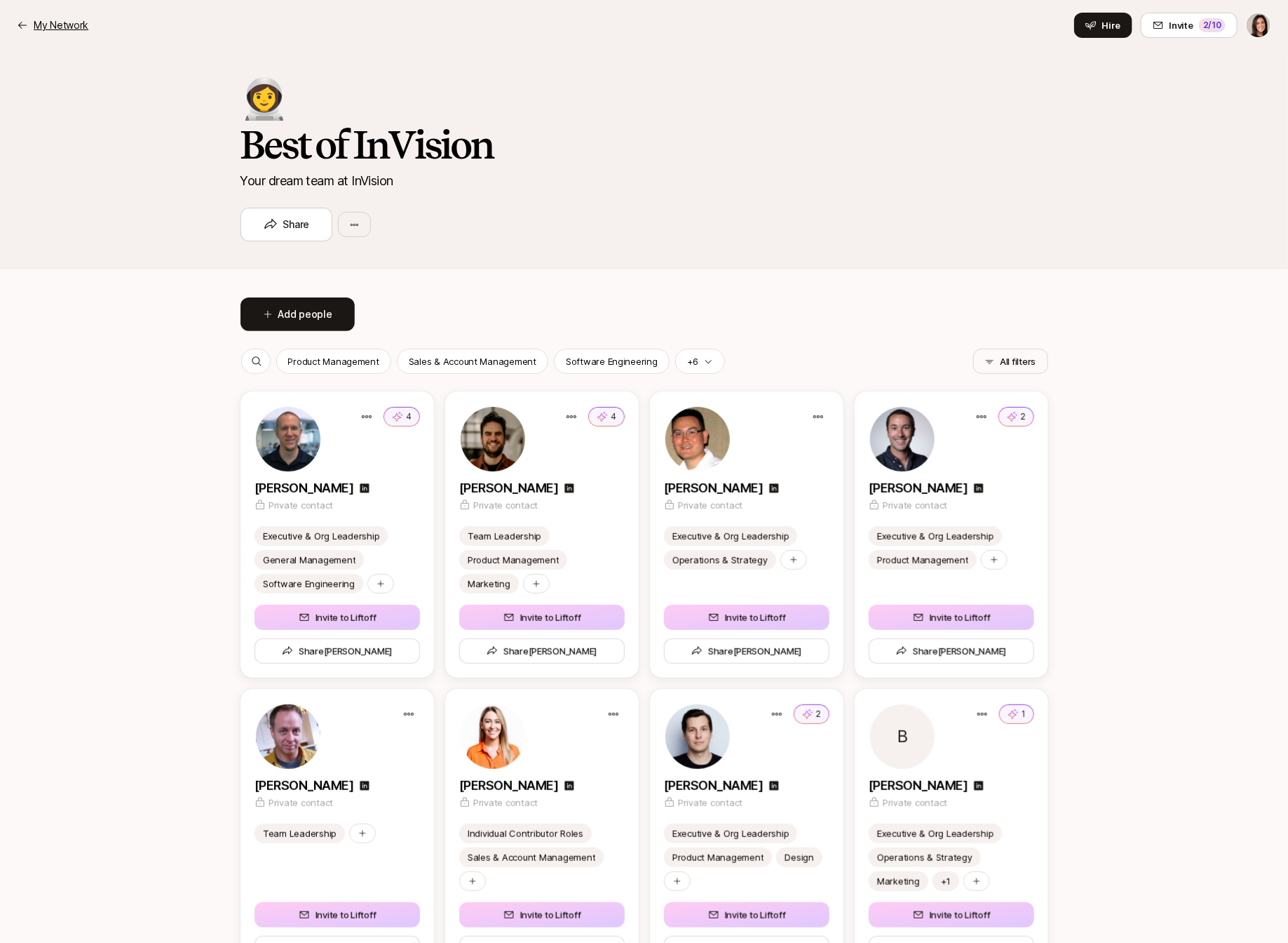
click at [68, 23] on p "My Network" at bounding box center [61, 25] width 55 height 16
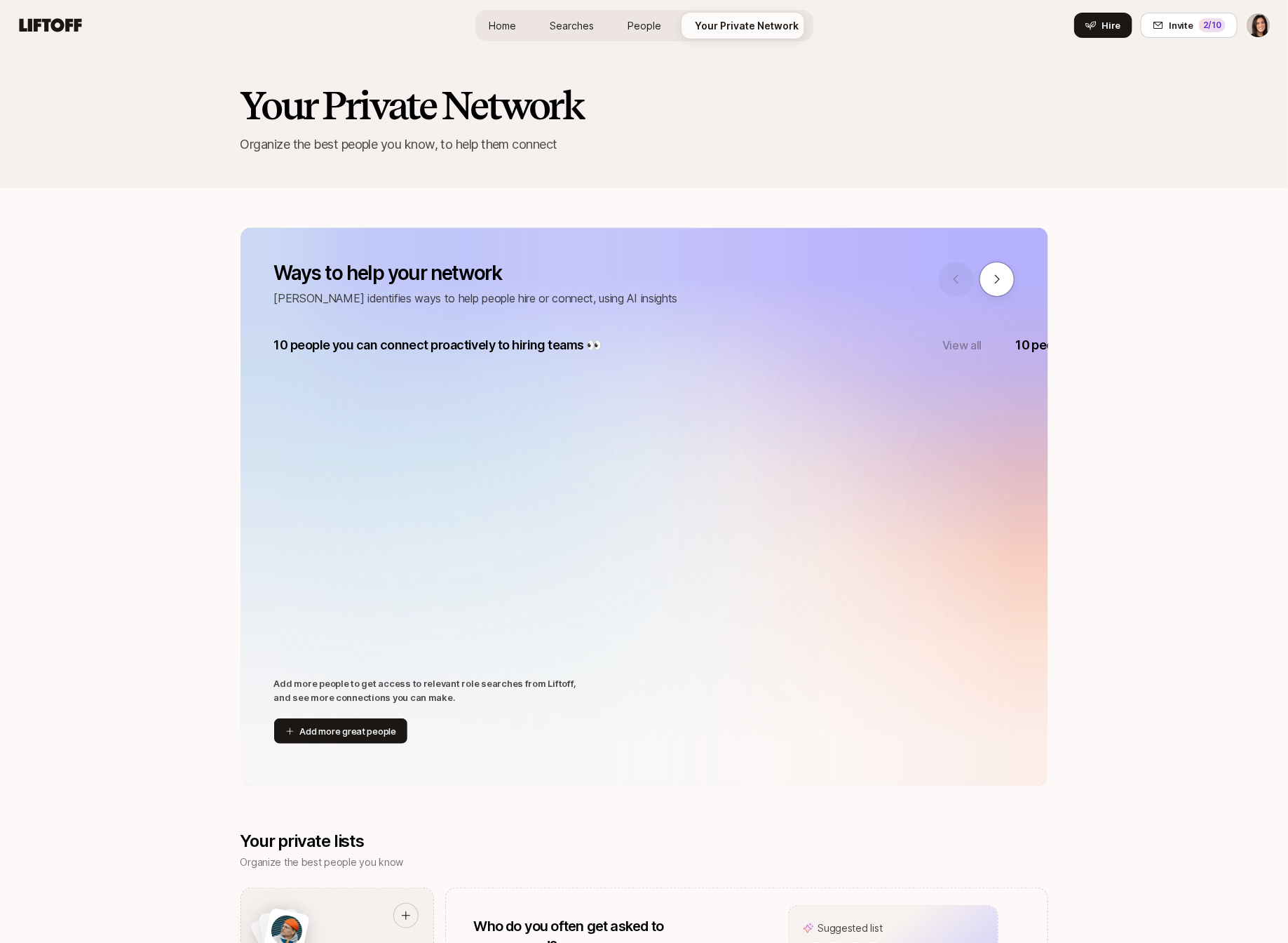
scroll to position [699, 0]
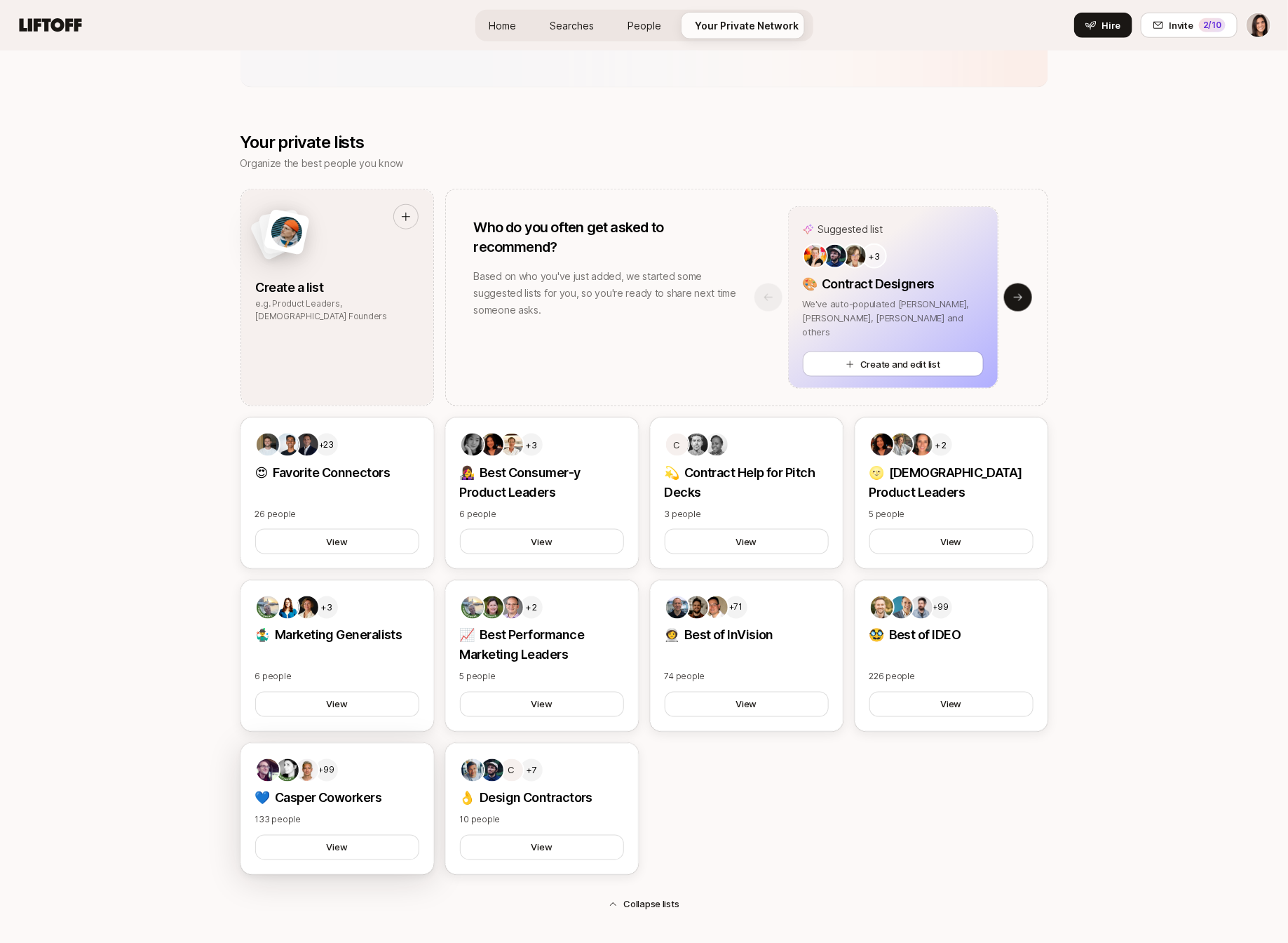
click at [382, 814] on p "133 people" at bounding box center [337, 821] width 164 height 13
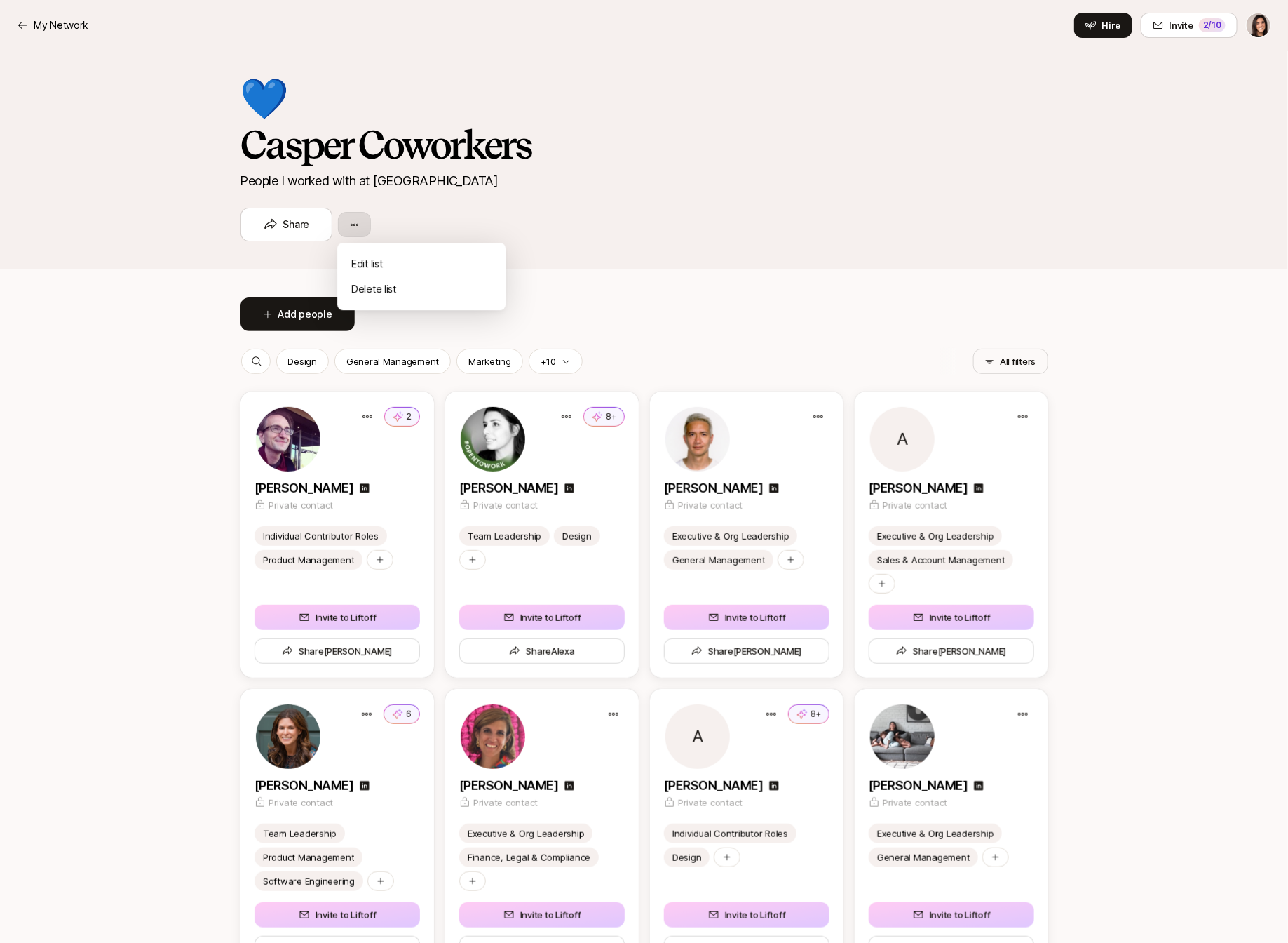
click at [356, 224] on html "My Network My Network Hire Invite 2 /10 💙 Casper Coworkers People I worked with…" at bounding box center [644, 472] width 1288 height 943
click at [388, 255] on div "Edit list" at bounding box center [421, 264] width 168 height 26
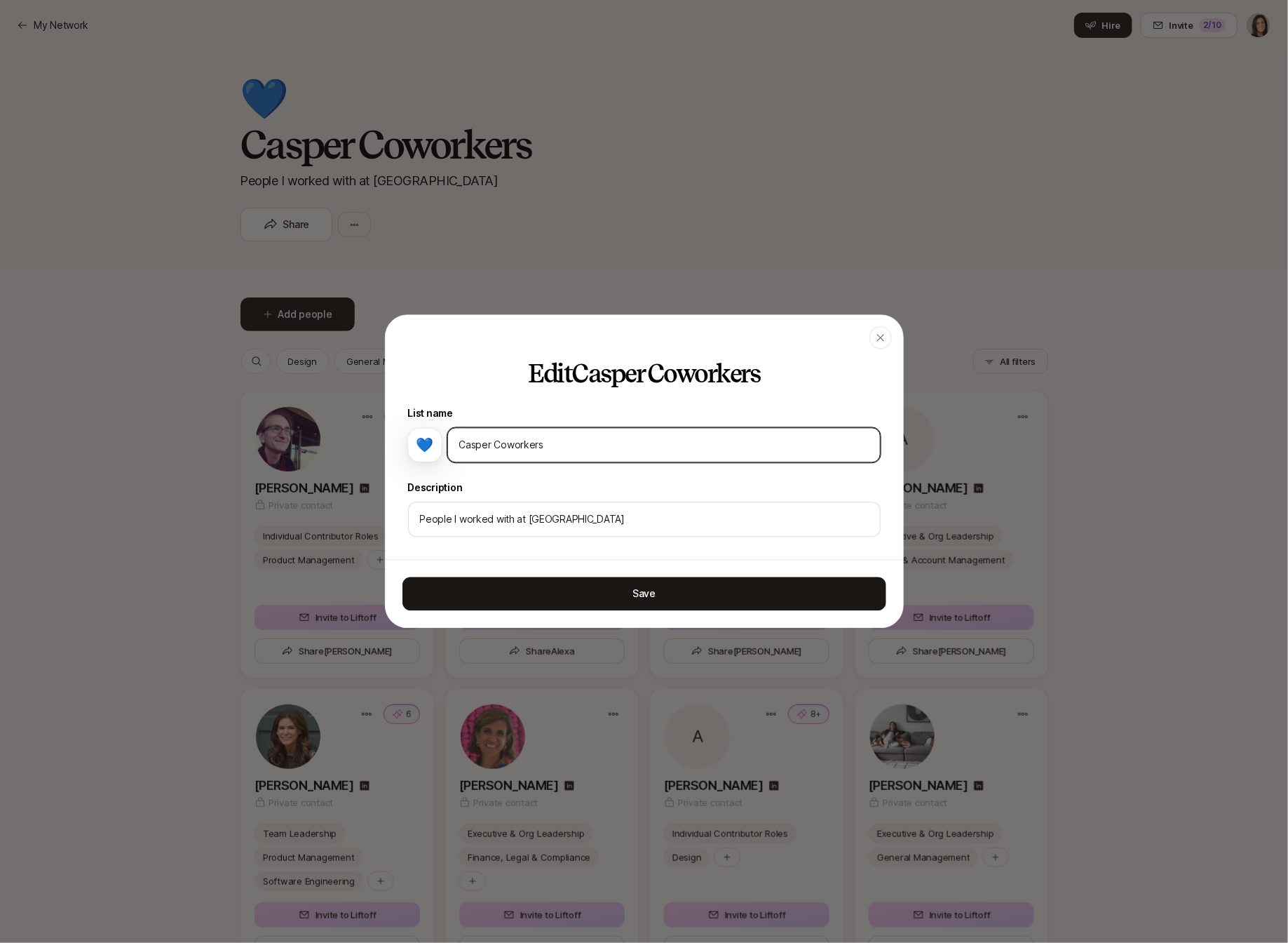
drag, startPoint x: 536, startPoint y: 446, endPoint x: 439, endPoint y: 446, distance: 97.0
click at [439, 446] on div "💙 Casper Coworkers" at bounding box center [644, 445] width 472 height 35
type input "Best of Casper"
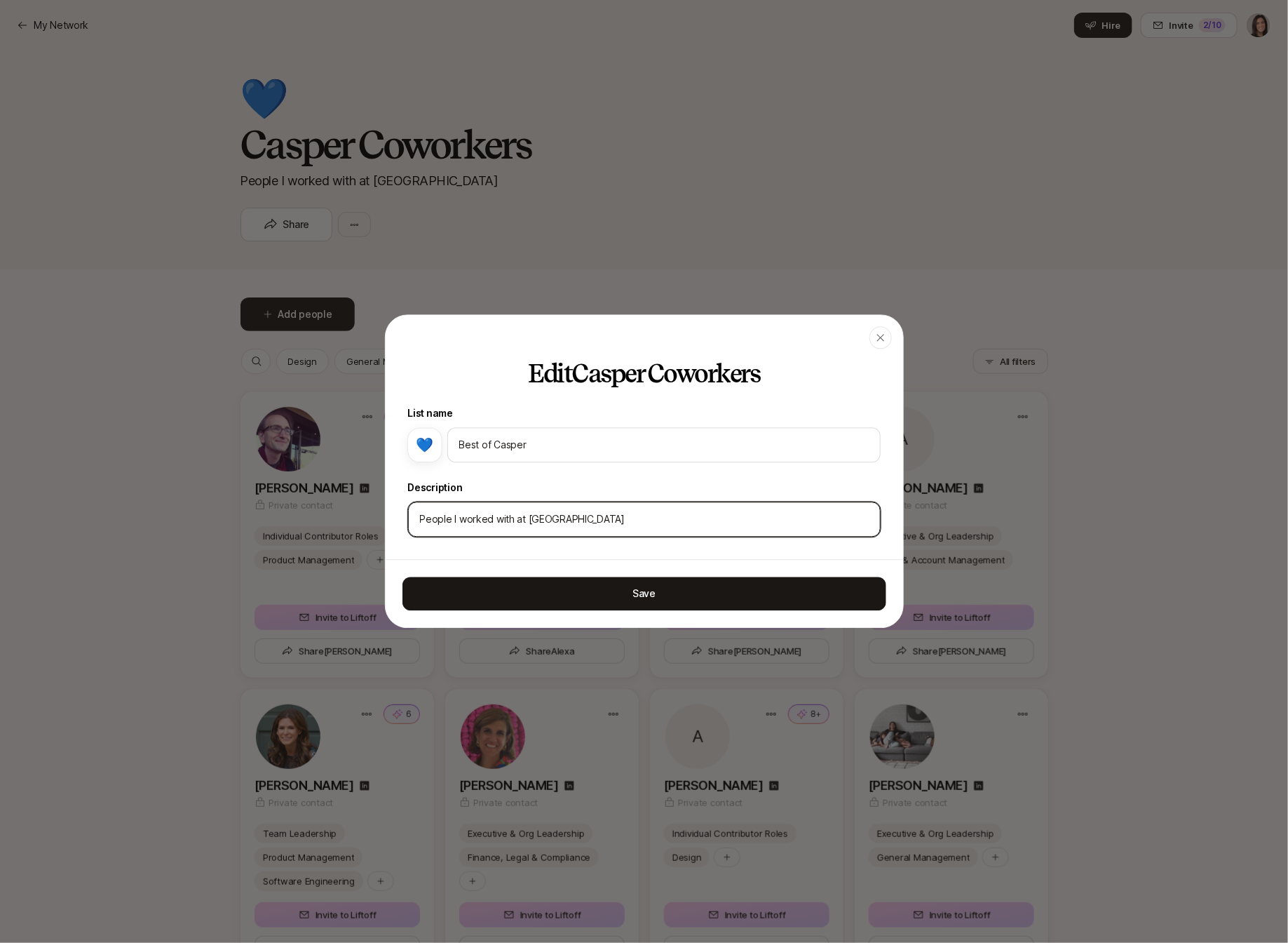
click at [449, 524] on input "People I worked with at [GEOGRAPHIC_DATA]" at bounding box center [644, 520] width 449 height 16
type input "M"
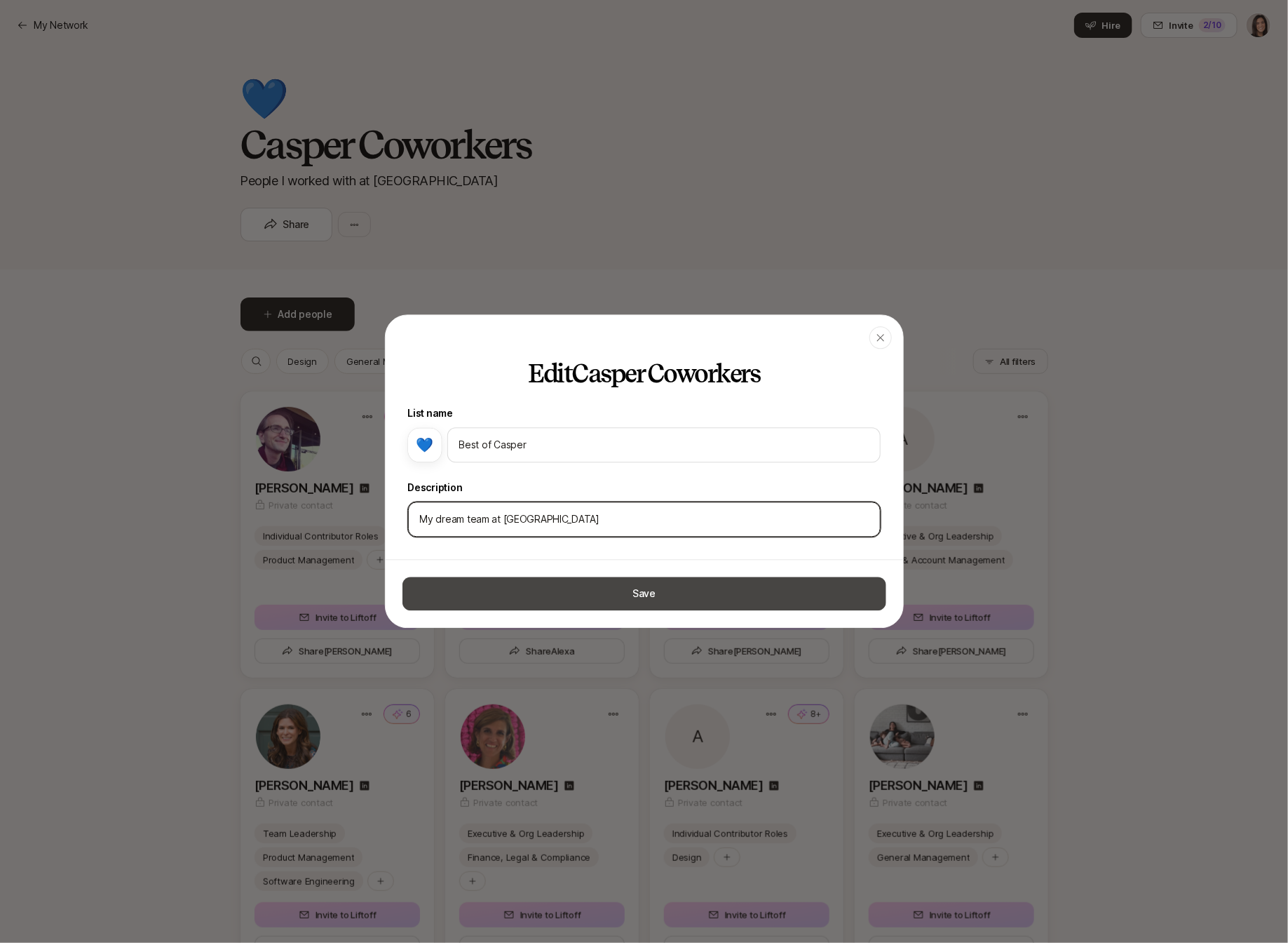
type input "My dream team at [GEOGRAPHIC_DATA]"
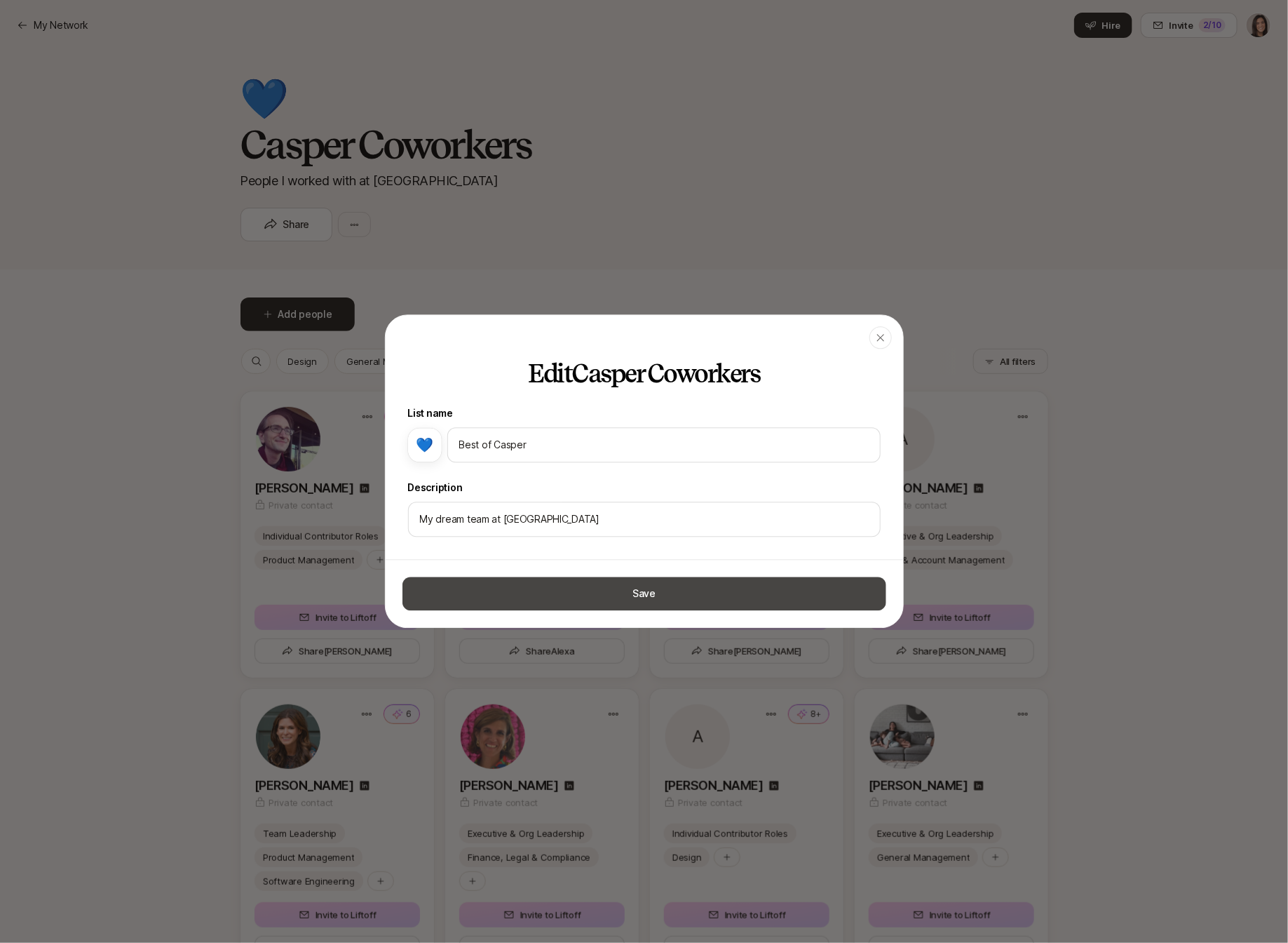
click at [521, 581] on button "Save" at bounding box center [645, 594] width 484 height 34
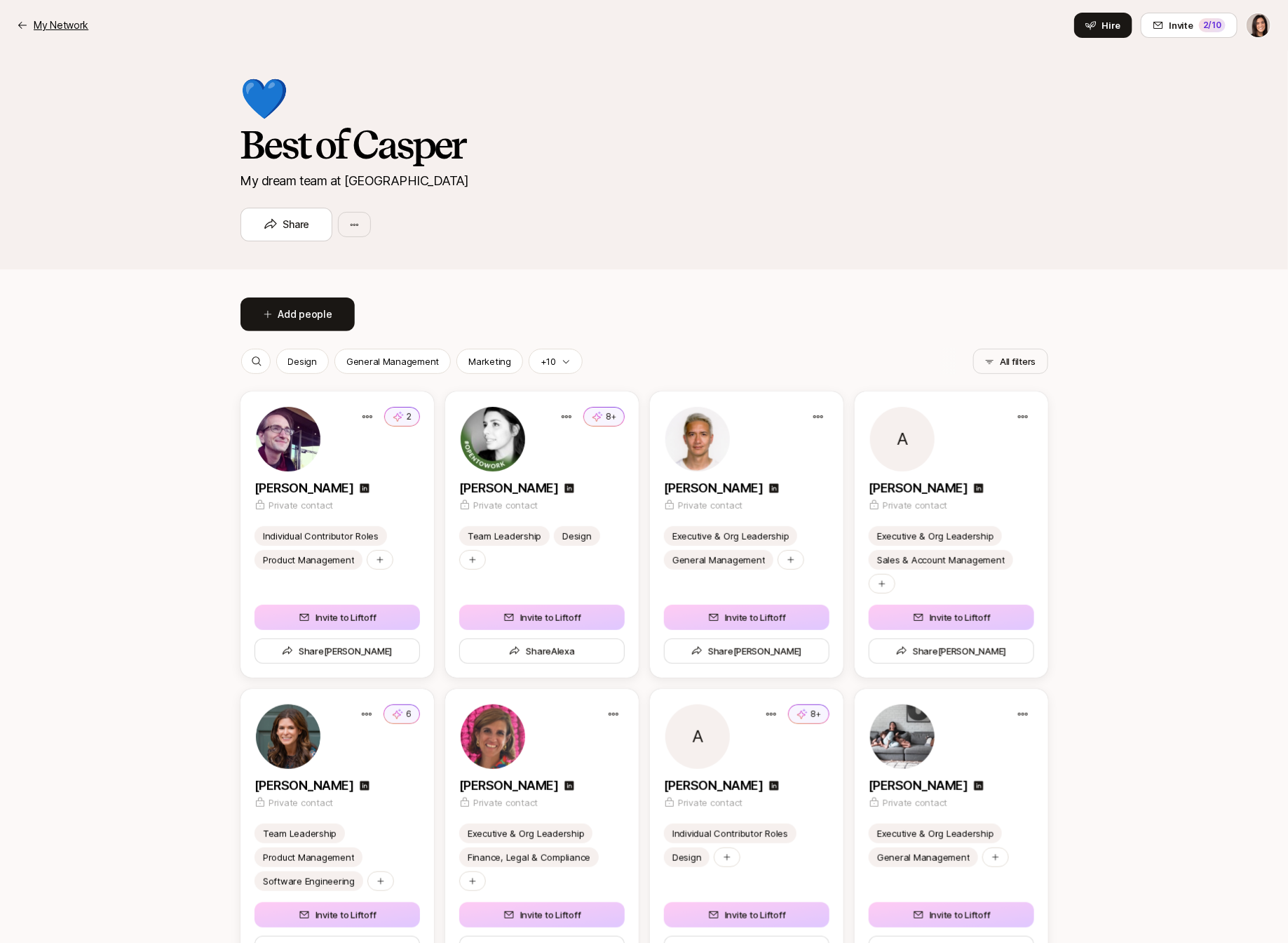
click at [58, 26] on p "My Network" at bounding box center [61, 25] width 55 height 16
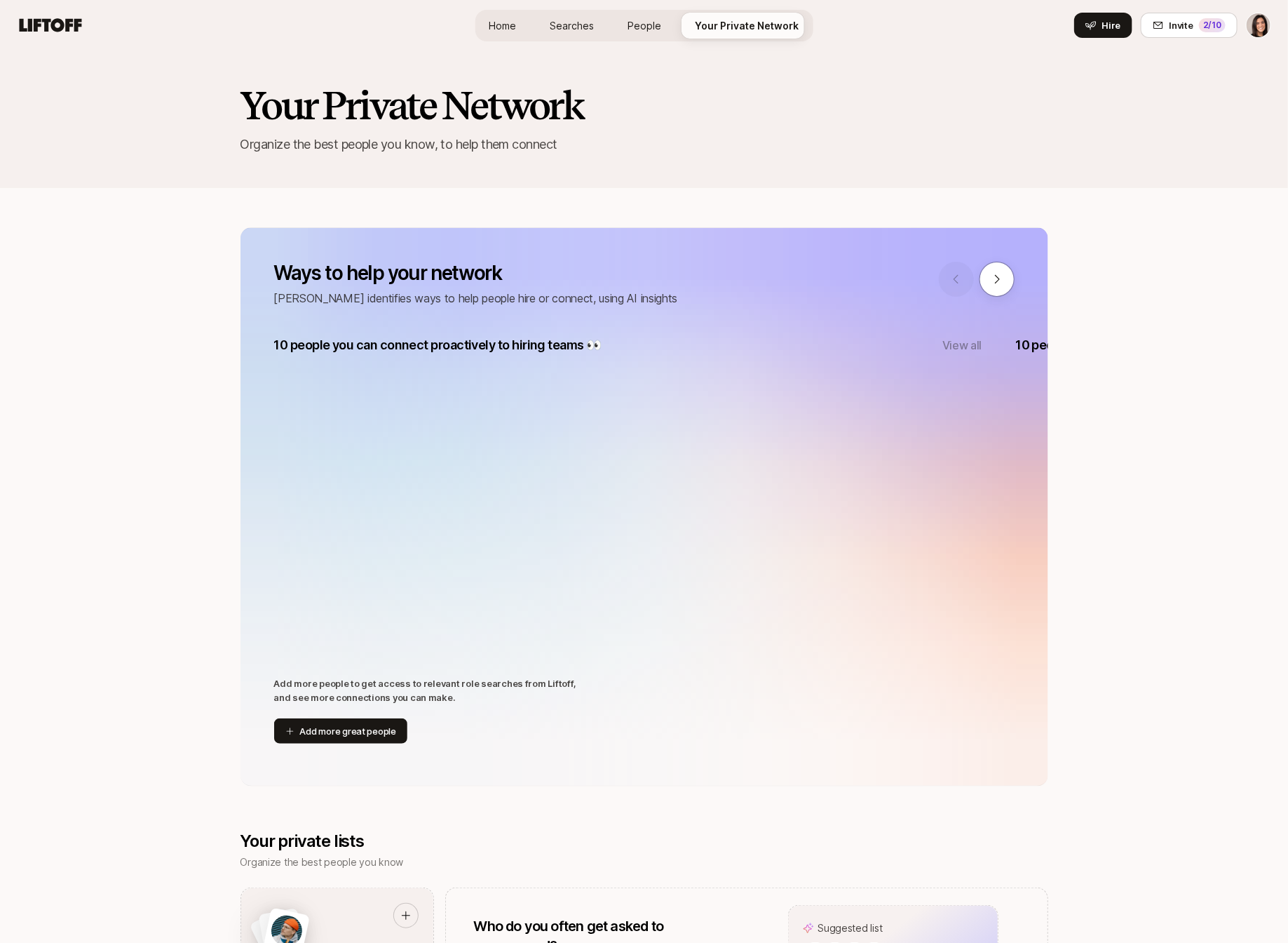
scroll to position [699, 0]
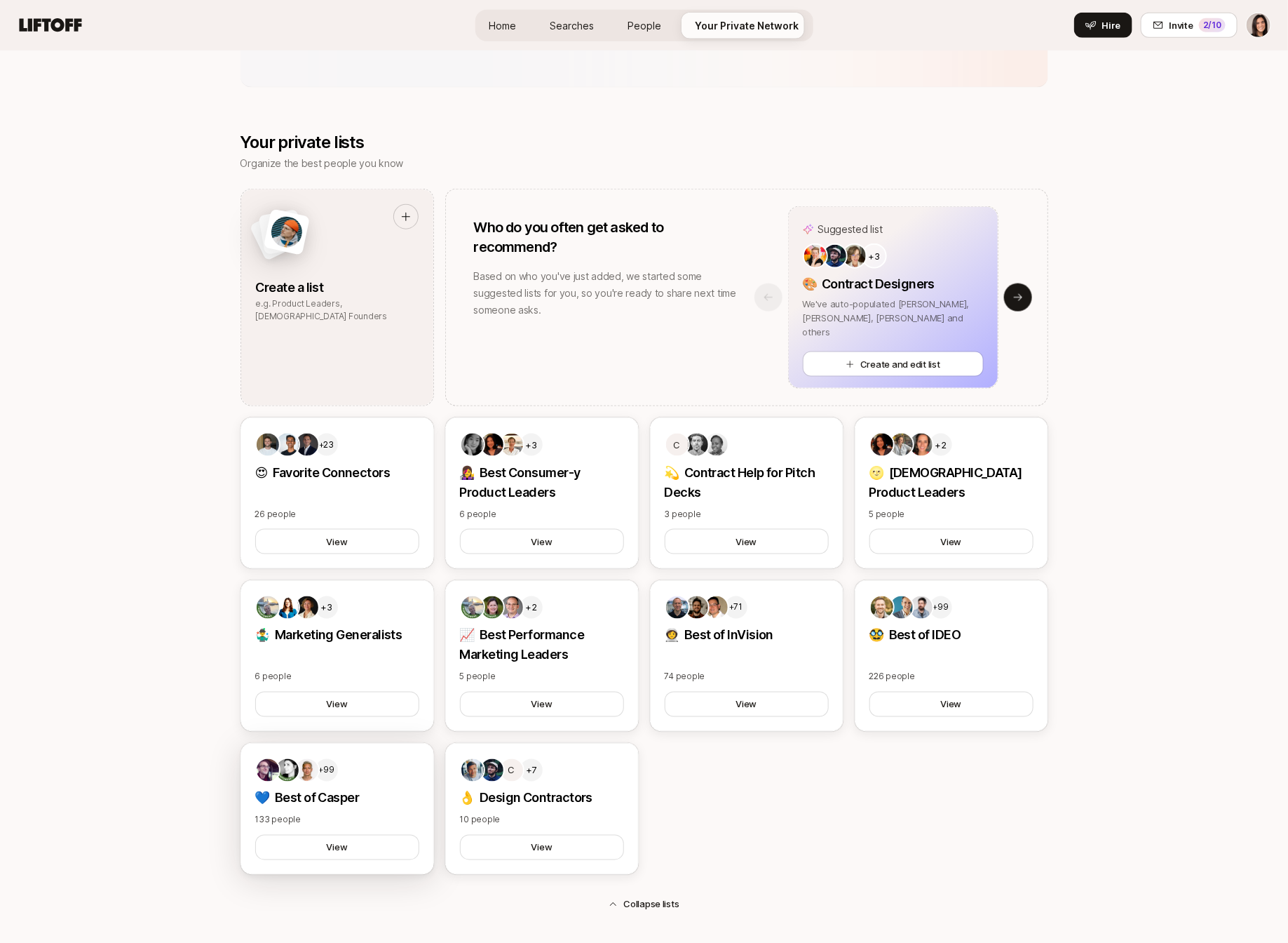
click at [402, 795] on p "💙 Best of Casper" at bounding box center [337, 798] width 164 height 19
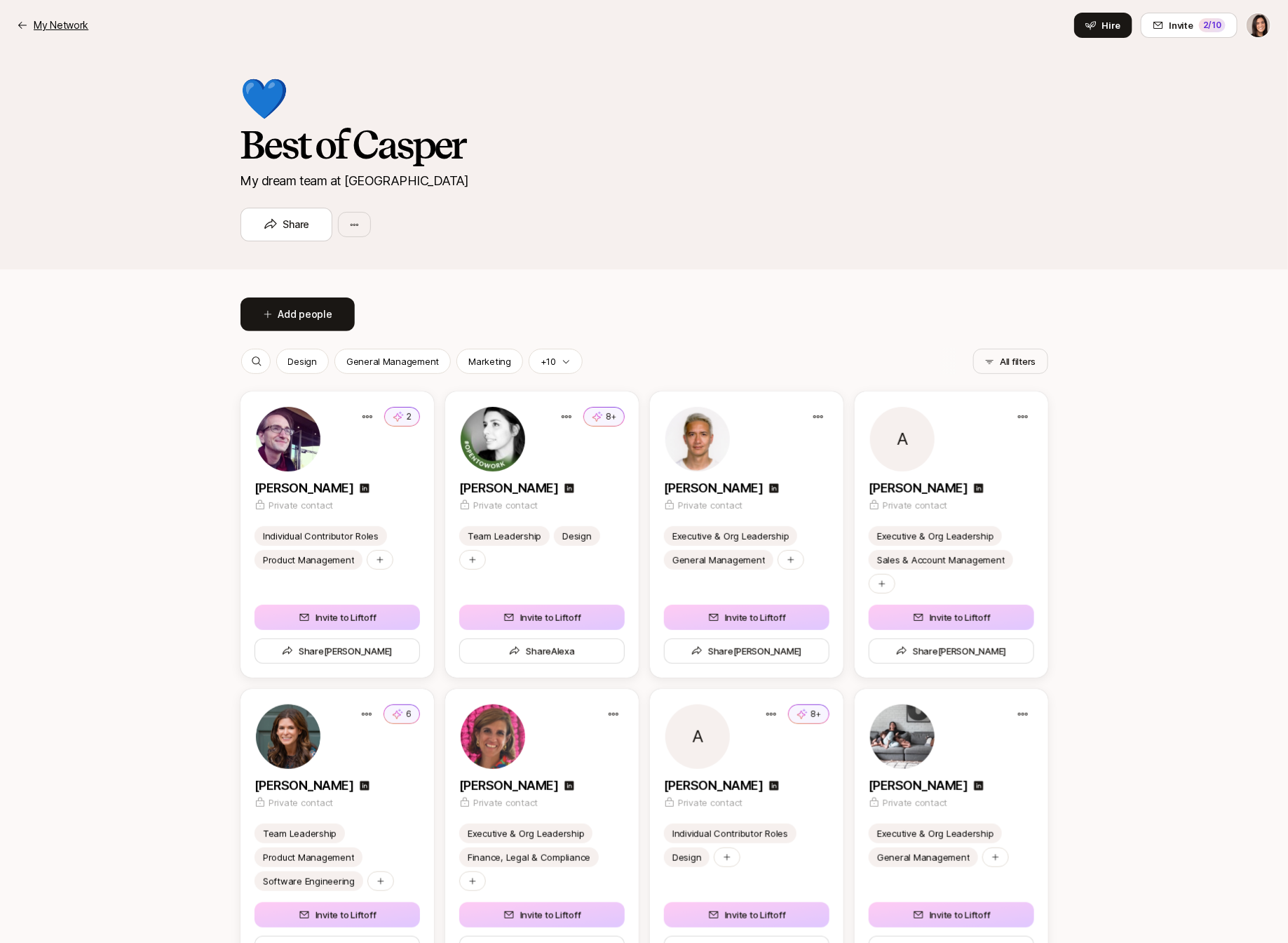
click at [69, 16] on p "My Network" at bounding box center [61, 25] width 55 height 16
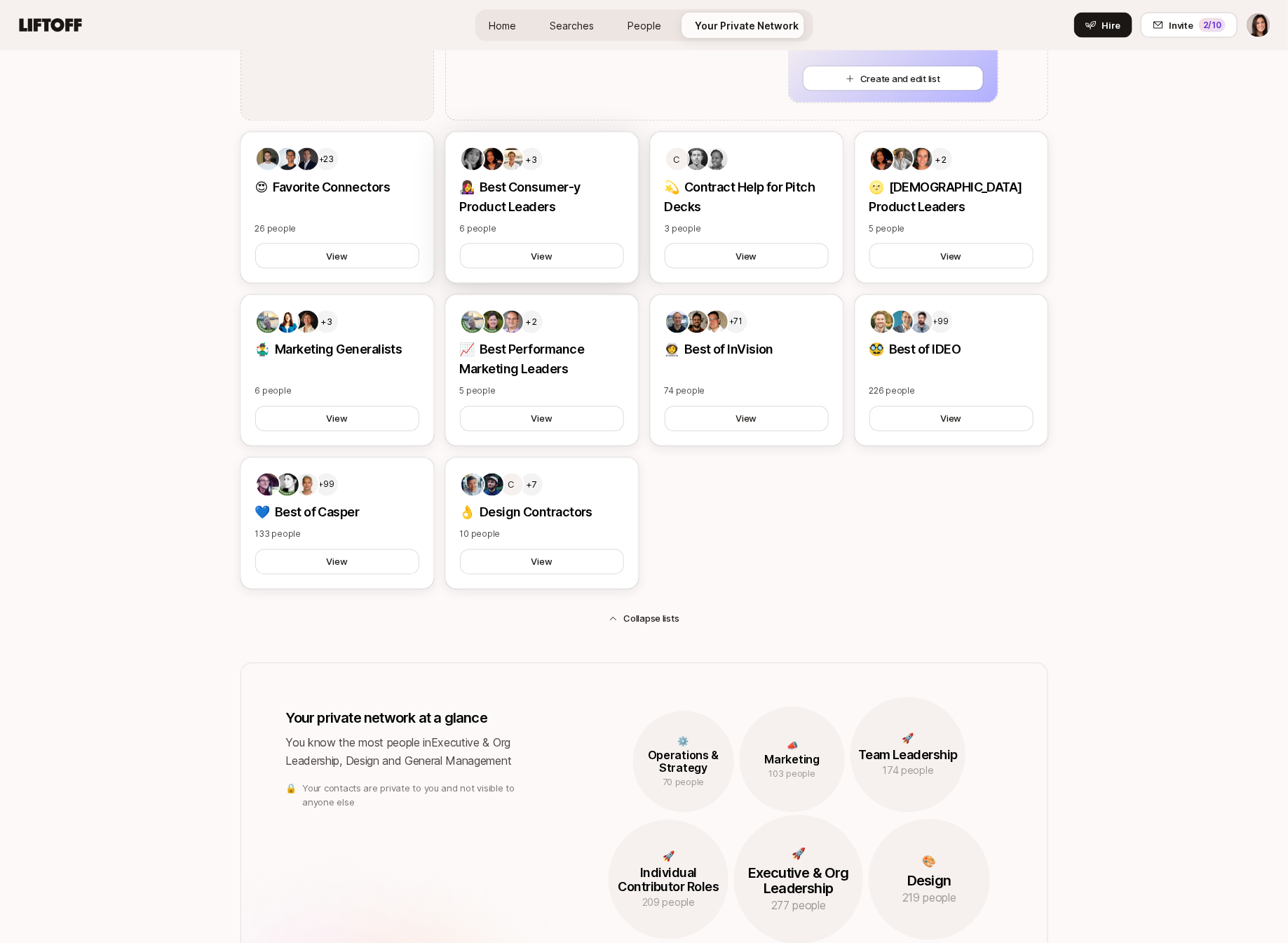
scroll to position [866, 0]
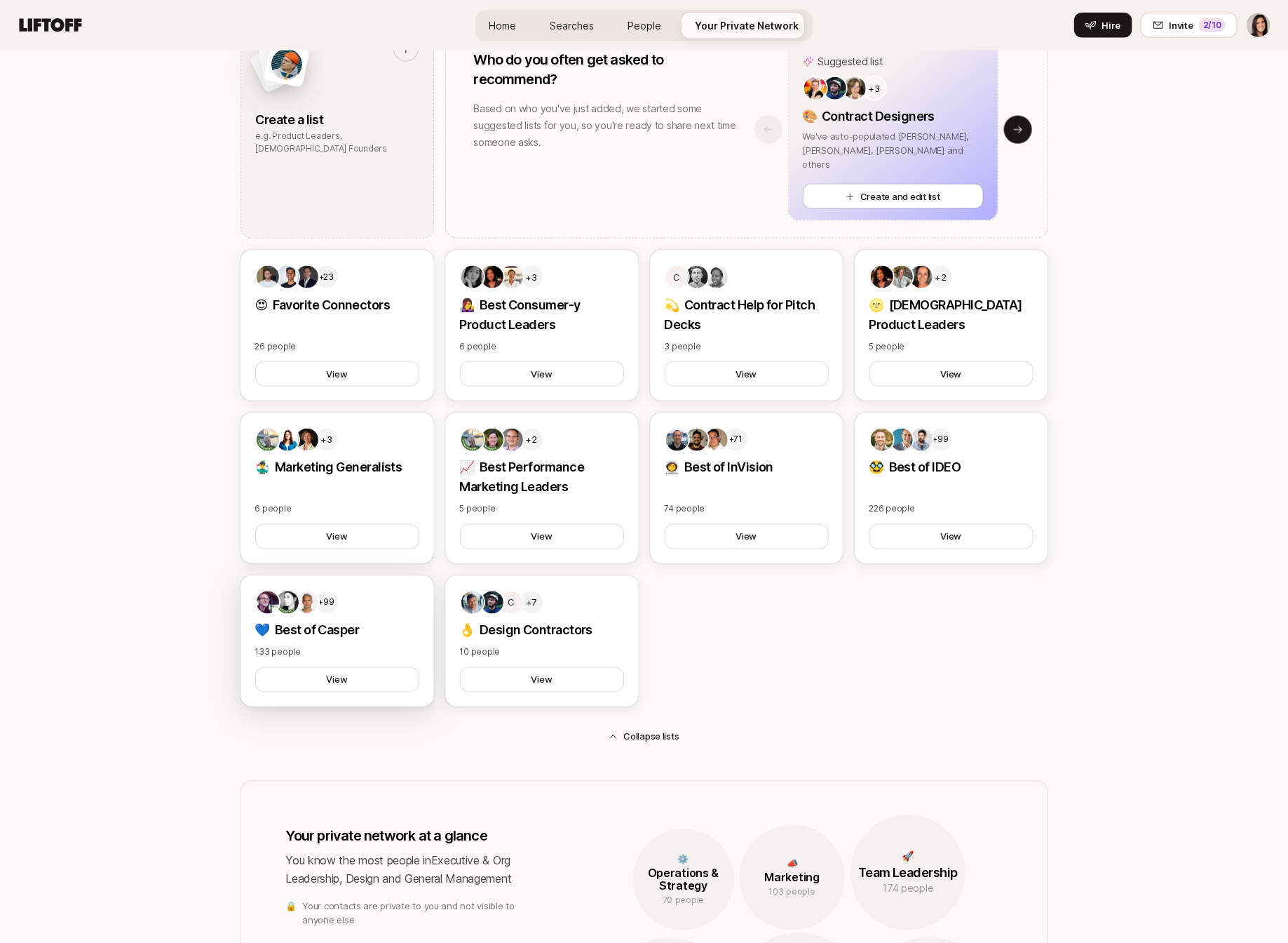
click at [377, 615] on div "+99 💙 Best of Casper 133 people View" at bounding box center [337, 641] width 194 height 132
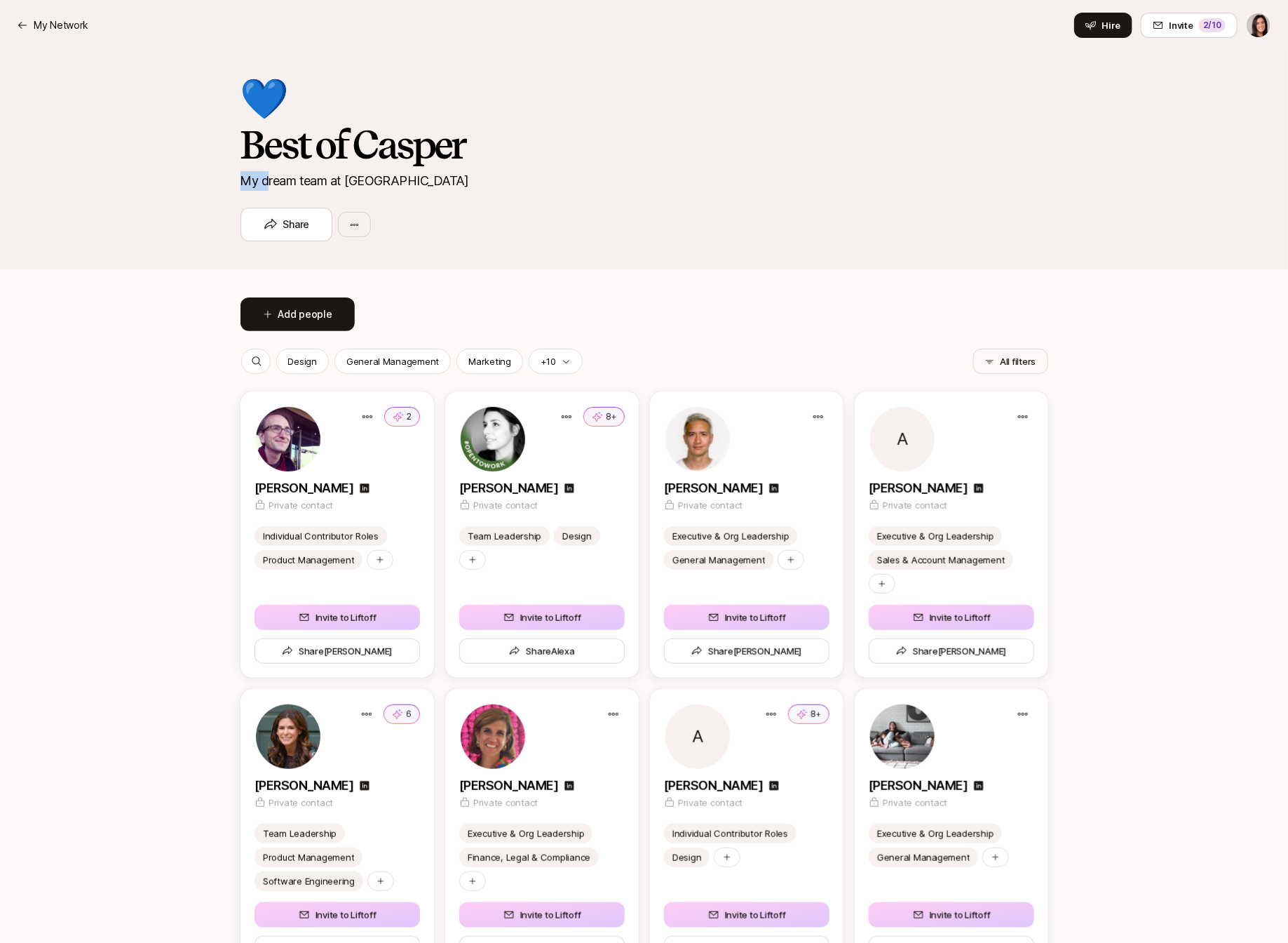
drag, startPoint x: 268, startPoint y: 179, endPoint x: 205, endPoint y: 175, distance: 63.1
click at [205, 175] on div "💙 Best of Casper My dream team at Casper Share" at bounding box center [644, 160] width 1288 height 219
click at [342, 230] on html "My Network My Network Hire Invite 2 /10 💙 Best of Casper My dream team at Caspe…" at bounding box center [644, 472] width 1288 height 943
click at [374, 260] on div "Edit list" at bounding box center [421, 264] width 168 height 26
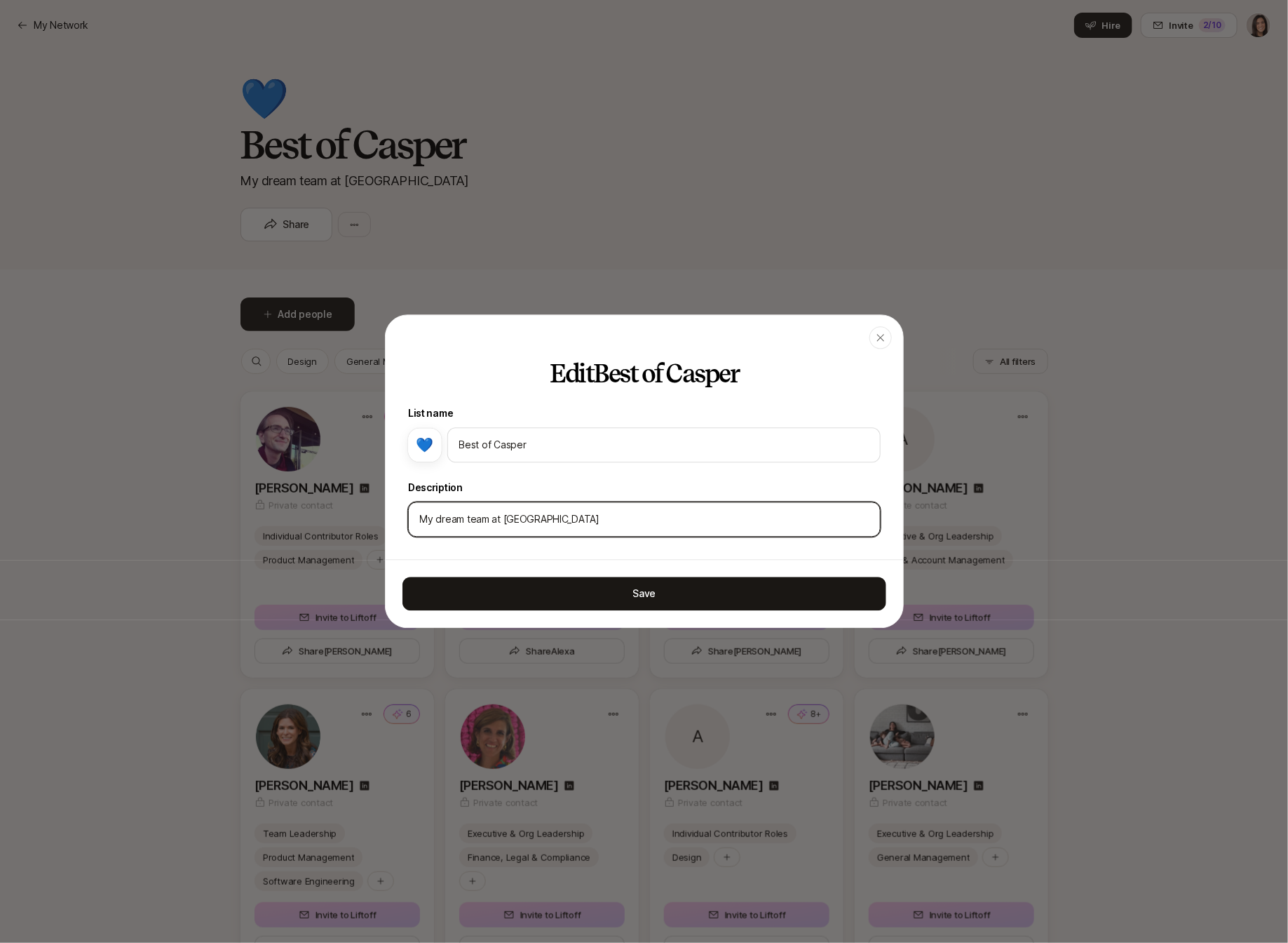
drag, startPoint x: 439, startPoint y: 524, endPoint x: 399, endPoint y: 515, distance: 41.0
click at [399, 520] on div "Edit Best of Casper List name 💙 Best of Casper Description My dream team at [GE…" at bounding box center [644, 461] width 518 height 199
type input "Dream team at [GEOGRAPHIC_DATA]"
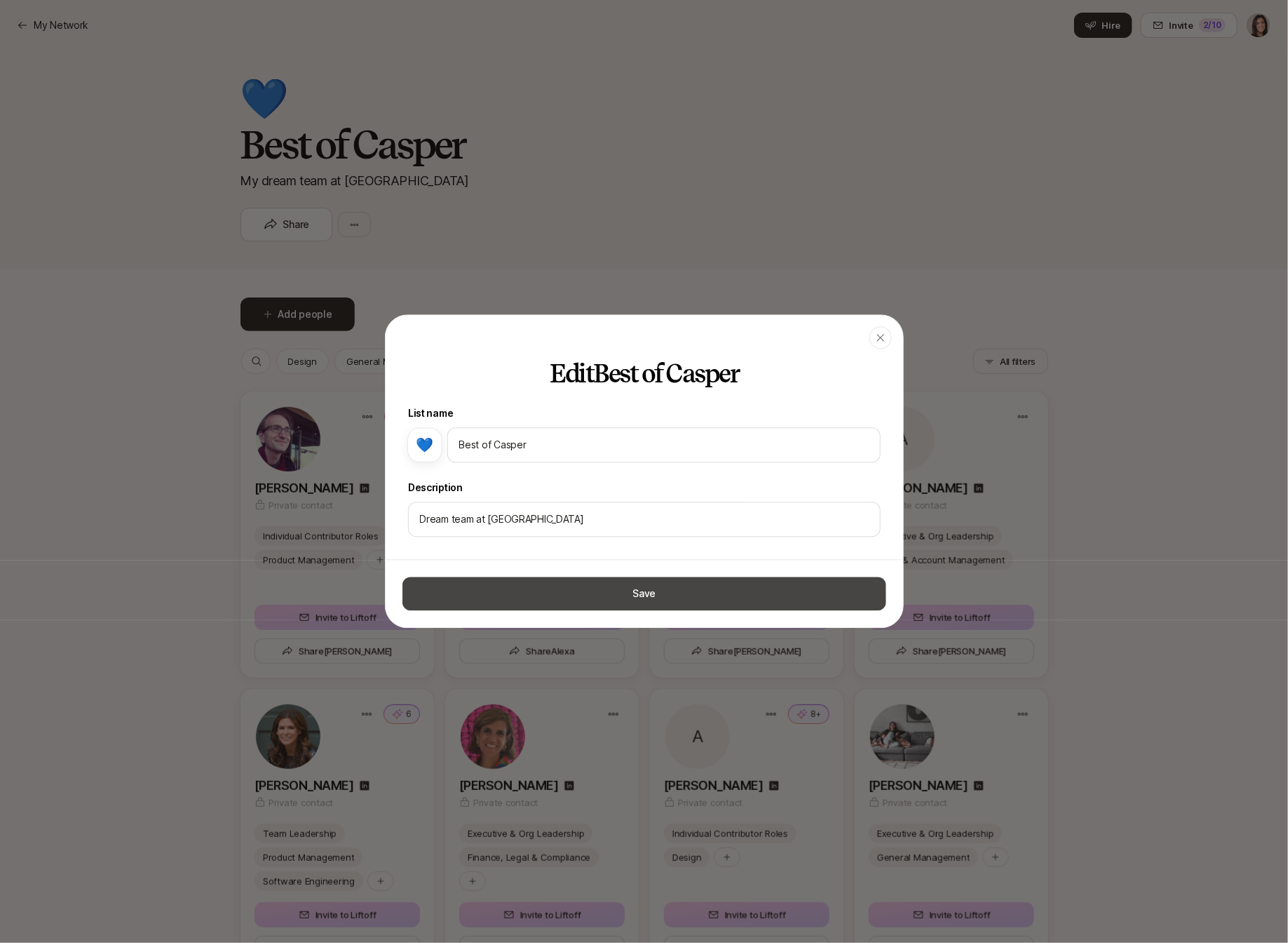
click at [490, 580] on button "Save" at bounding box center [645, 594] width 484 height 34
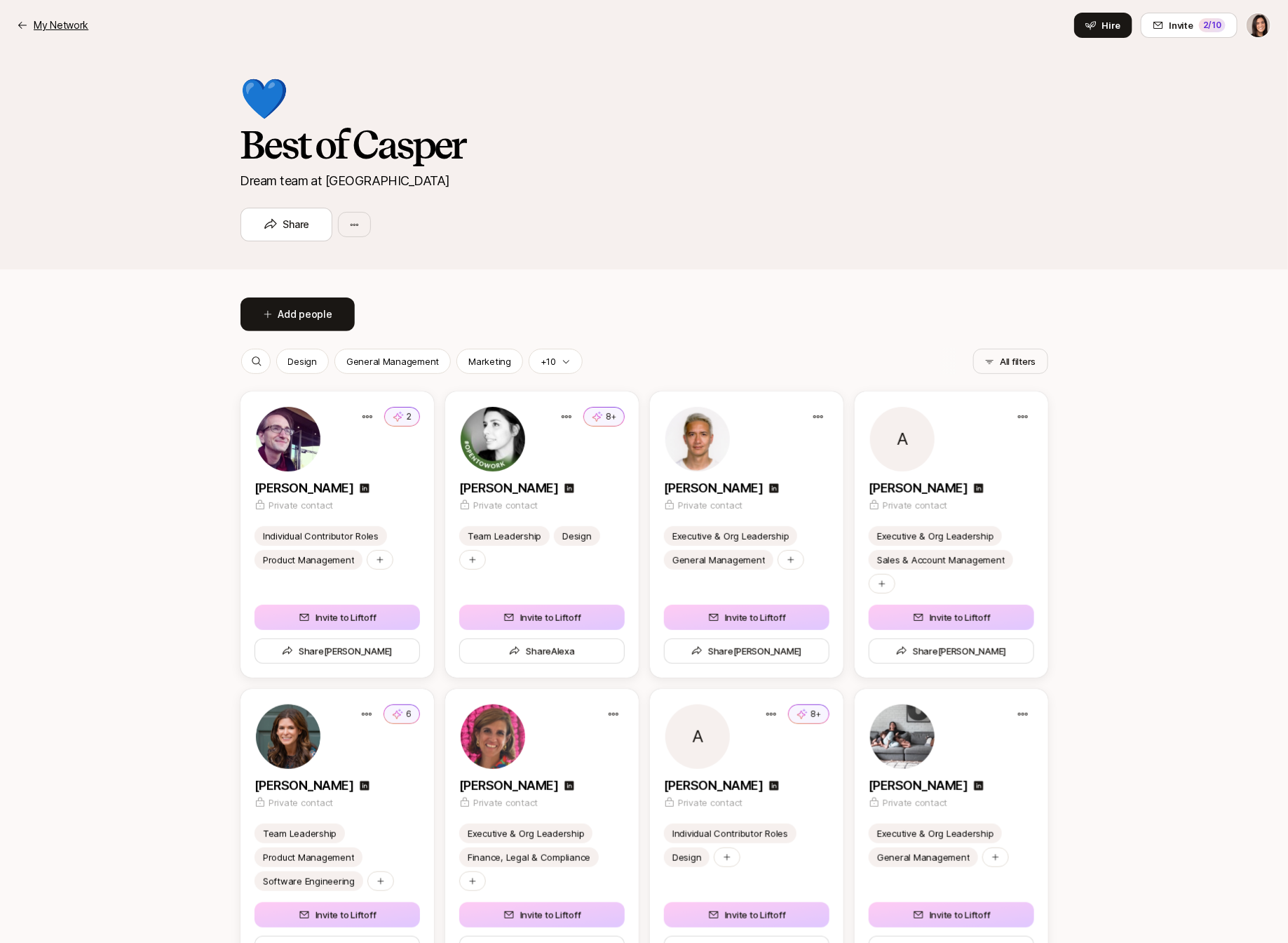
click at [62, 22] on p "My Network" at bounding box center [61, 25] width 55 height 16
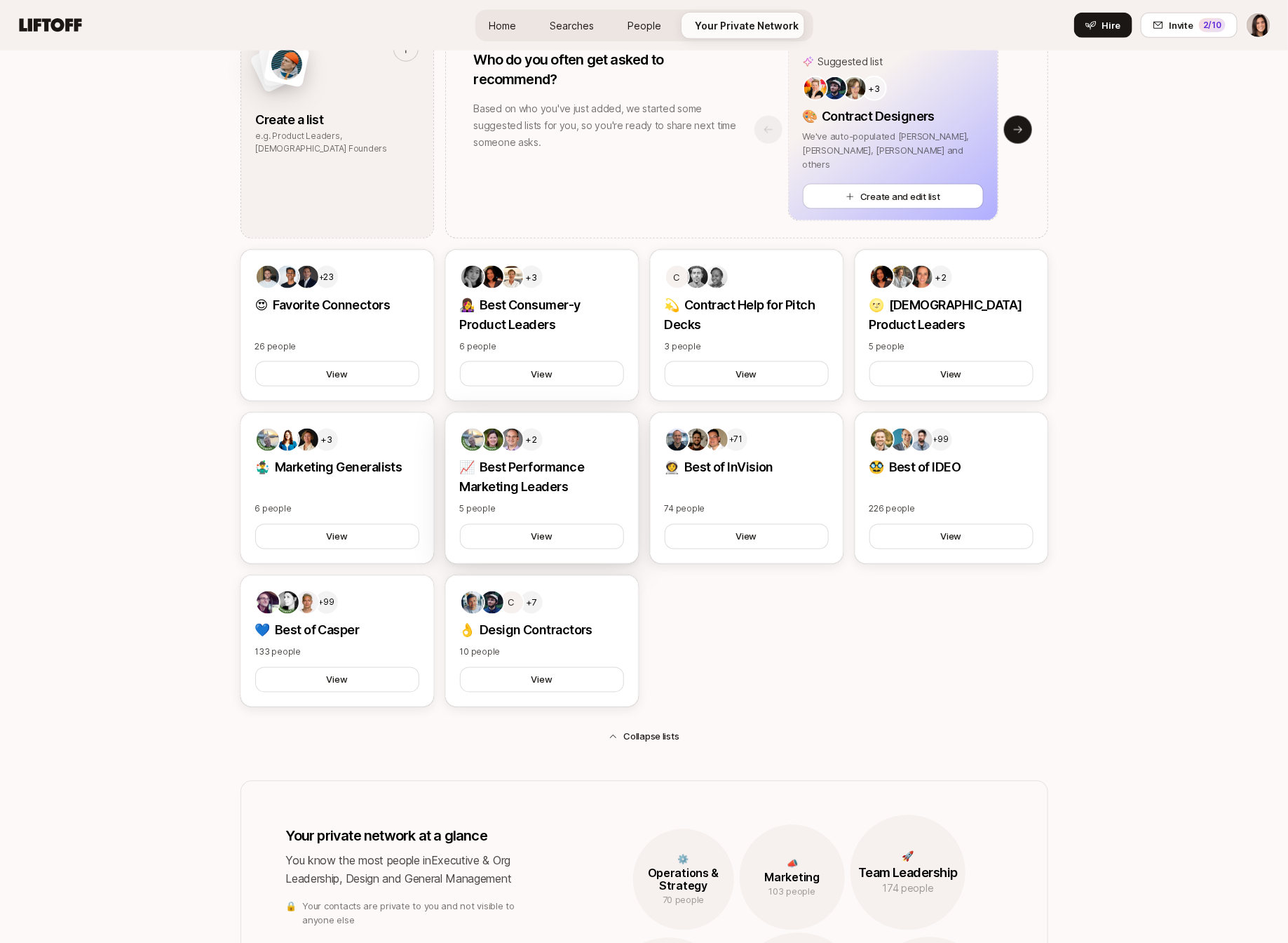
scroll to position [865, 0]
click at [377, 632] on p "💙 Best of Casper" at bounding box center [337, 630] width 164 height 19
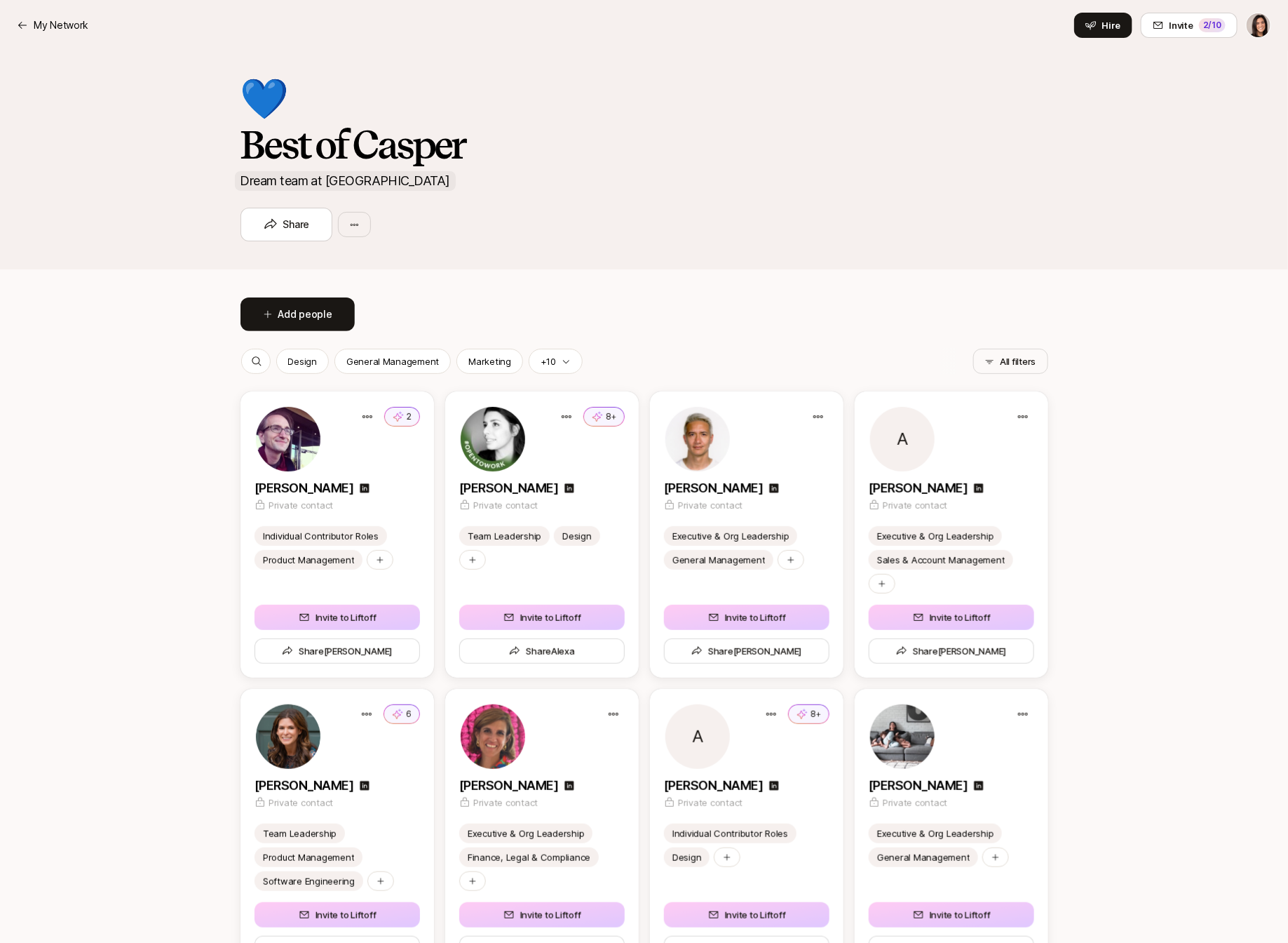
click at [272, 184] on p "Dream team at [GEOGRAPHIC_DATA]" at bounding box center [345, 180] width 221 height 19
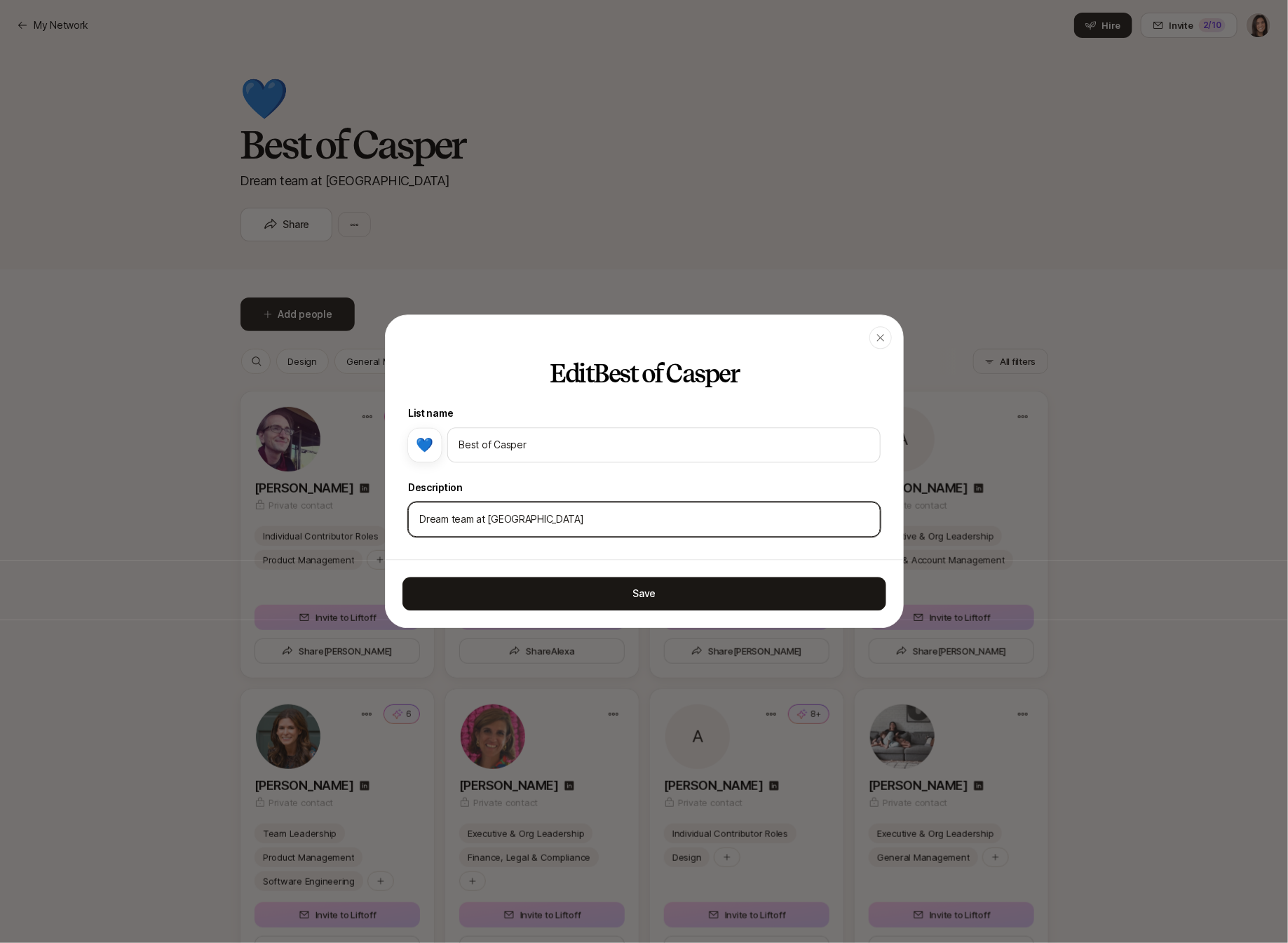
drag, startPoint x: 421, startPoint y: 518, endPoint x: 400, endPoint y: 518, distance: 21.0
click at [400, 518] on div "Edit Best of Casper List name 💙 Best of Casper Description Dream team at [GEOGR…" at bounding box center [644, 461] width 518 height 199
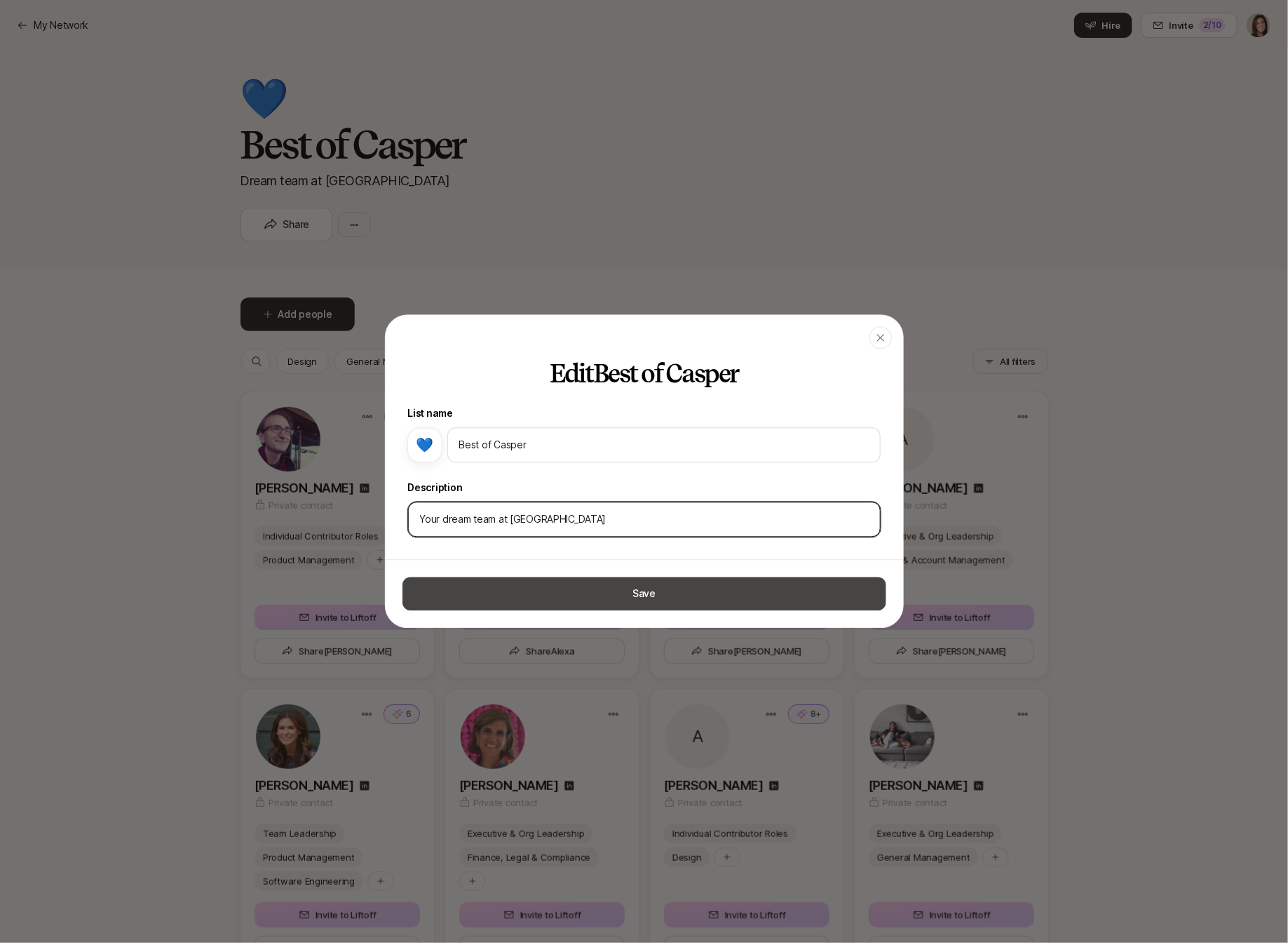
type input "Your dream team at [GEOGRAPHIC_DATA]"
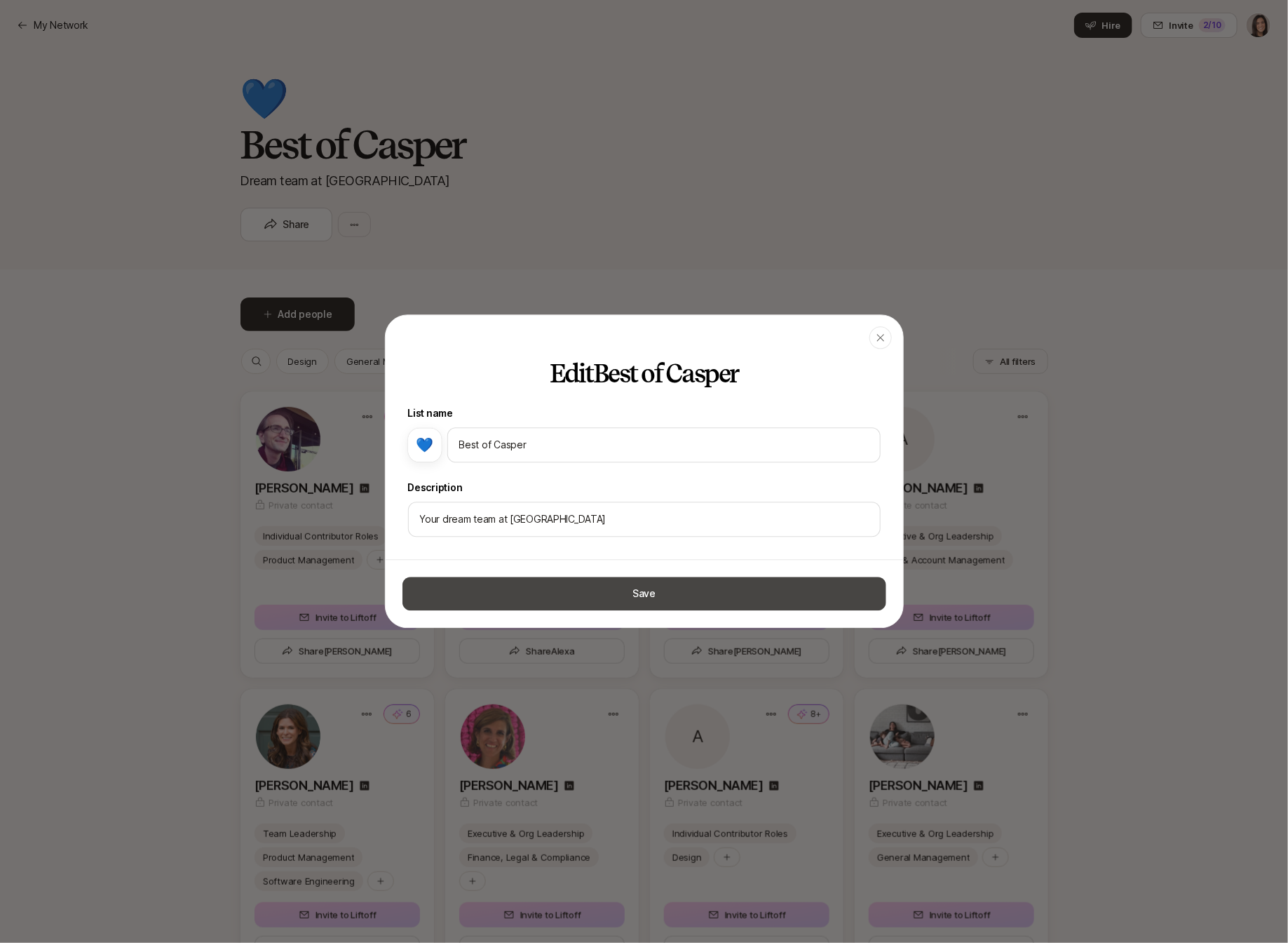
click at [497, 588] on button "Save" at bounding box center [645, 594] width 484 height 34
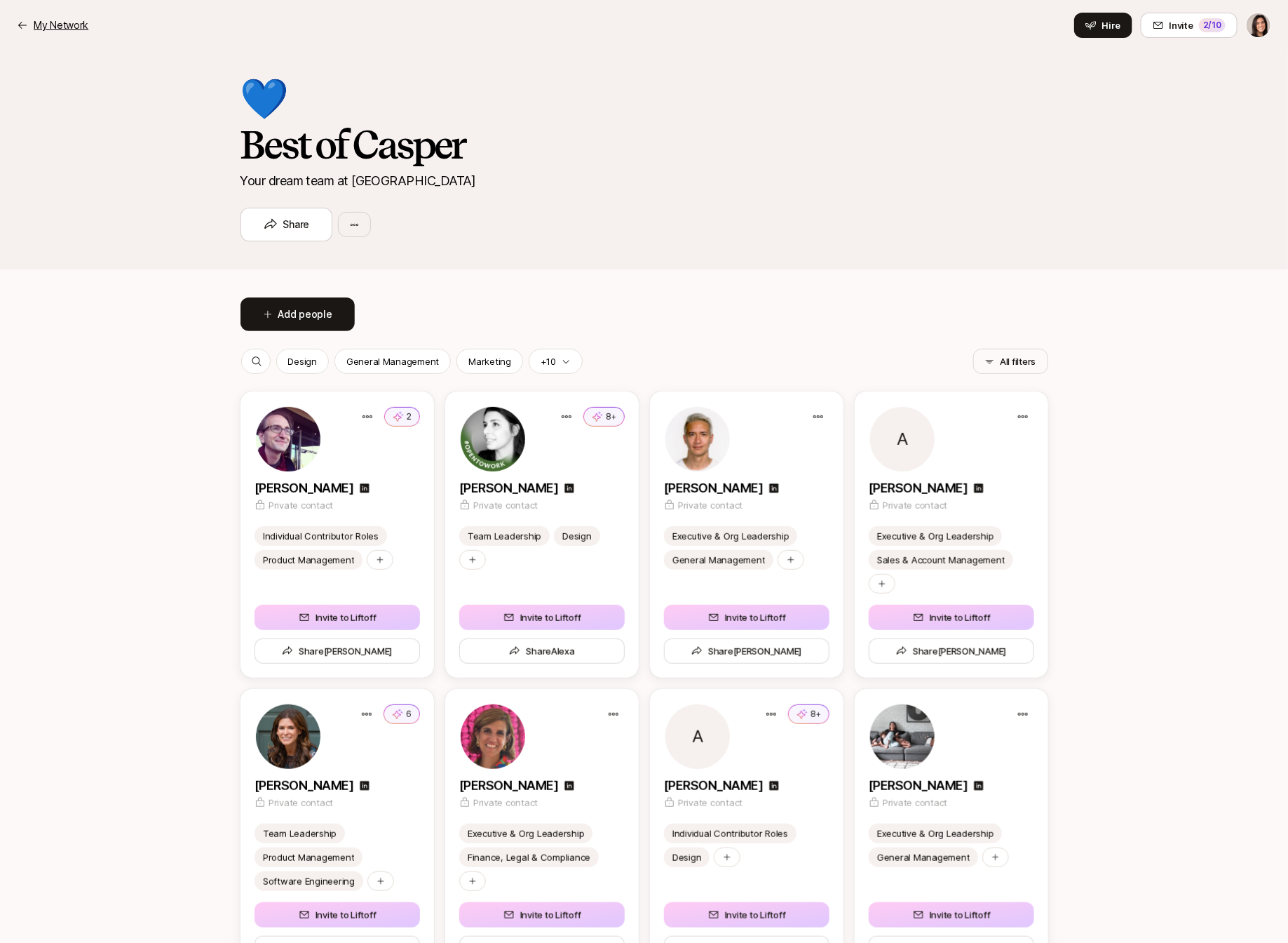
click at [70, 33] on p "My Network" at bounding box center [61, 25] width 55 height 16
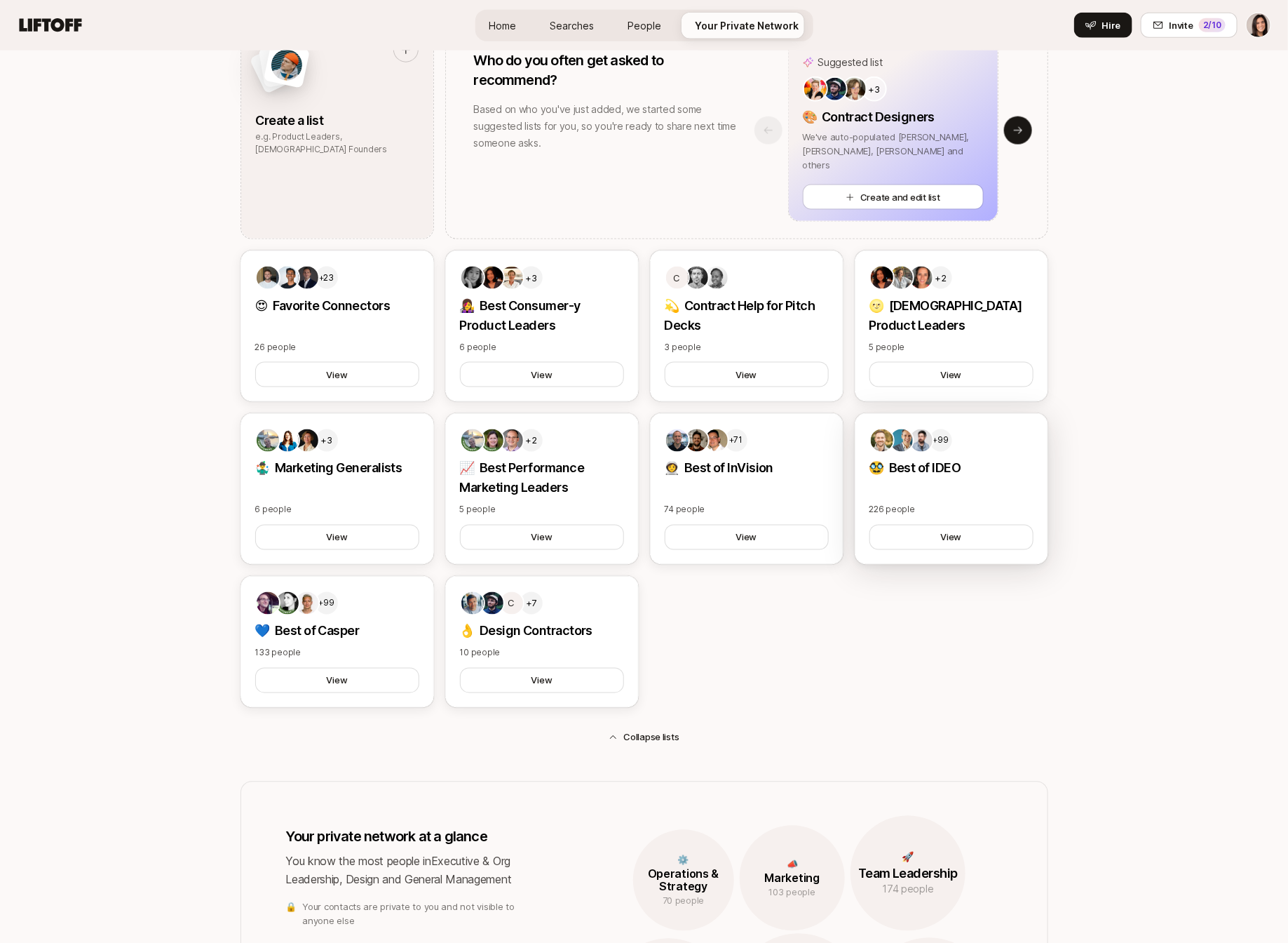
click at [915, 478] on div "+99 🥸 Best of IDEO 226 people View" at bounding box center [952, 489] width 194 height 152
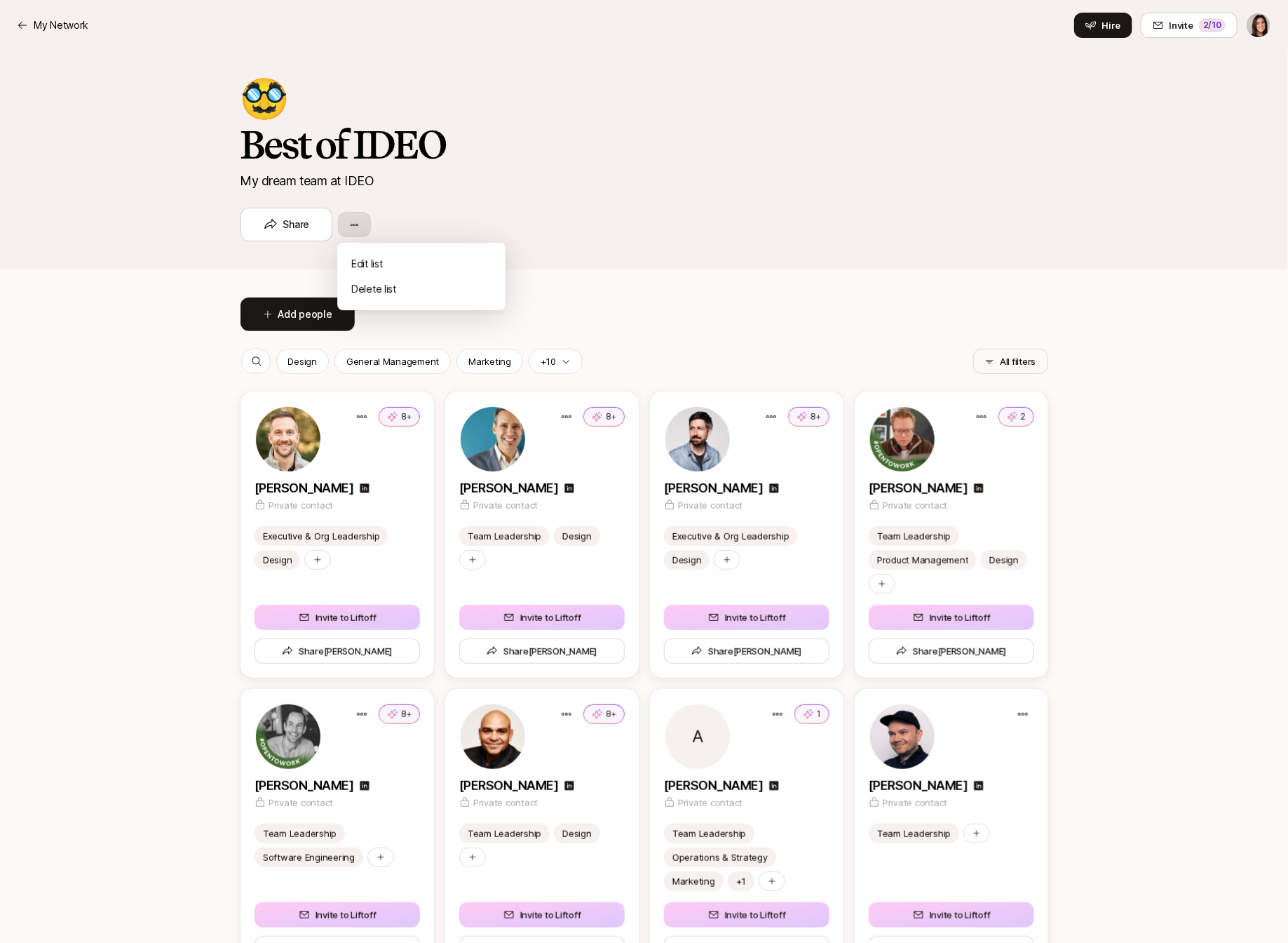
click at [346, 217] on html "My Network My Network Hire Invite 2 /10 🥸 Best of IDEO My dream team at IDEO Sh…" at bounding box center [644, 472] width 1288 height 943
click at [361, 258] on div "Edit list" at bounding box center [421, 264] width 168 height 26
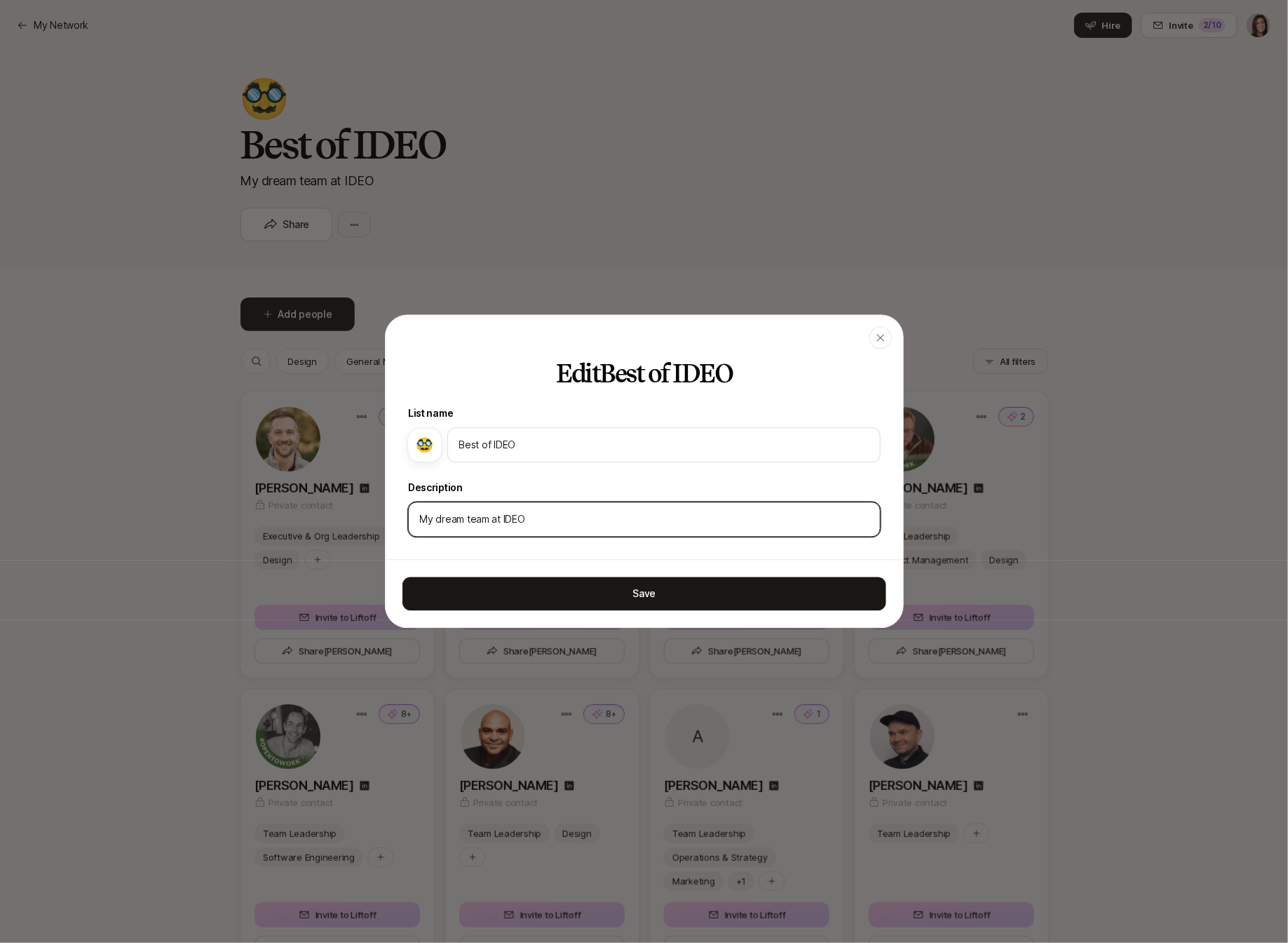
drag, startPoint x: 434, startPoint y: 519, endPoint x: 370, endPoint y: 509, distance: 64.8
click at [381, 516] on body "My Network My Network Hire Invite 2 /10 🥸 Best of IDEO My dream team at IDEO Sh…" at bounding box center [644, 472] width 1288 height 943
type input "Your dream team at IDEO"
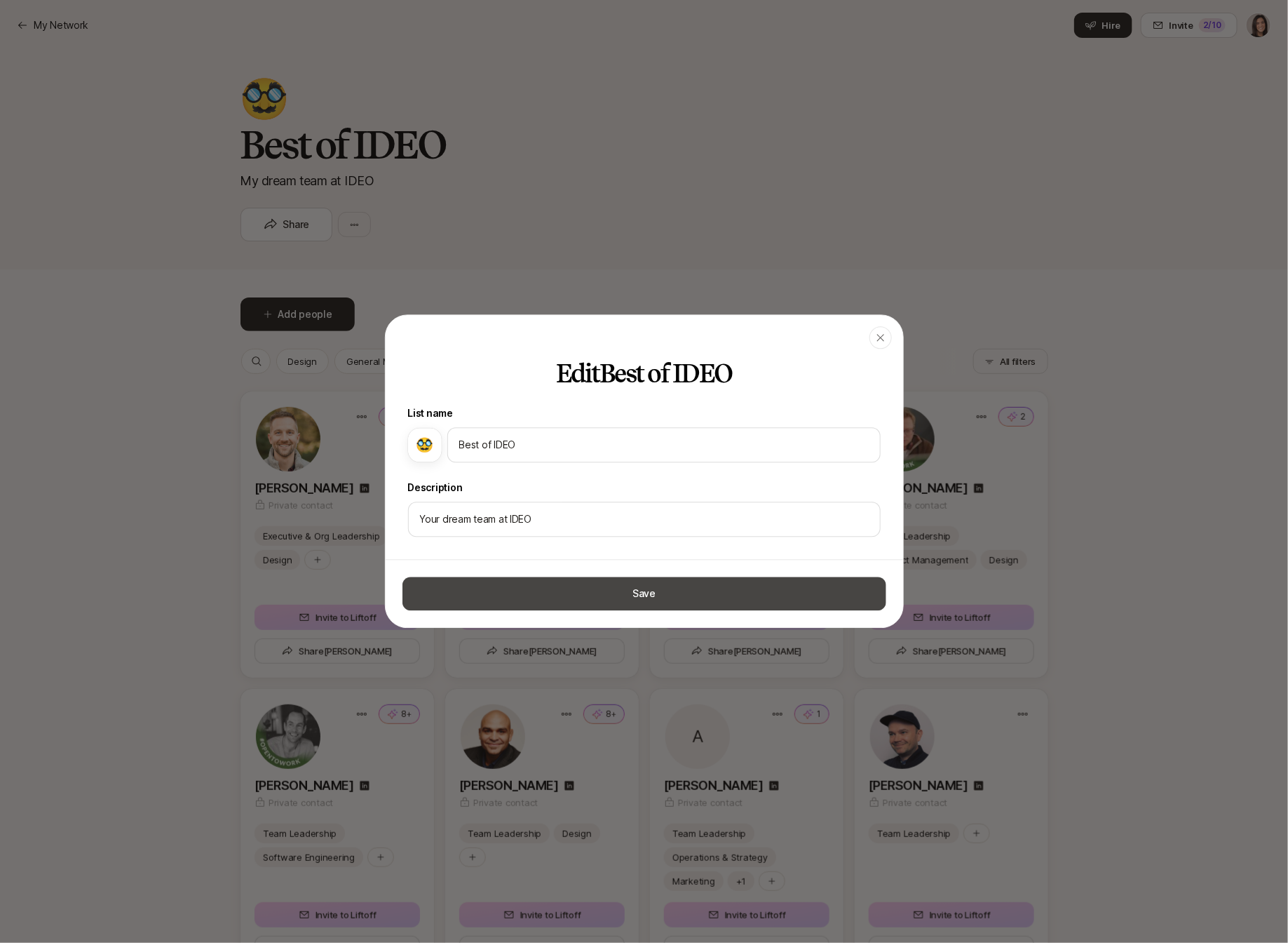
click at [524, 595] on button "Save" at bounding box center [645, 594] width 484 height 34
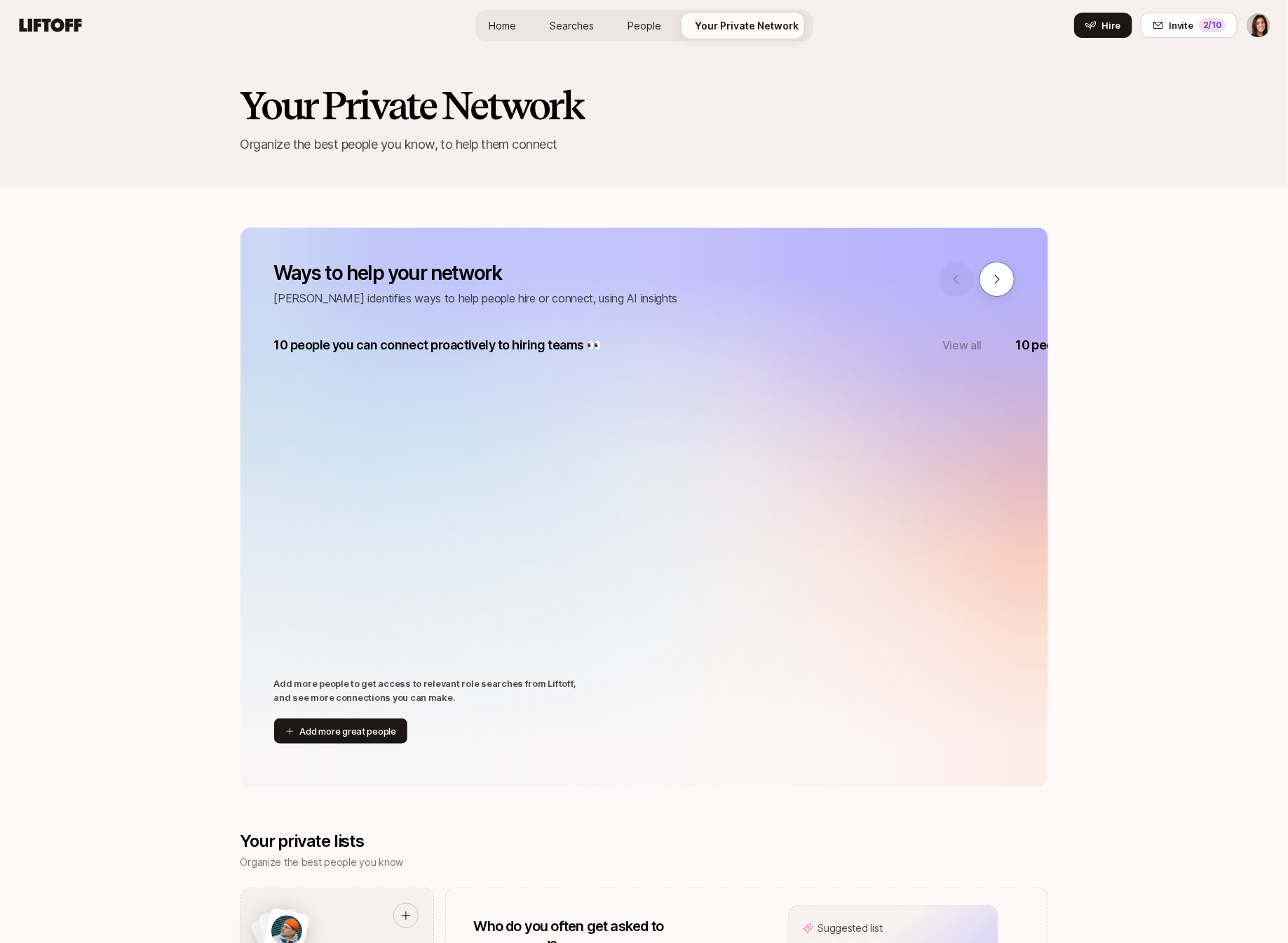
scroll to position [865, 0]
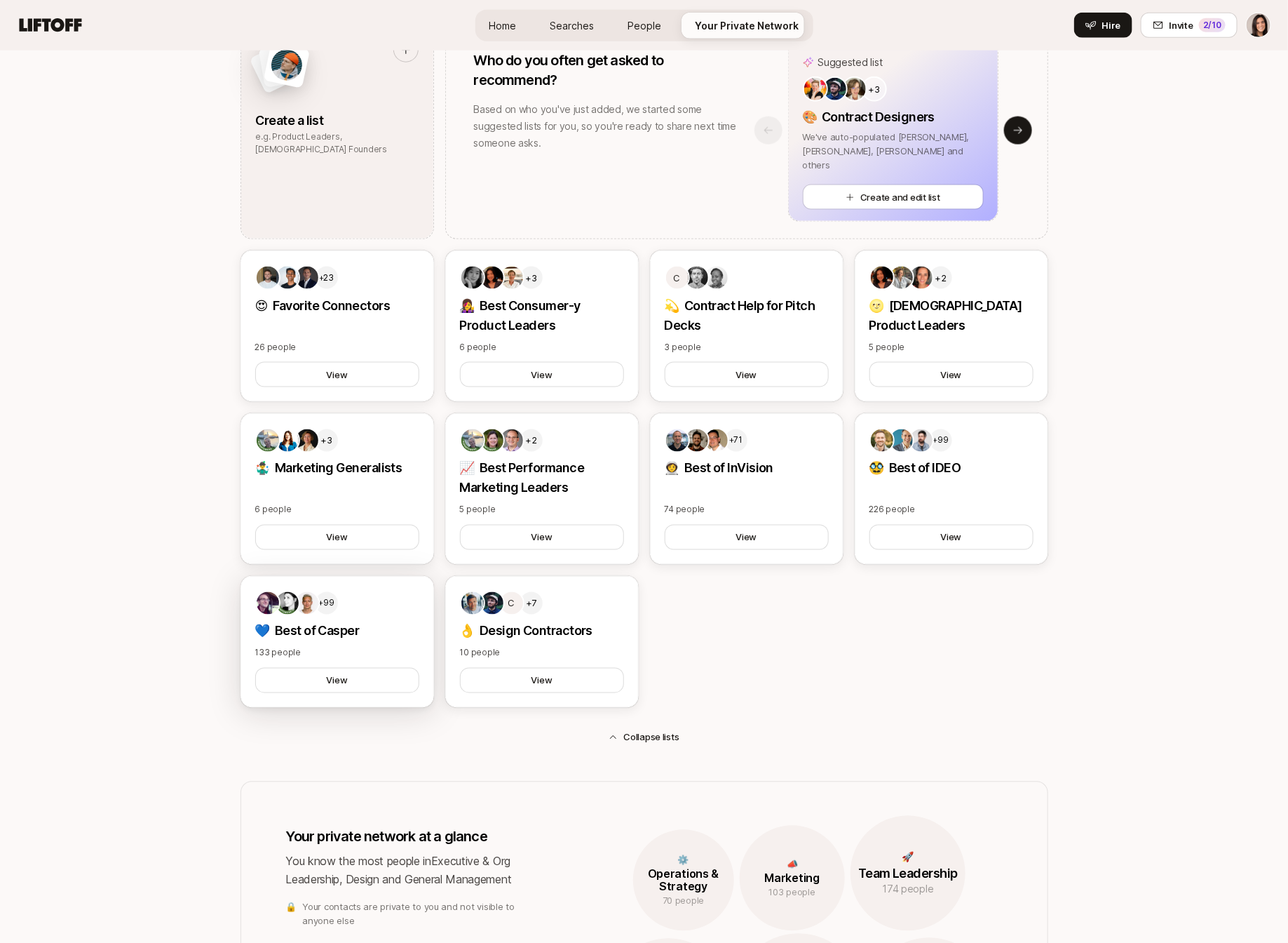
click at [370, 629] on p "💙 Best of Casper" at bounding box center [337, 630] width 164 height 19
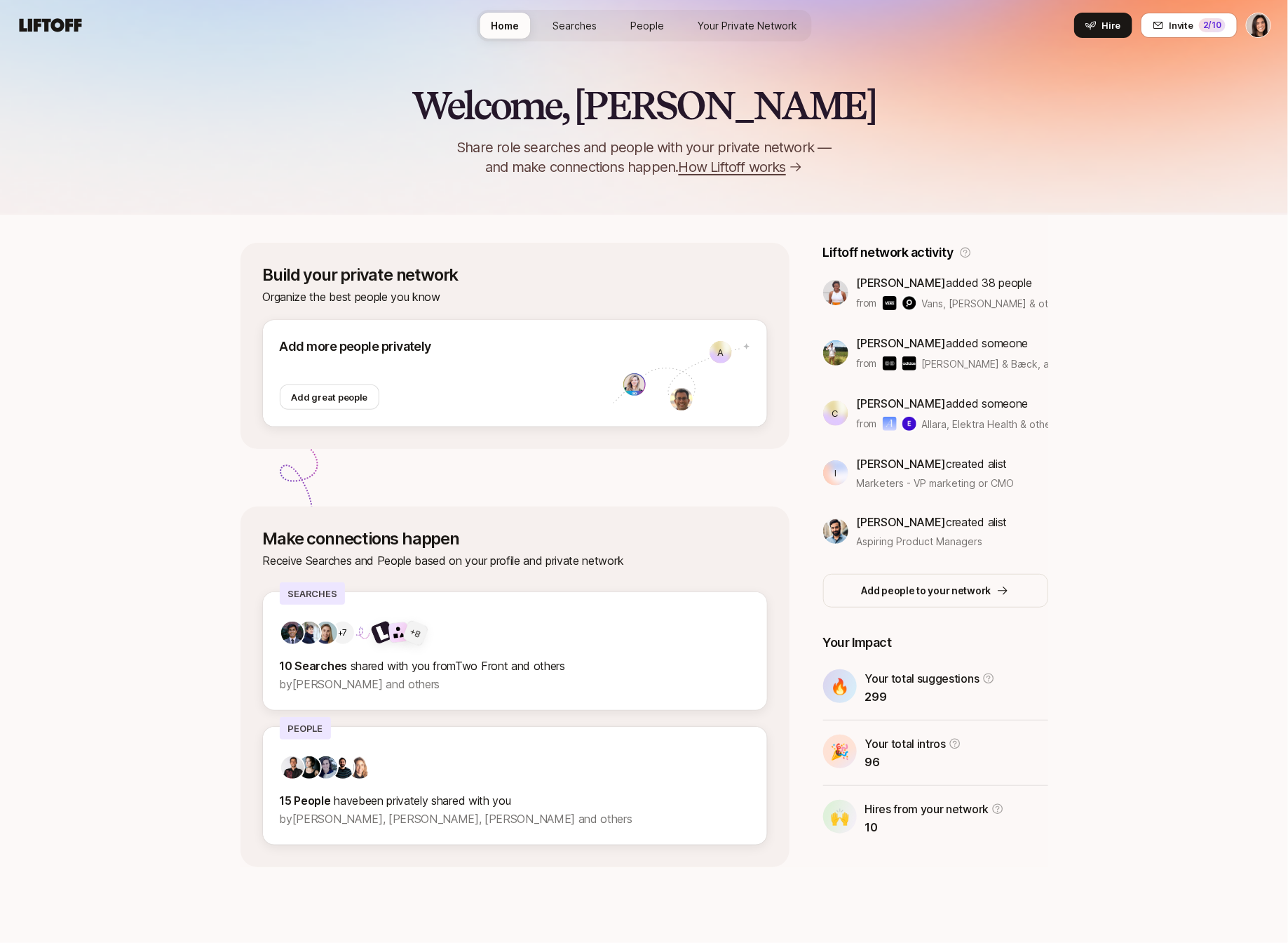
click at [775, 23] on span "Your Private Network" at bounding box center [747, 26] width 100 height 15
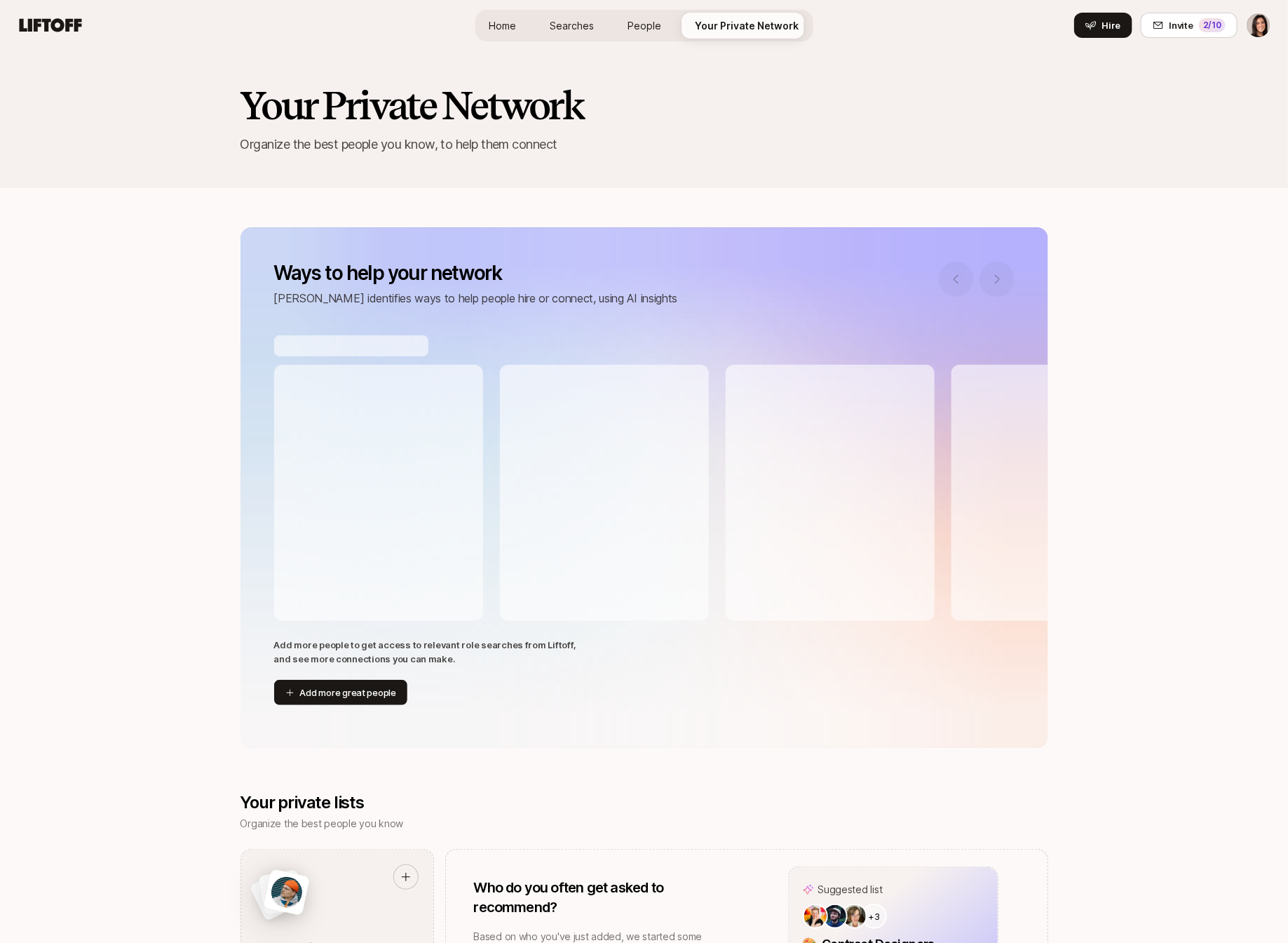
click at [512, 26] on span "Home" at bounding box center [503, 26] width 27 height 15
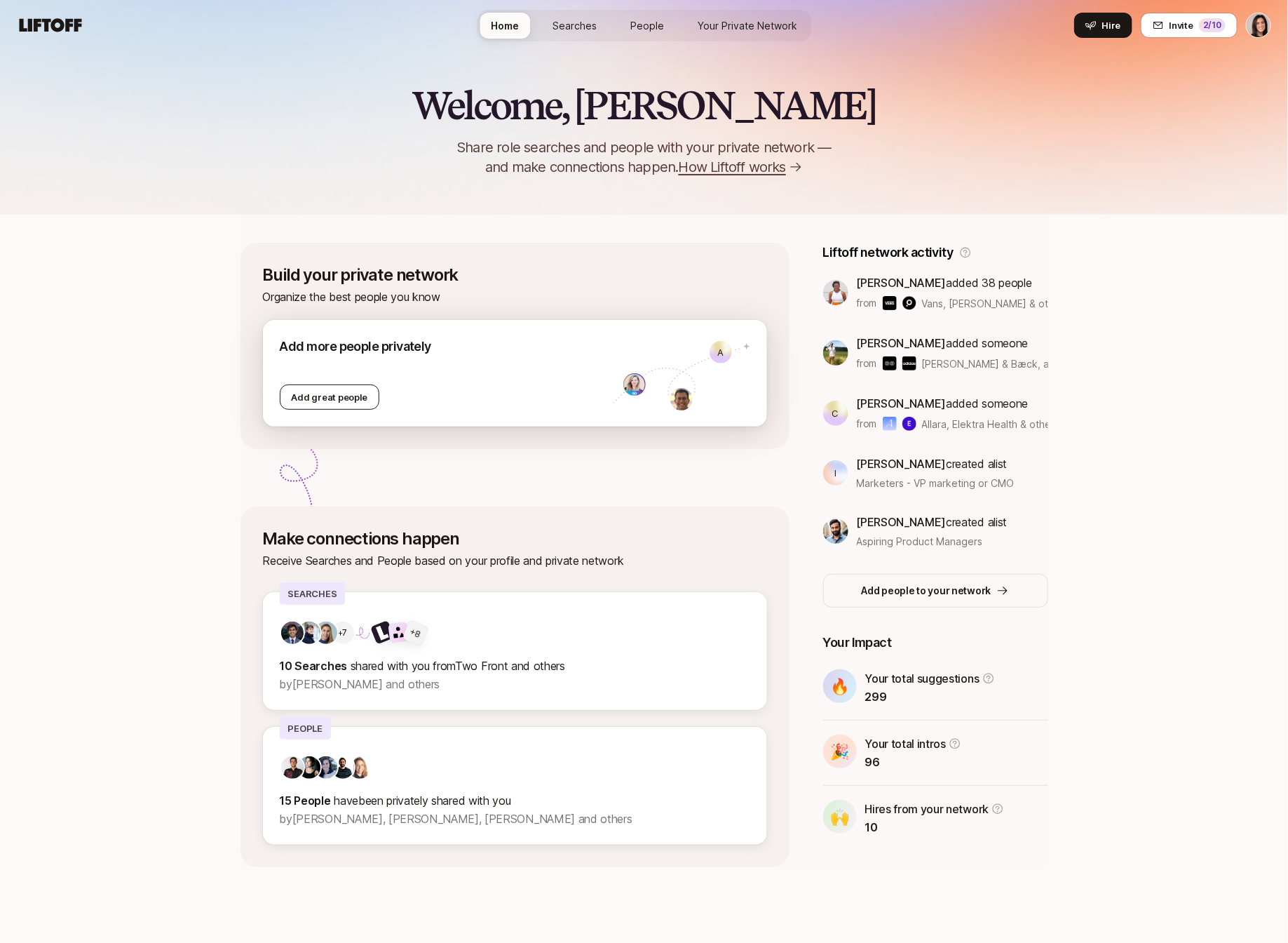
click at [315, 405] on div "Add great people" at bounding box center [330, 397] width 100 height 26
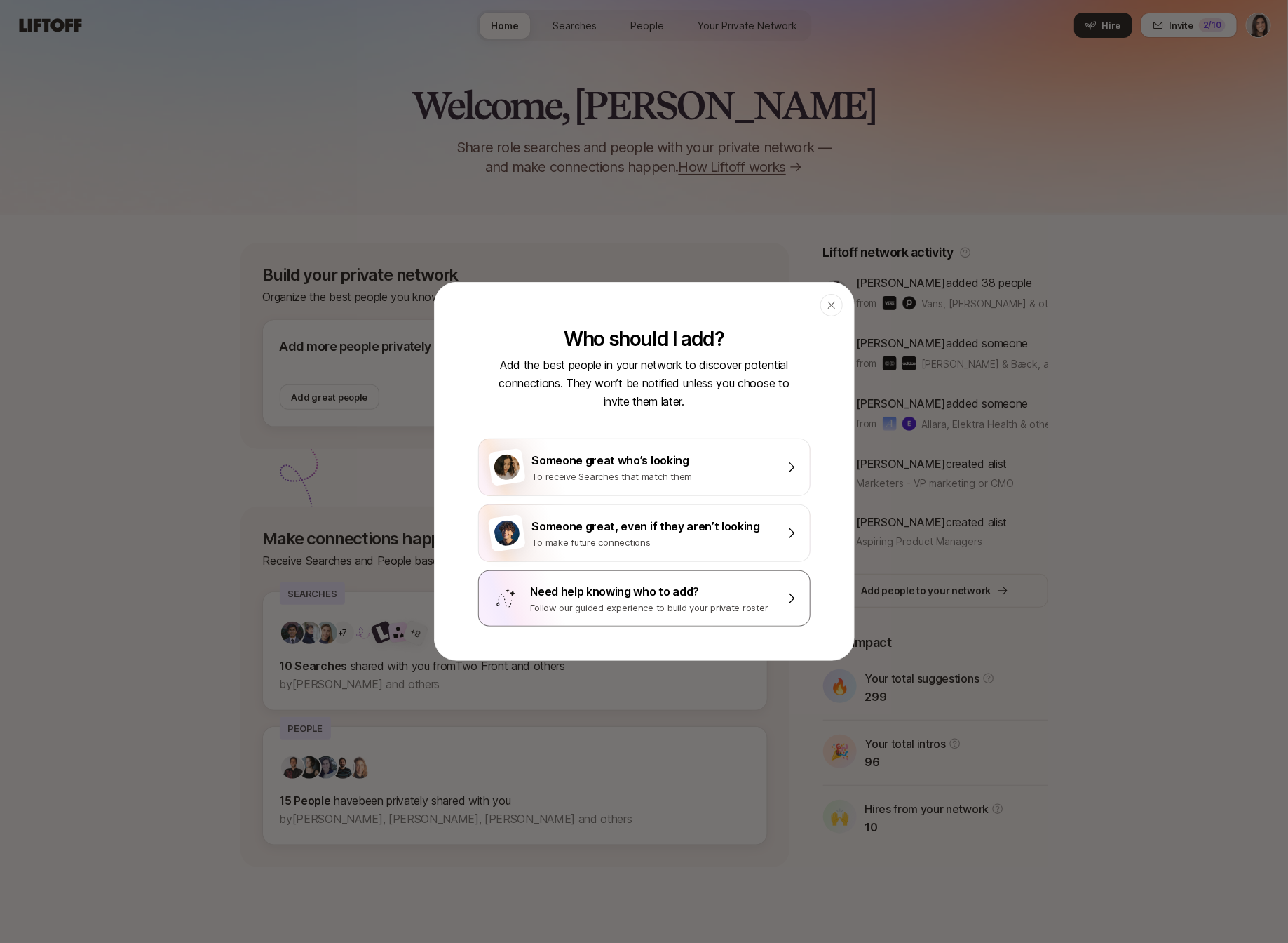
click at [573, 598] on div "Need help knowing who to add?" at bounding box center [653, 591] width 246 height 18
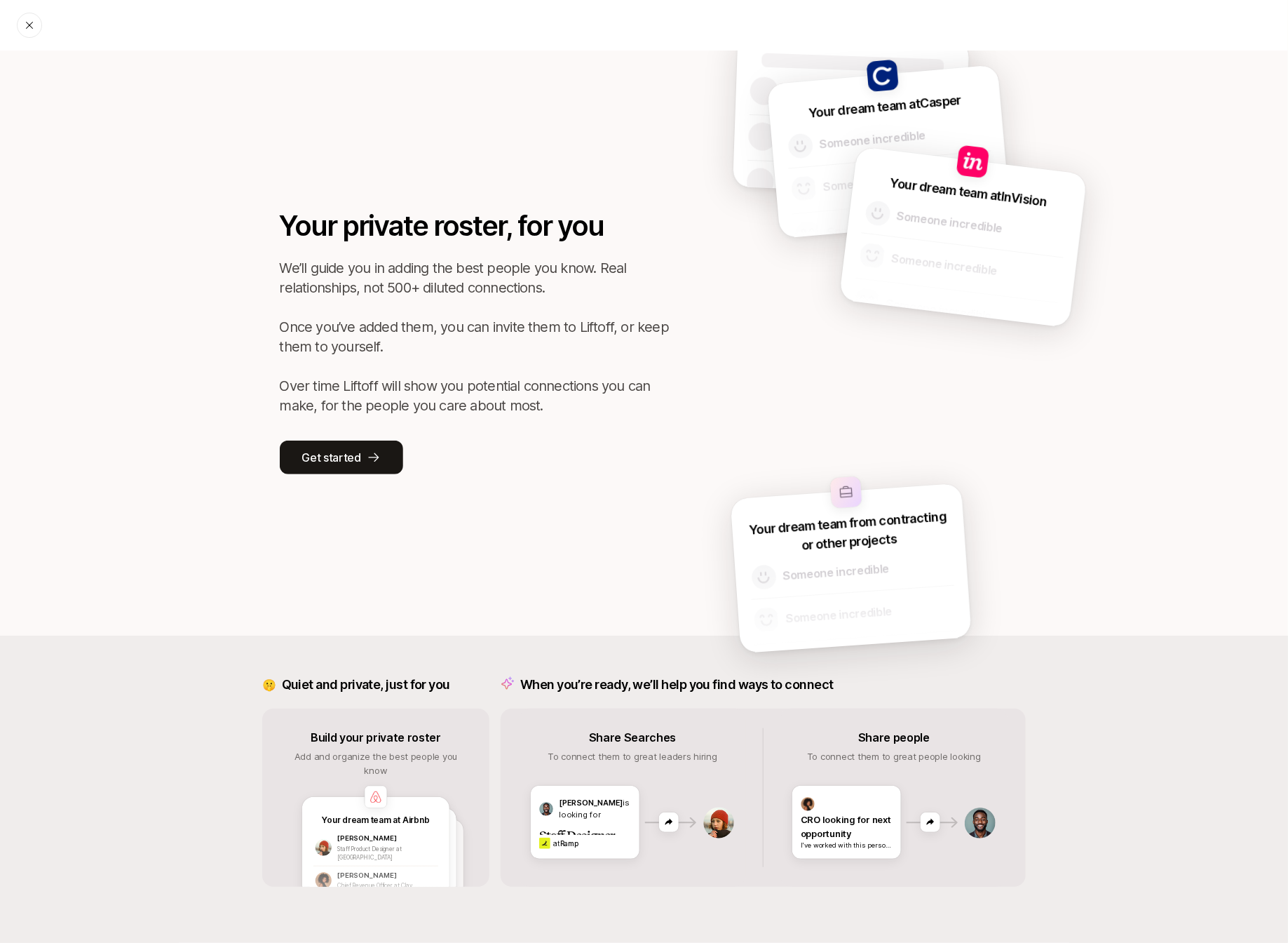
click at [327, 476] on div "Your private roster, for you We’ll guide you in adding the best people you know…" at bounding box center [645, 343] width 912 height 585
click at [328, 446] on button "Get started" at bounding box center [341, 457] width 123 height 34
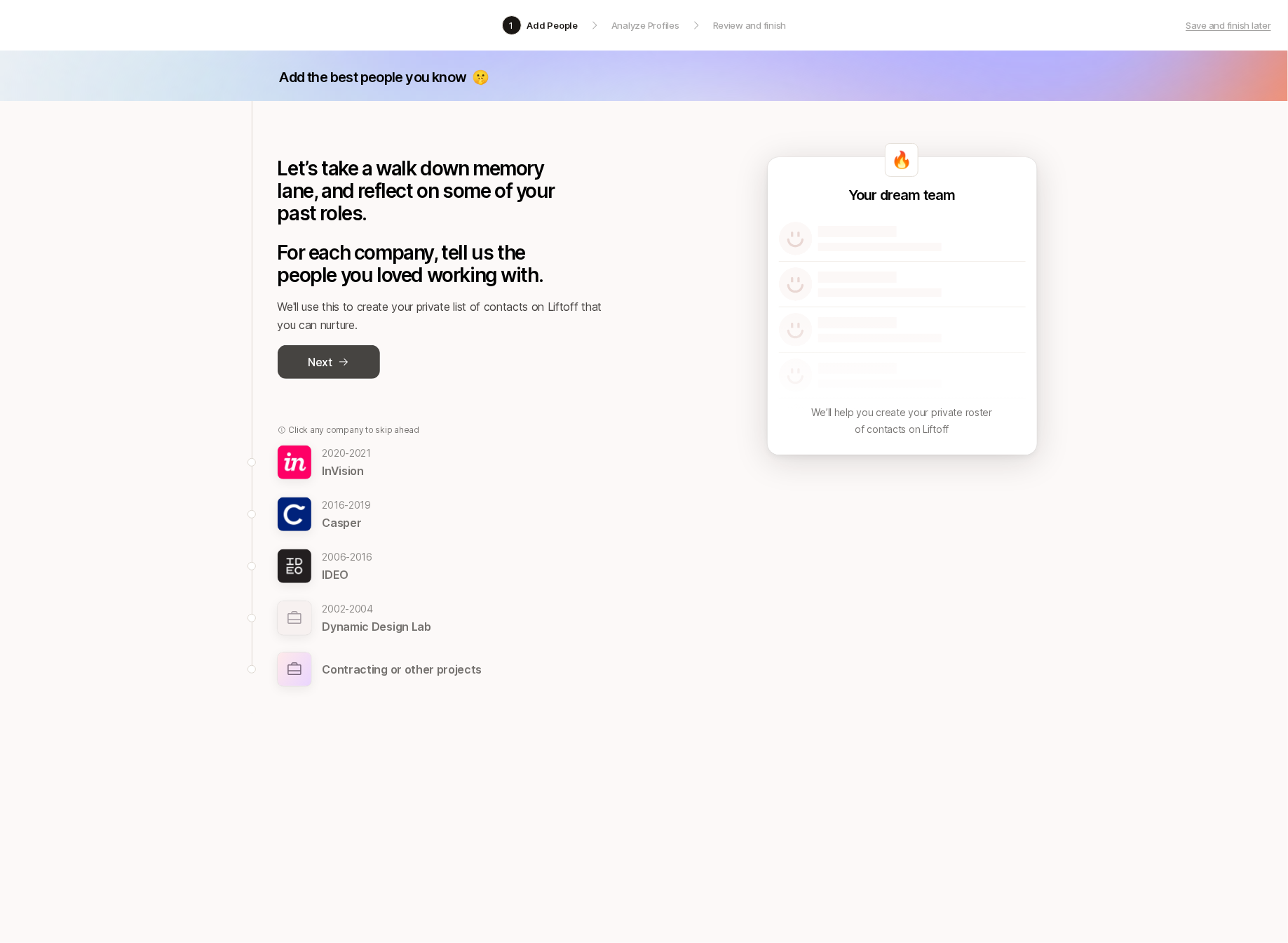
click at [307, 355] on button "Next" at bounding box center [329, 362] width 102 height 34
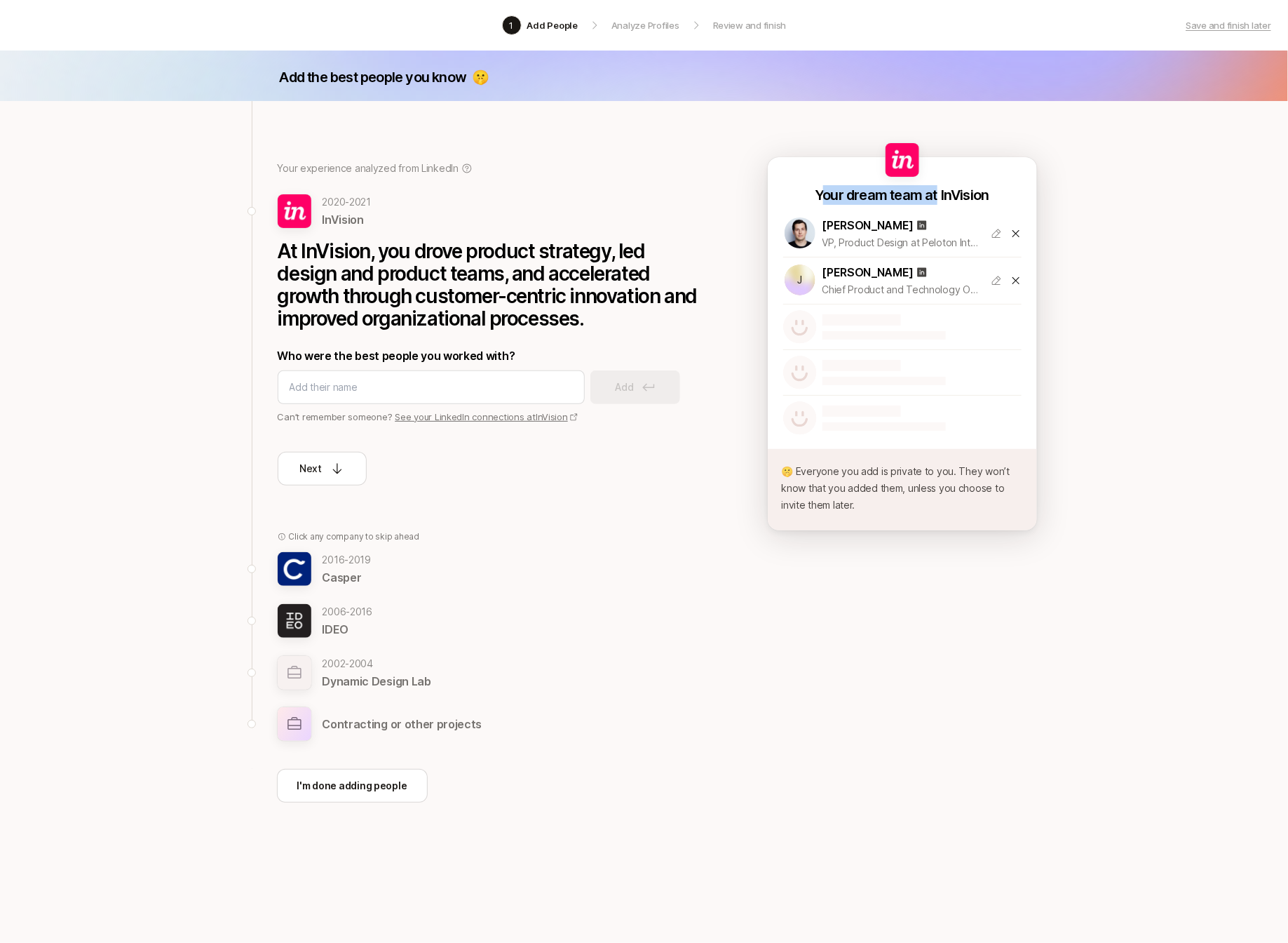
drag, startPoint x: 820, startPoint y: 193, endPoint x: 937, endPoint y: 193, distance: 117.0
click at [937, 193] on div "Your dream team at InVision" at bounding box center [902, 195] width 174 height 19
click at [937, 196] on div "Your dream team at InVision" at bounding box center [902, 195] width 174 height 19
drag, startPoint x: 920, startPoint y: 196, endPoint x: 805, endPoint y: 195, distance: 115.0
click at [805, 195] on div "Your dream team at InVision" at bounding box center [903, 195] width 238 height 19
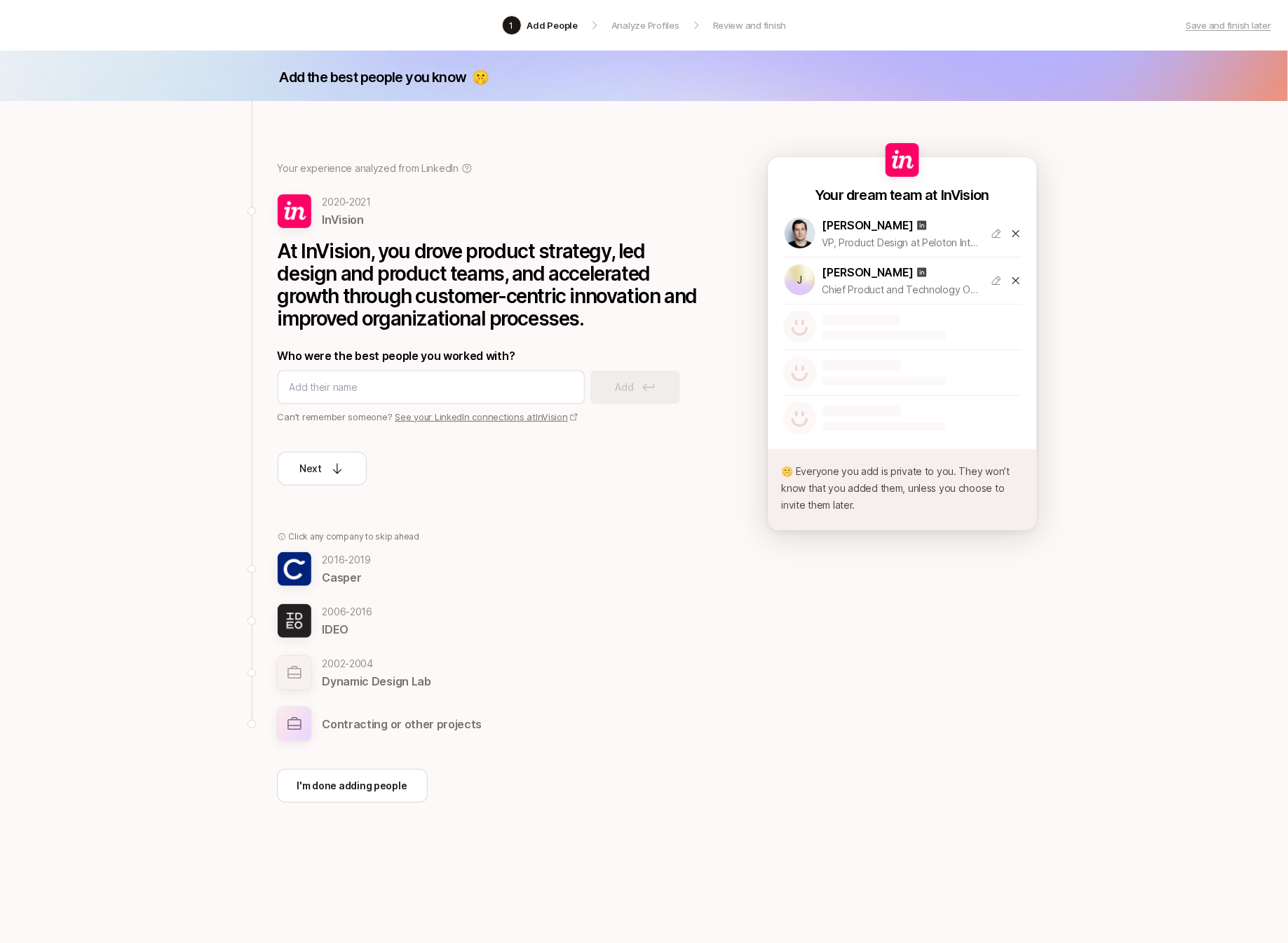
click at [705, 300] on div "Your experience analyzed from LinkedIn 2020 - 2021 InVision At InVision, you dr…" at bounding box center [480, 435] width 458 height 668
click at [545, 26] on p "Add People" at bounding box center [552, 25] width 50 height 14
